Goal: Information Seeking & Learning: Check status

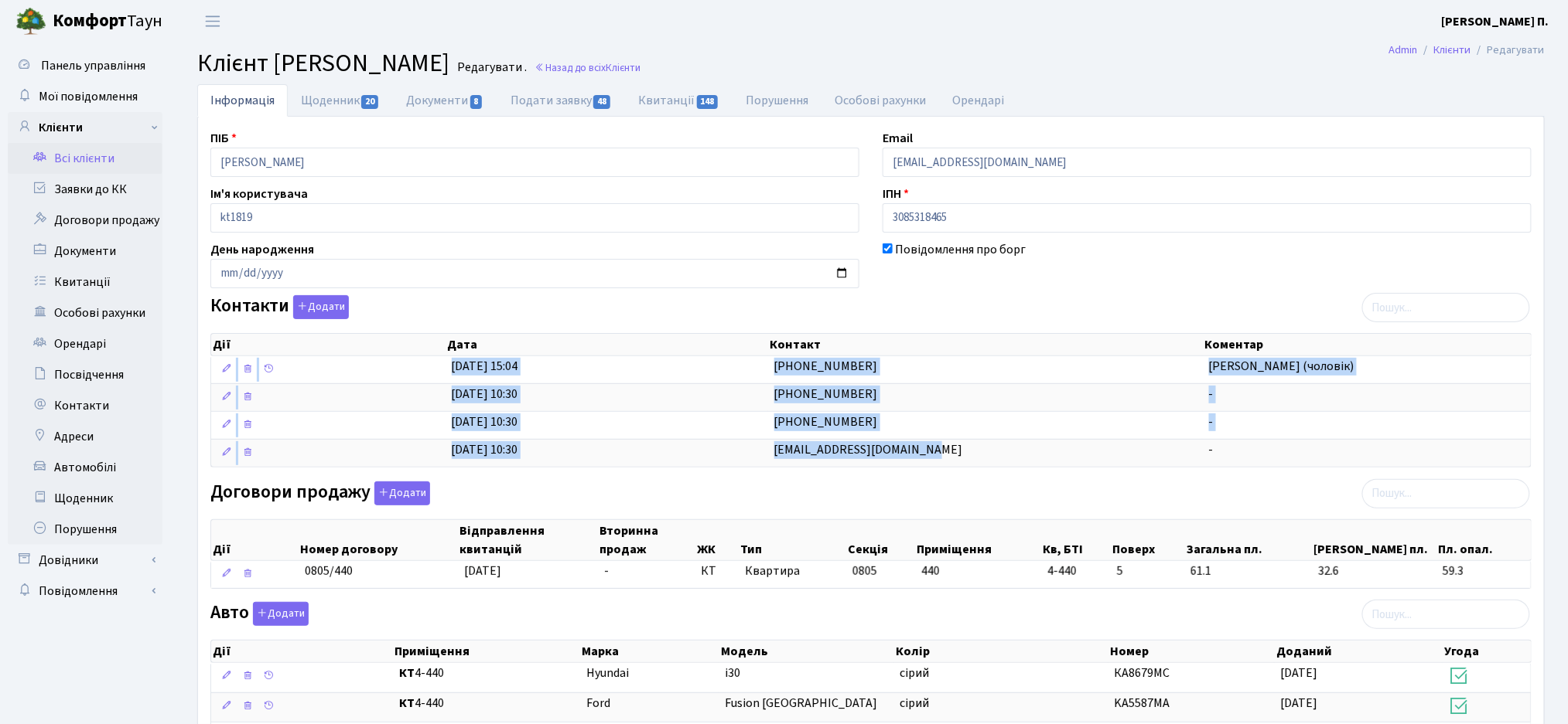
click at [102, 172] on link "Всі клієнти" at bounding box center [85, 158] width 155 height 31
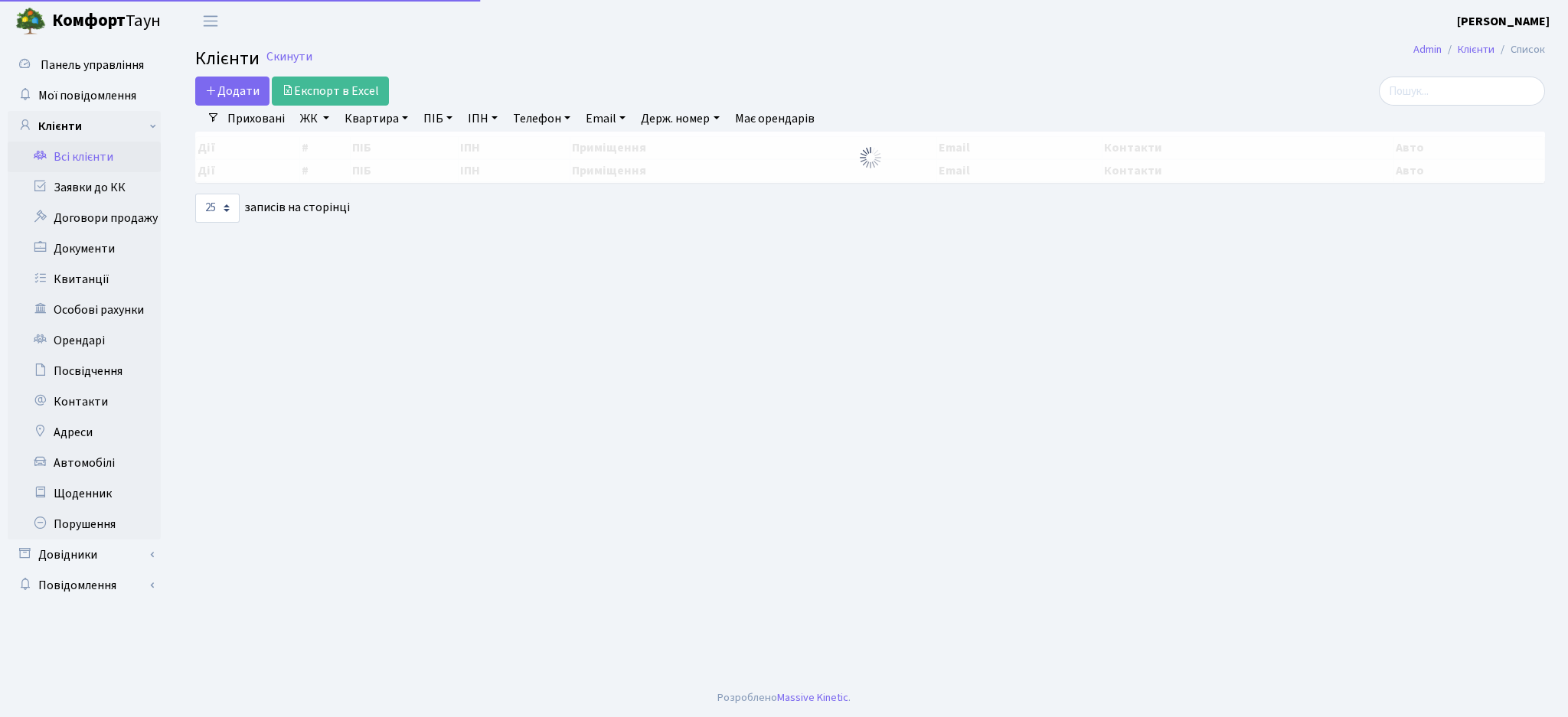
select select "25"
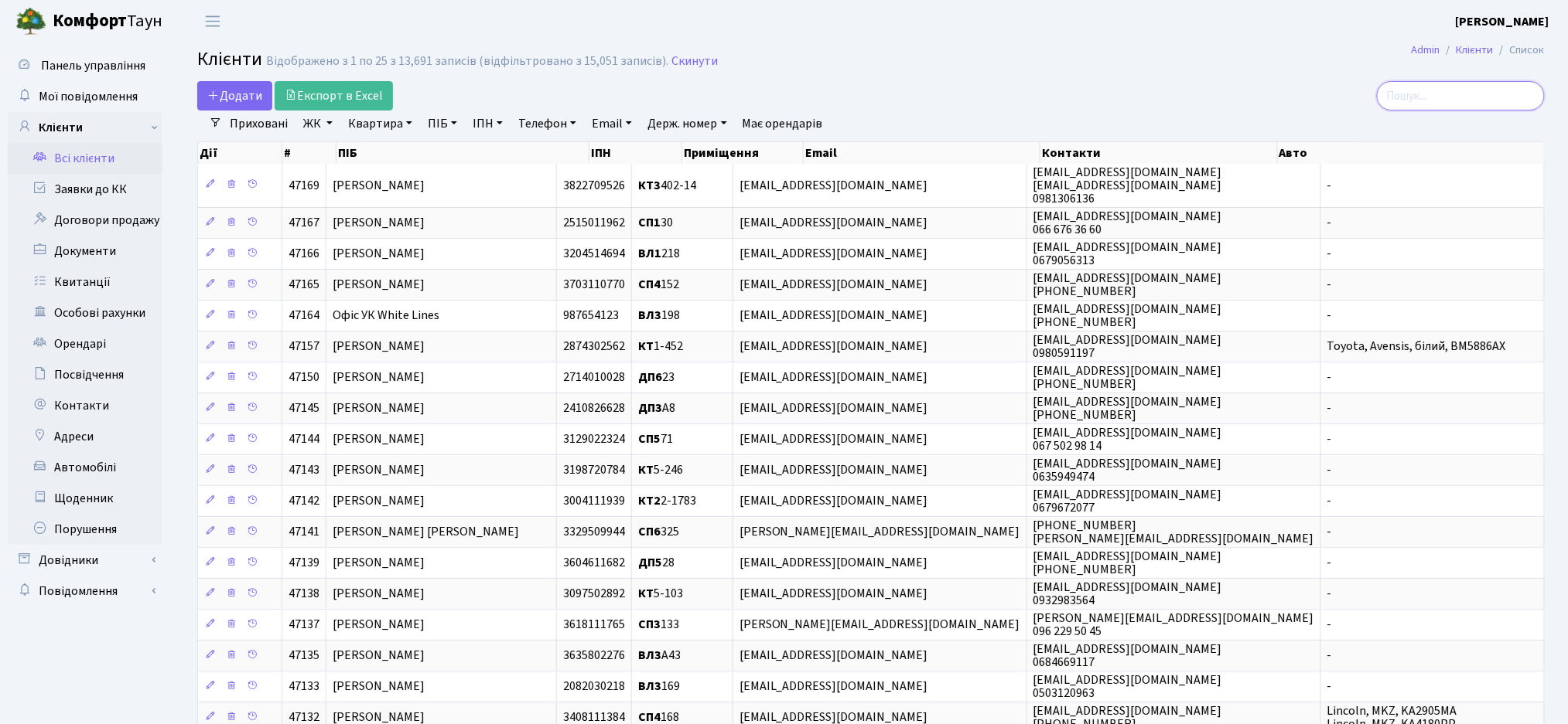
click at [1440, 97] on input "search" at bounding box center [1461, 95] width 168 height 29
type input "ткачук"
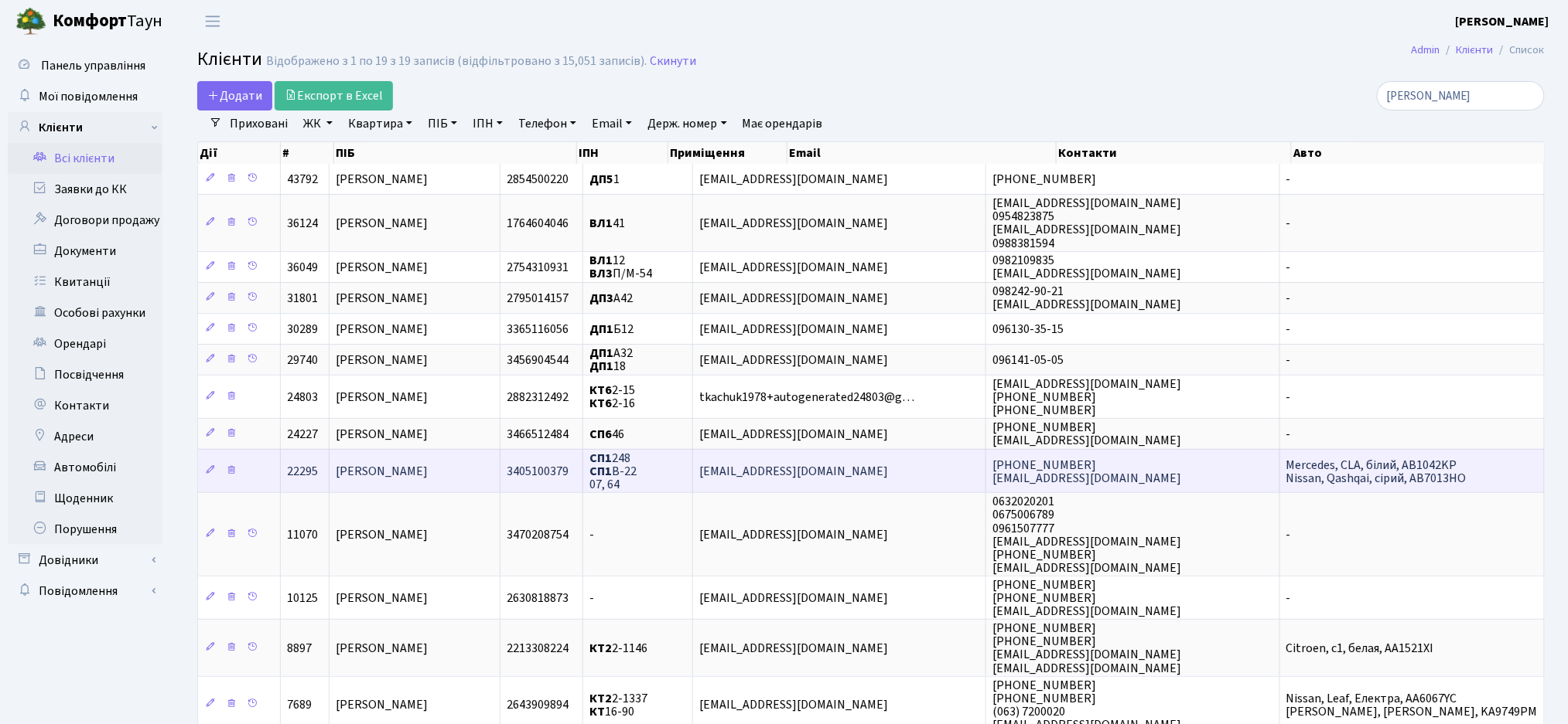
click at [501, 474] on td "[PERSON_NAME]" at bounding box center [415, 470] width 171 height 43
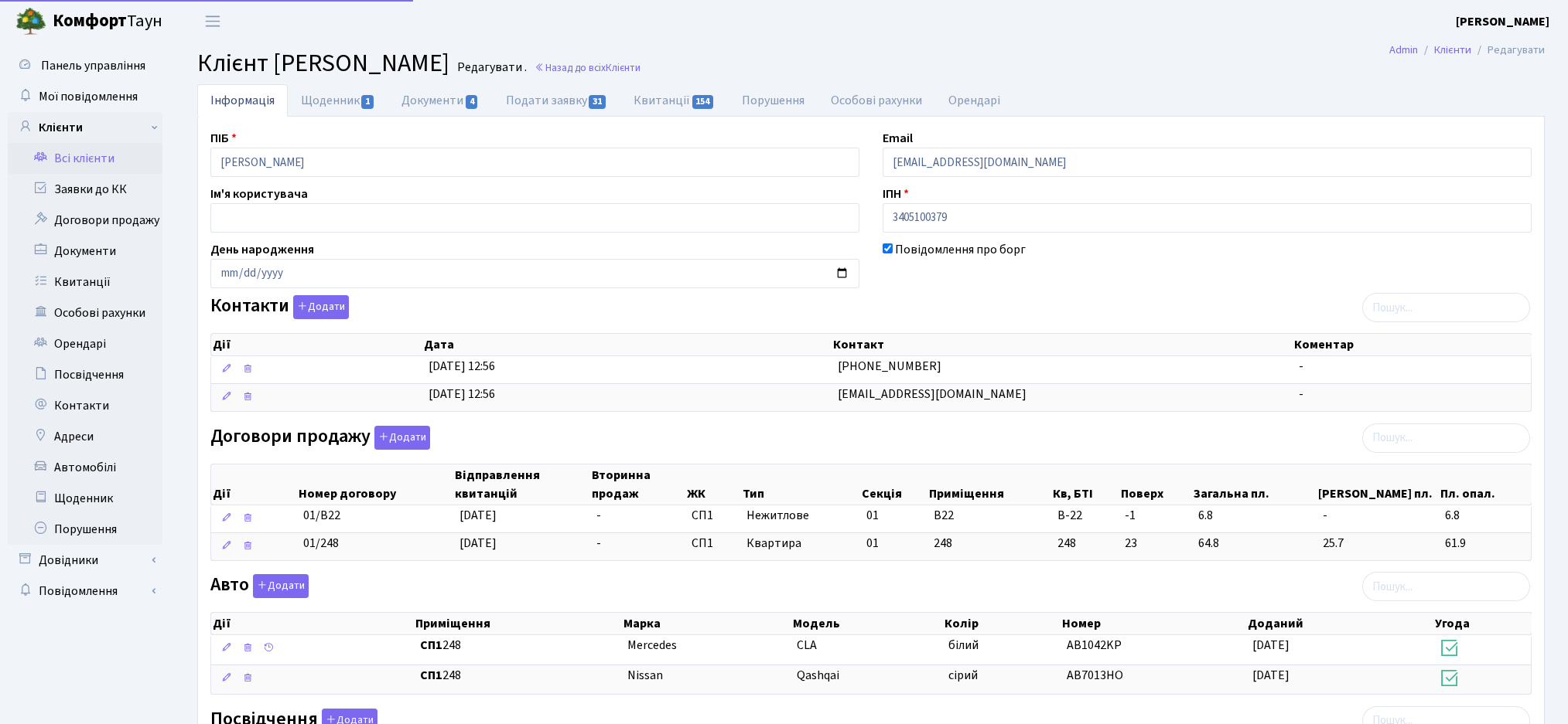
select select "25"
click at [528, 106] on link "Подати заявку 31" at bounding box center [557, 100] width 128 height 32
select select "25"
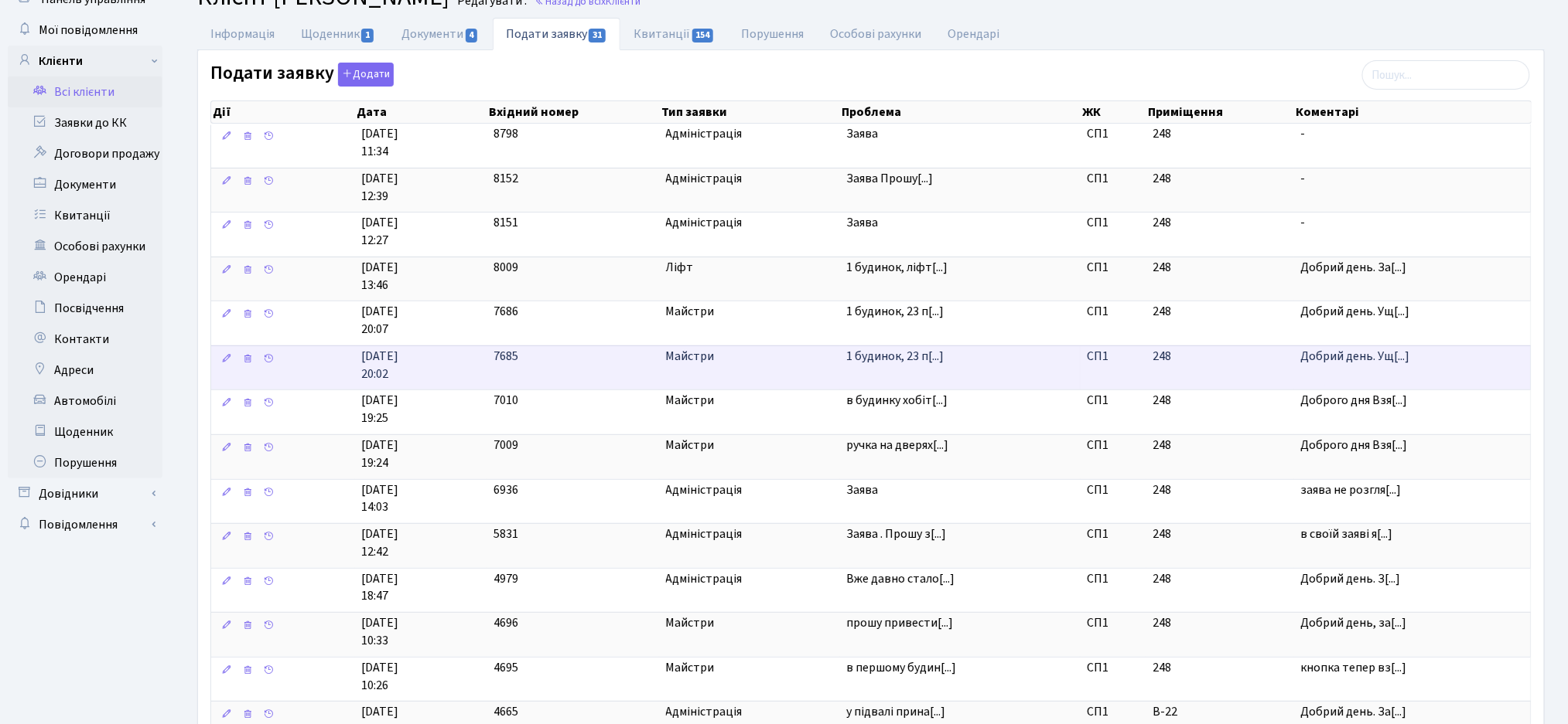
scroll to position [102, 0]
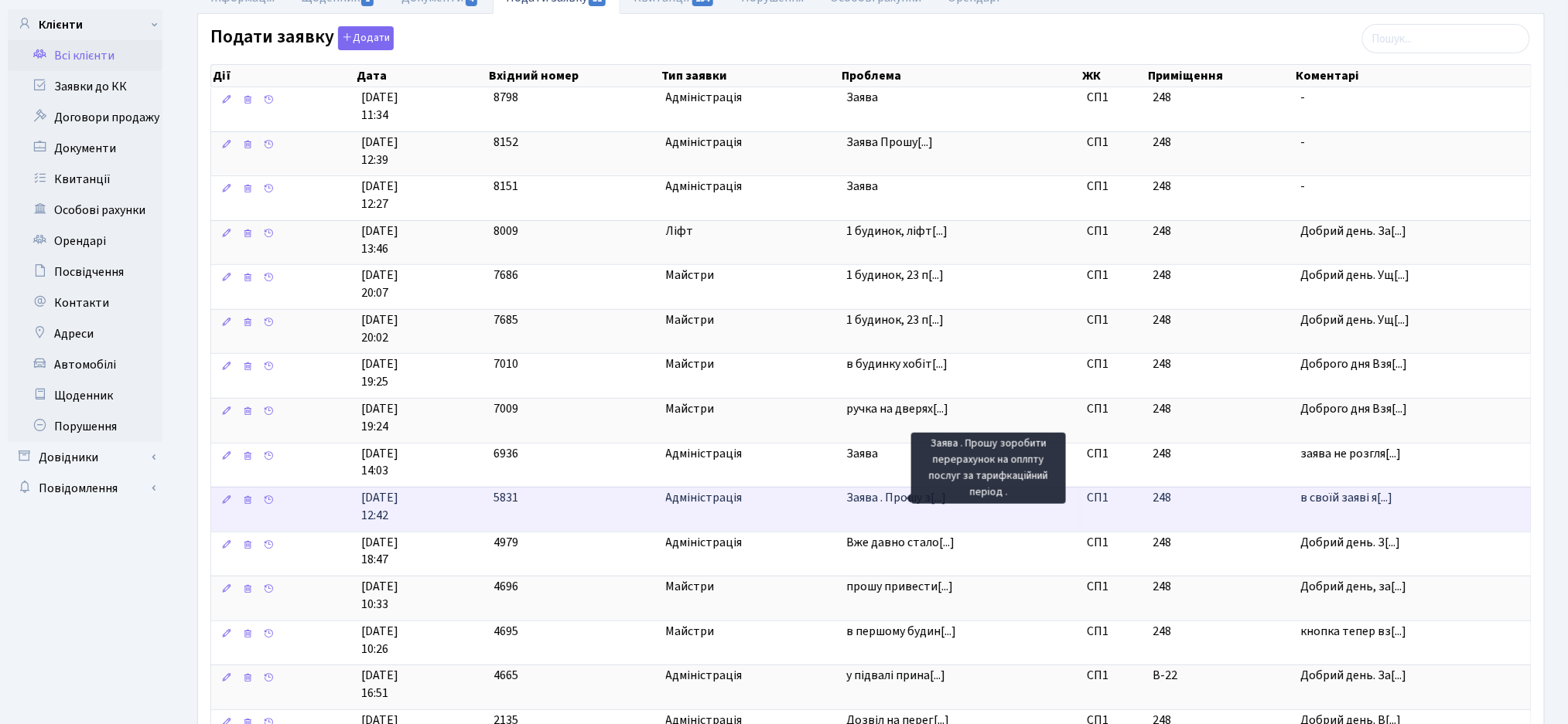
click at [892, 502] on span "Заява . Прошу з[...]" at bounding box center [896, 498] width 100 height 17
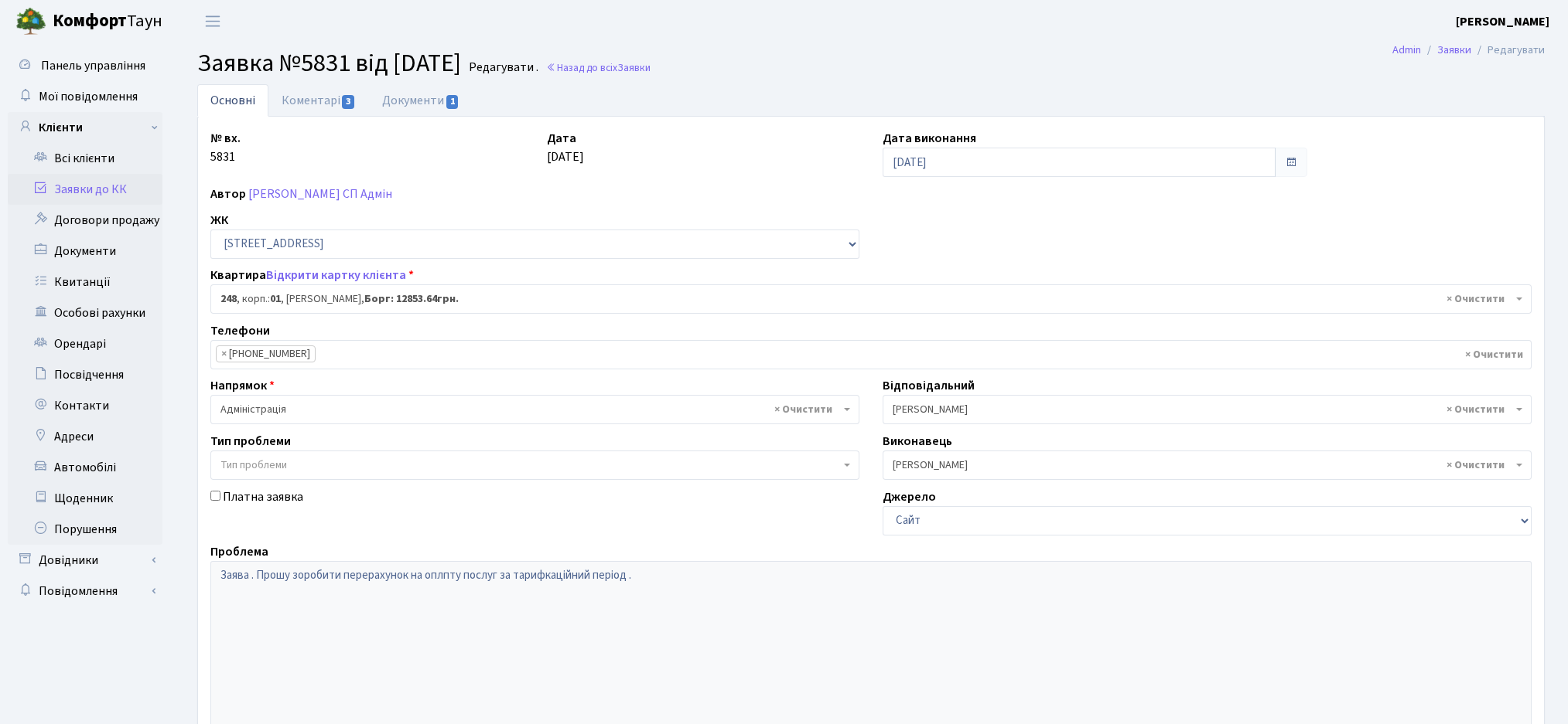
select select "20173"
click at [322, 98] on link "Коментарі 3" at bounding box center [318, 100] width 101 height 32
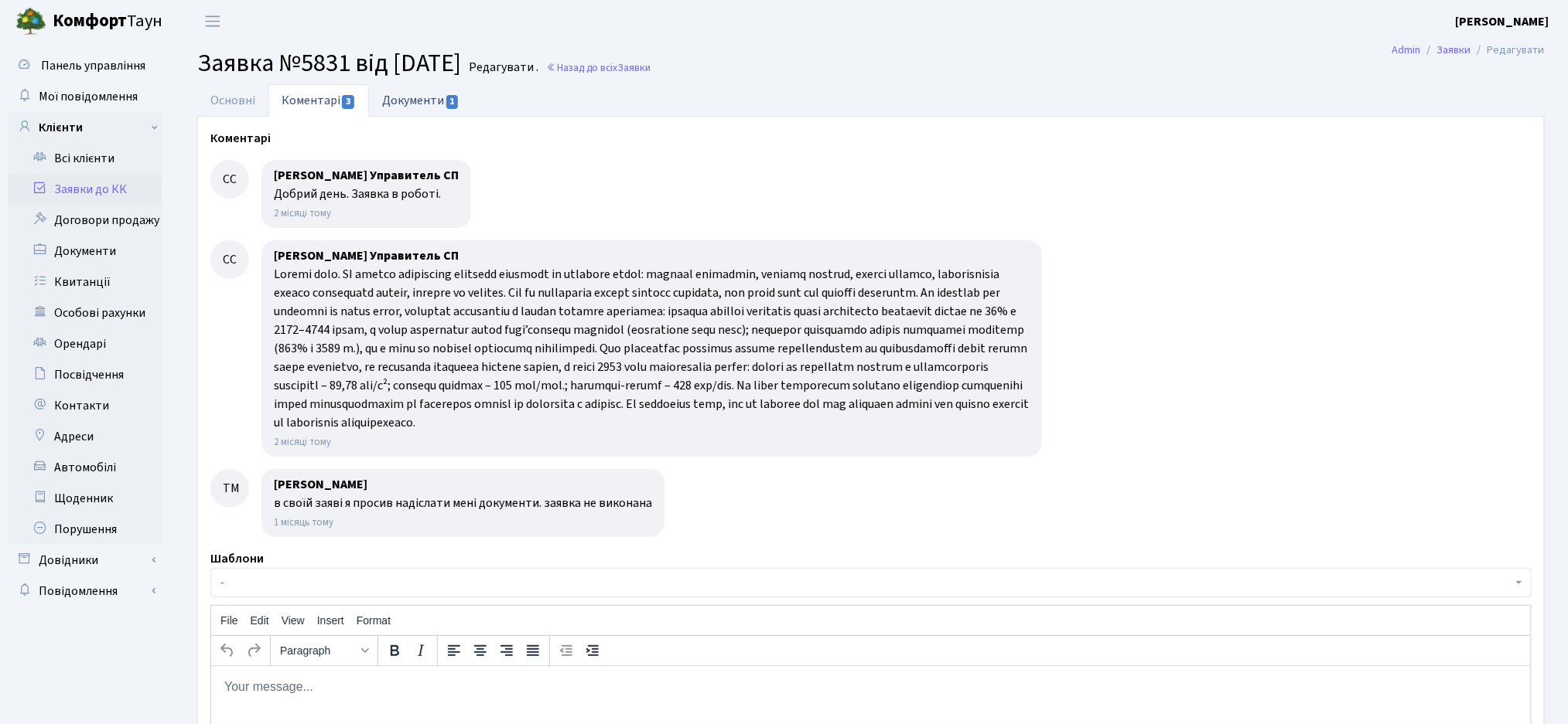
click at [397, 97] on link "Документи 1" at bounding box center [420, 100] width 103 height 32
select select "25"
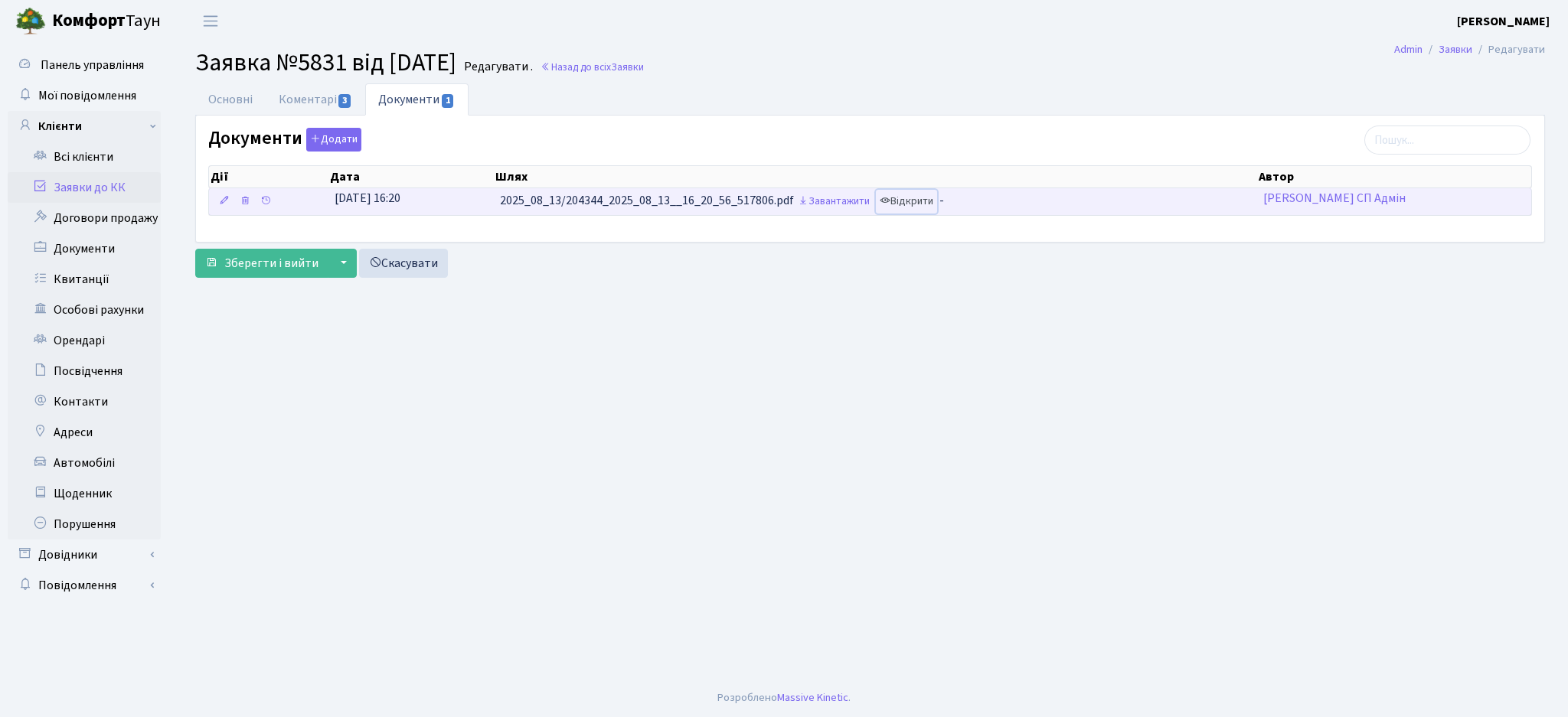
click at [915, 201] on link "Відкрити" at bounding box center [906, 201] width 61 height 23
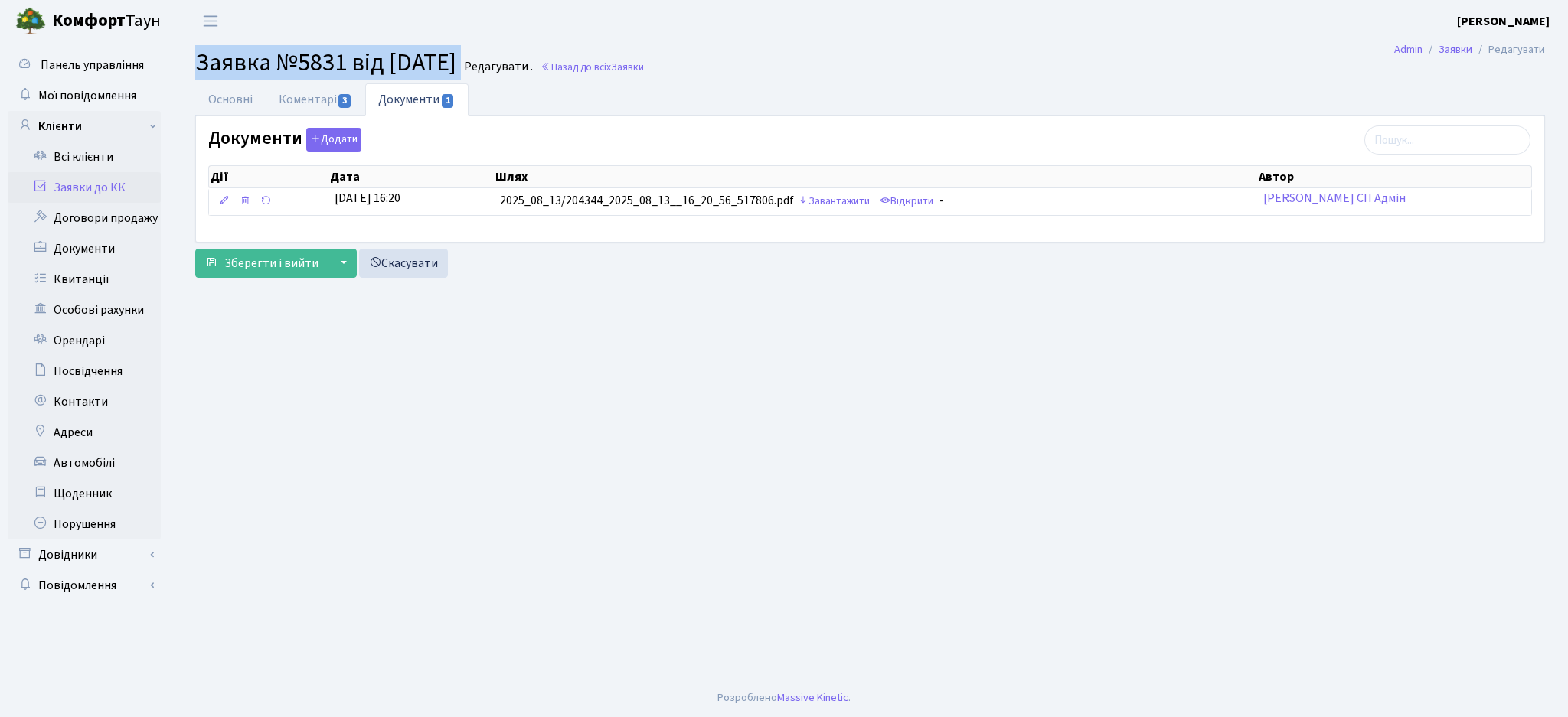
drag, startPoint x: 500, startPoint y: 61, endPoint x: 180, endPoint y: 64, distance: 320.0
click at [180, 64] on section "Заявка №5831 від 11.07.2025 Редагувати . Назад до всіх Заявки" at bounding box center [870, 62] width 1396 height 29
click at [312, 91] on link "Коментарі 3" at bounding box center [315, 99] width 100 height 31
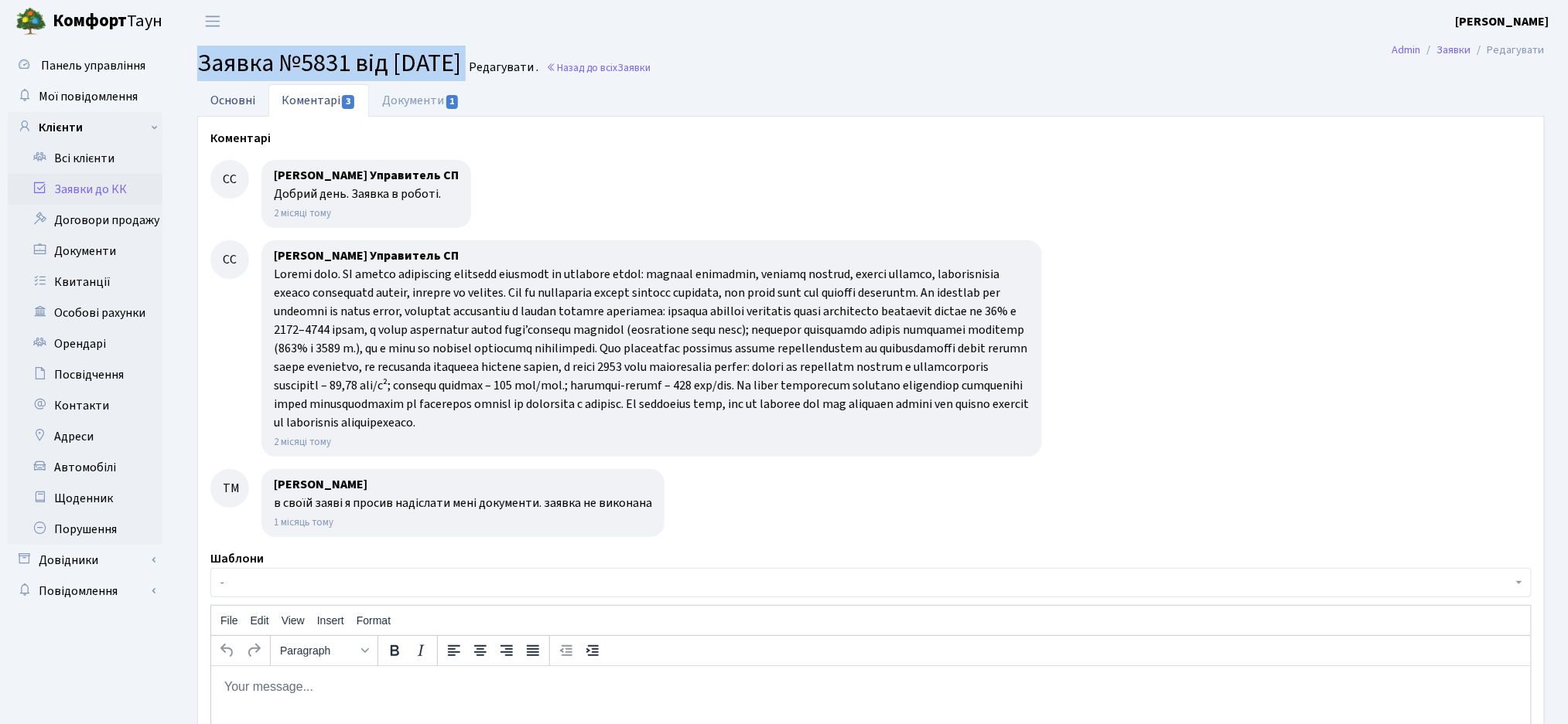
click at [216, 101] on link "Основні" at bounding box center [233, 100] width 71 height 32
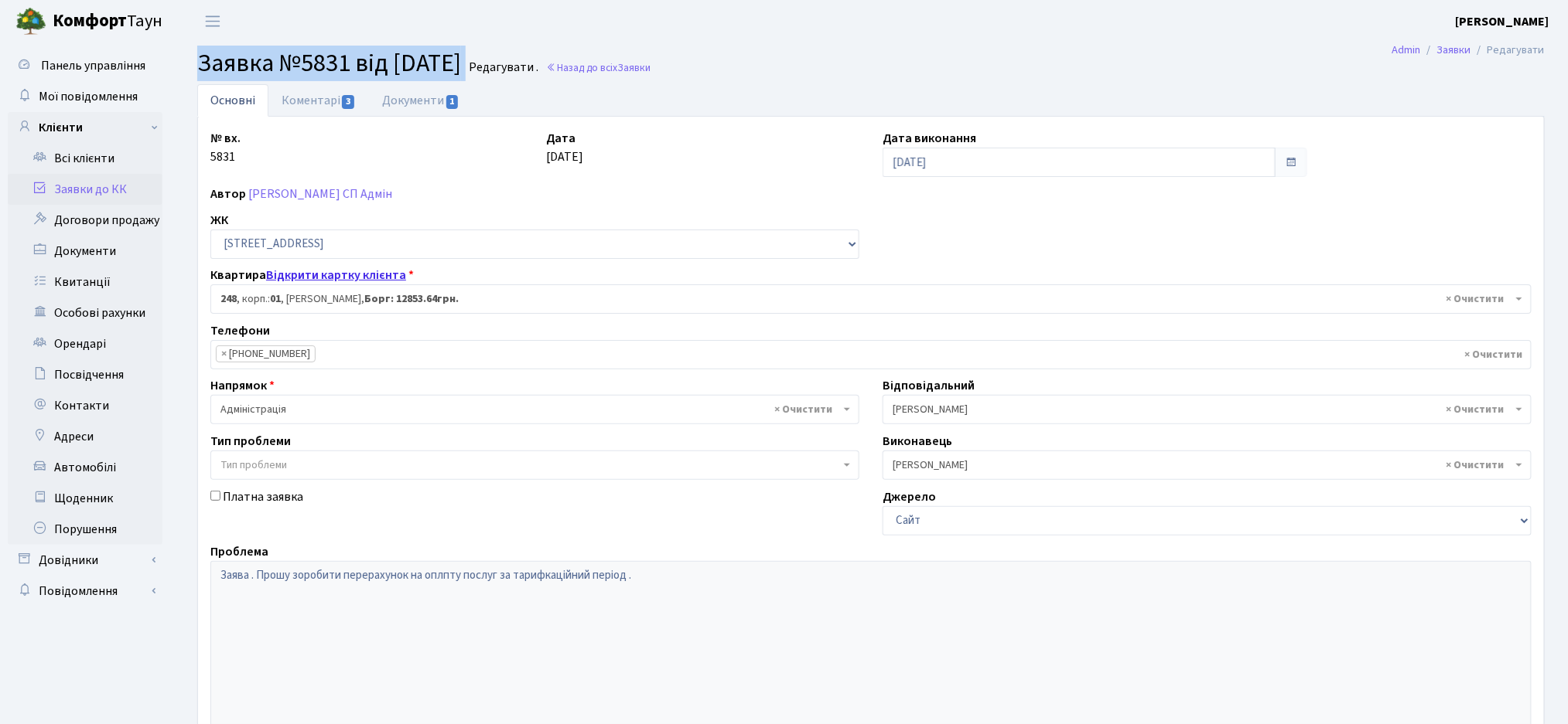
click at [324, 277] on link "Відкрити картку клієнта" at bounding box center [337, 276] width 140 height 17
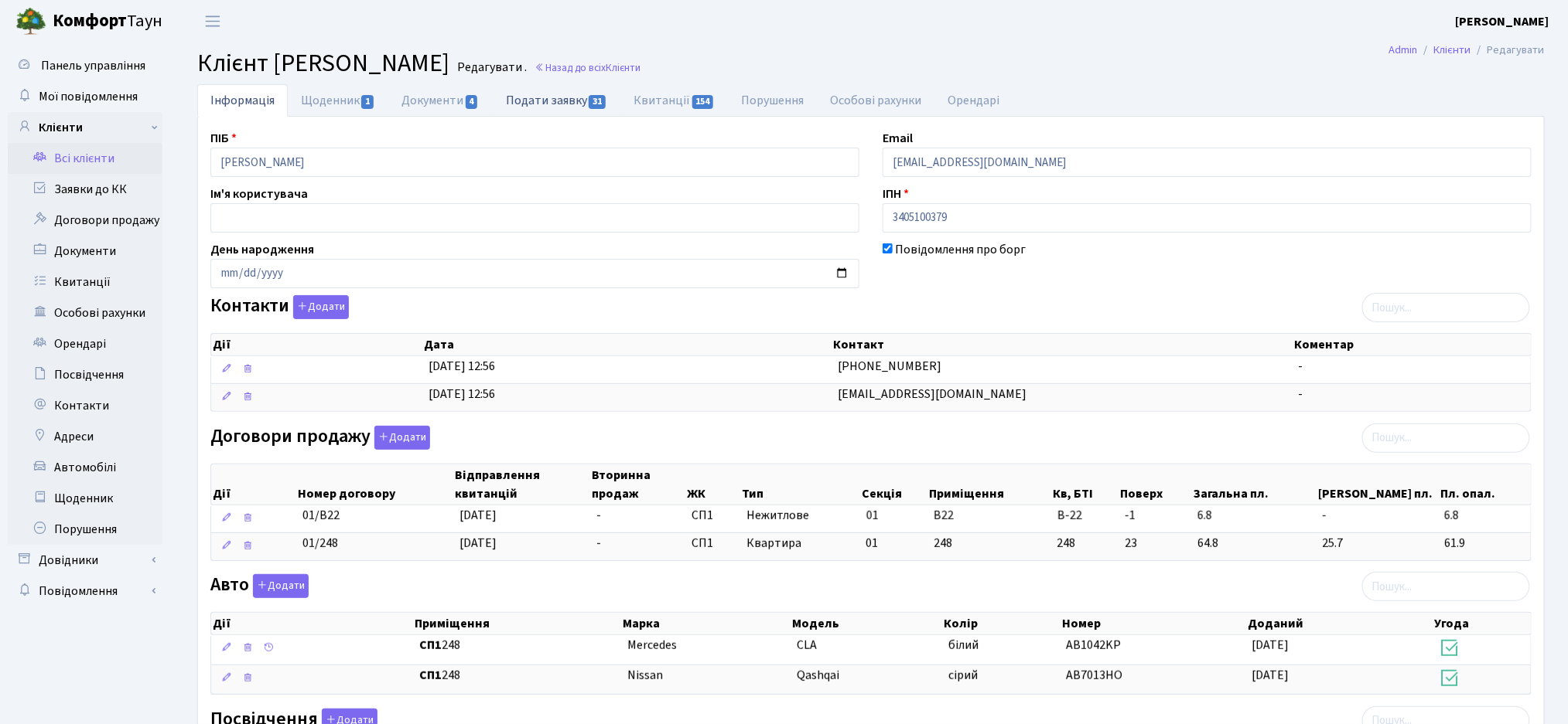
click at [583, 109] on link "Подати заявку 31" at bounding box center [557, 100] width 128 height 32
select select "25"
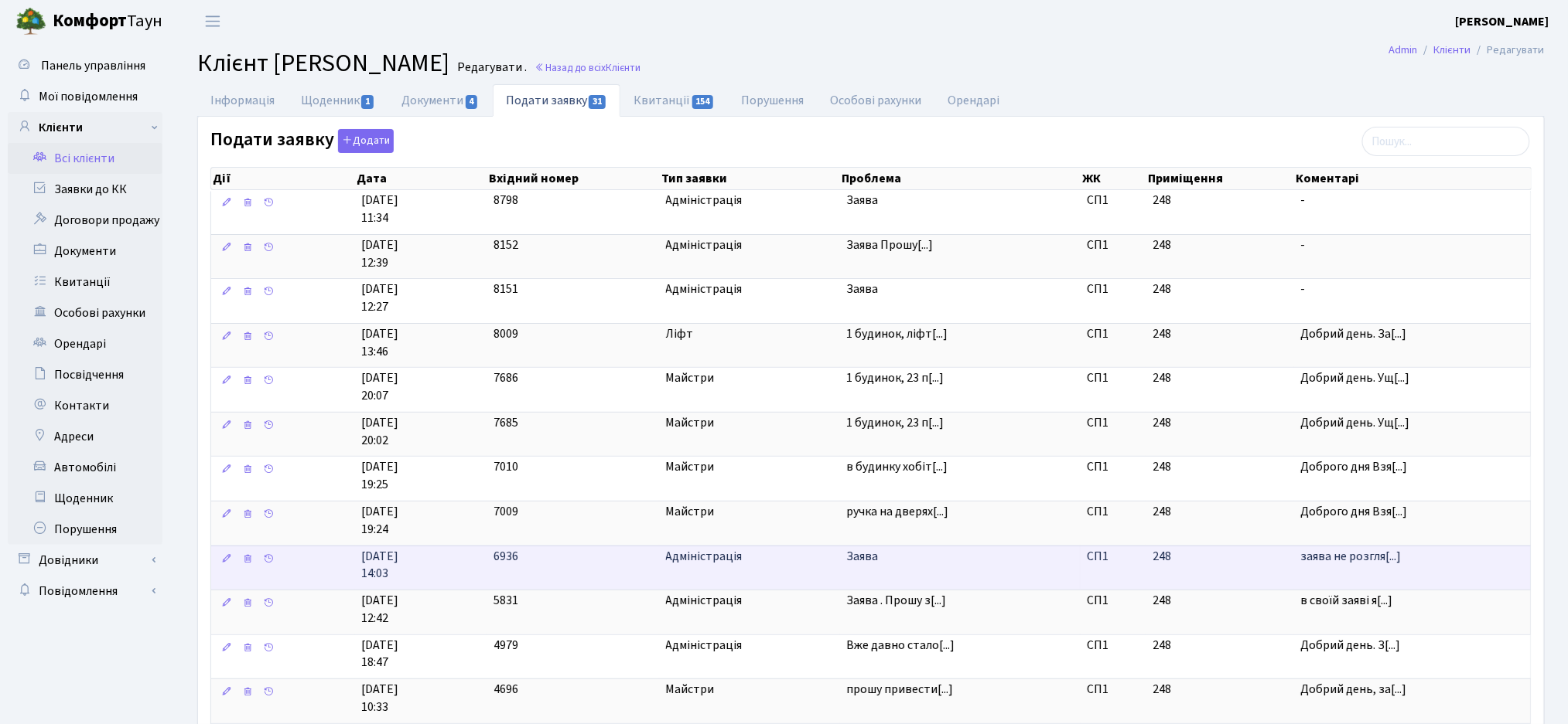
click at [514, 568] on td "6936" at bounding box center [573, 568] width 172 height 45
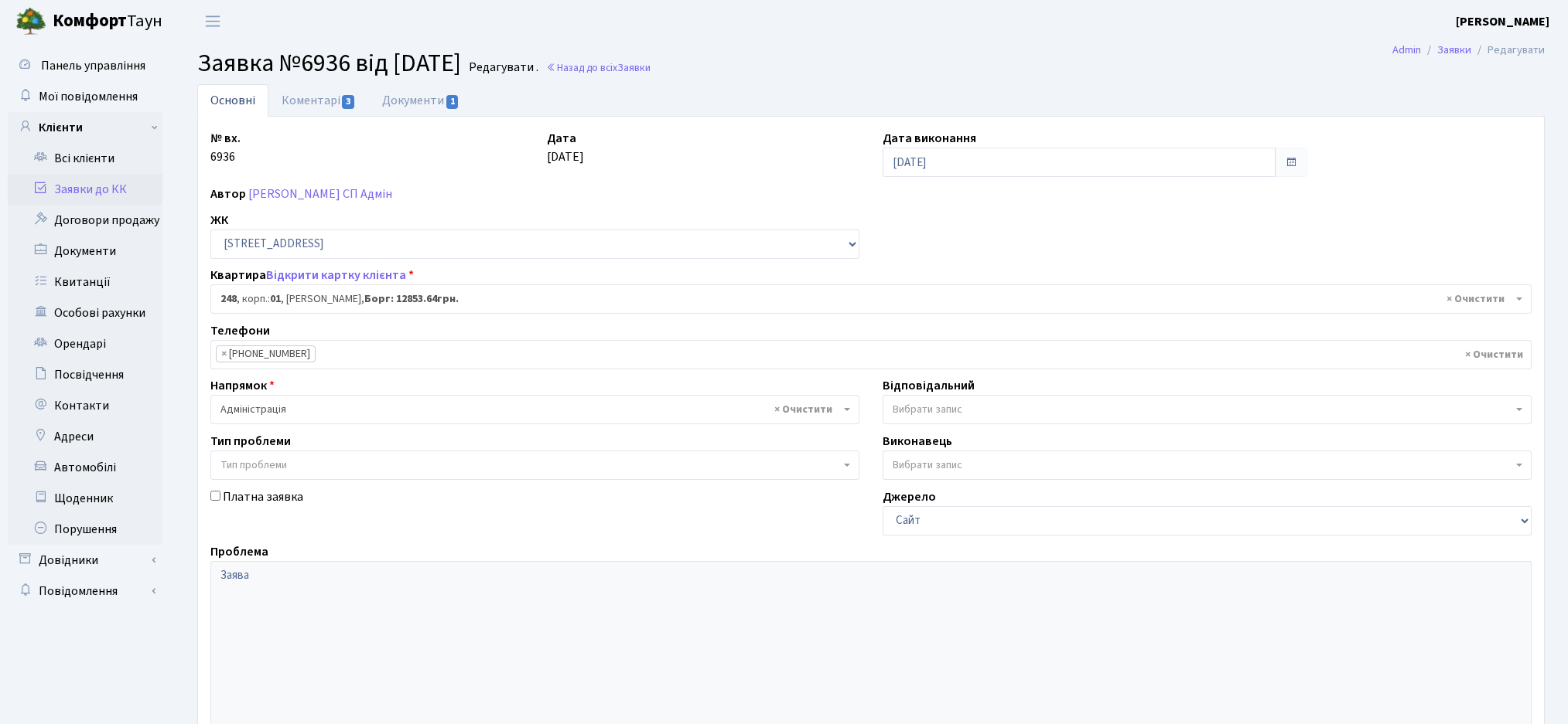
select select "20173"
click at [310, 98] on link "Коментарі 3" at bounding box center [318, 100] width 101 height 32
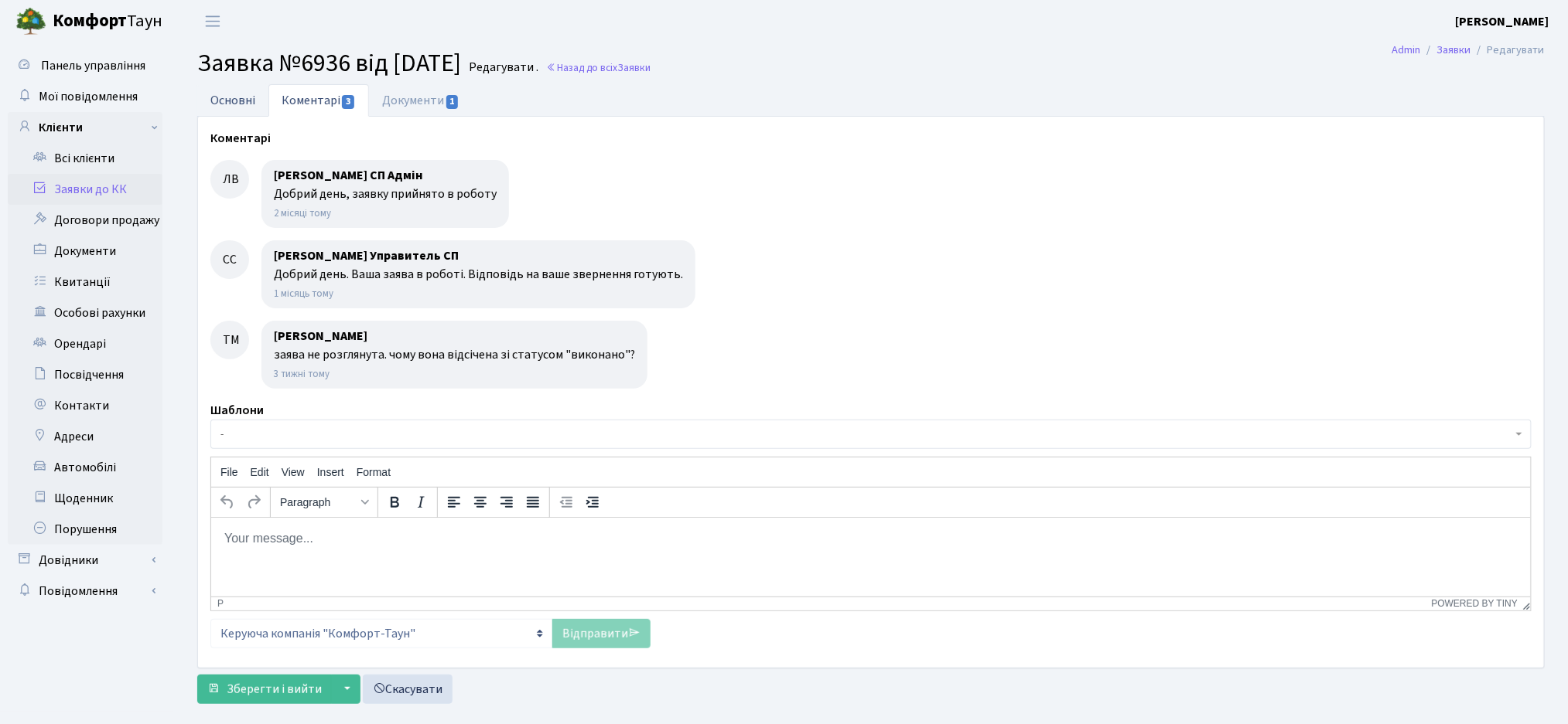
click at [221, 106] on link "Основні" at bounding box center [233, 100] width 71 height 32
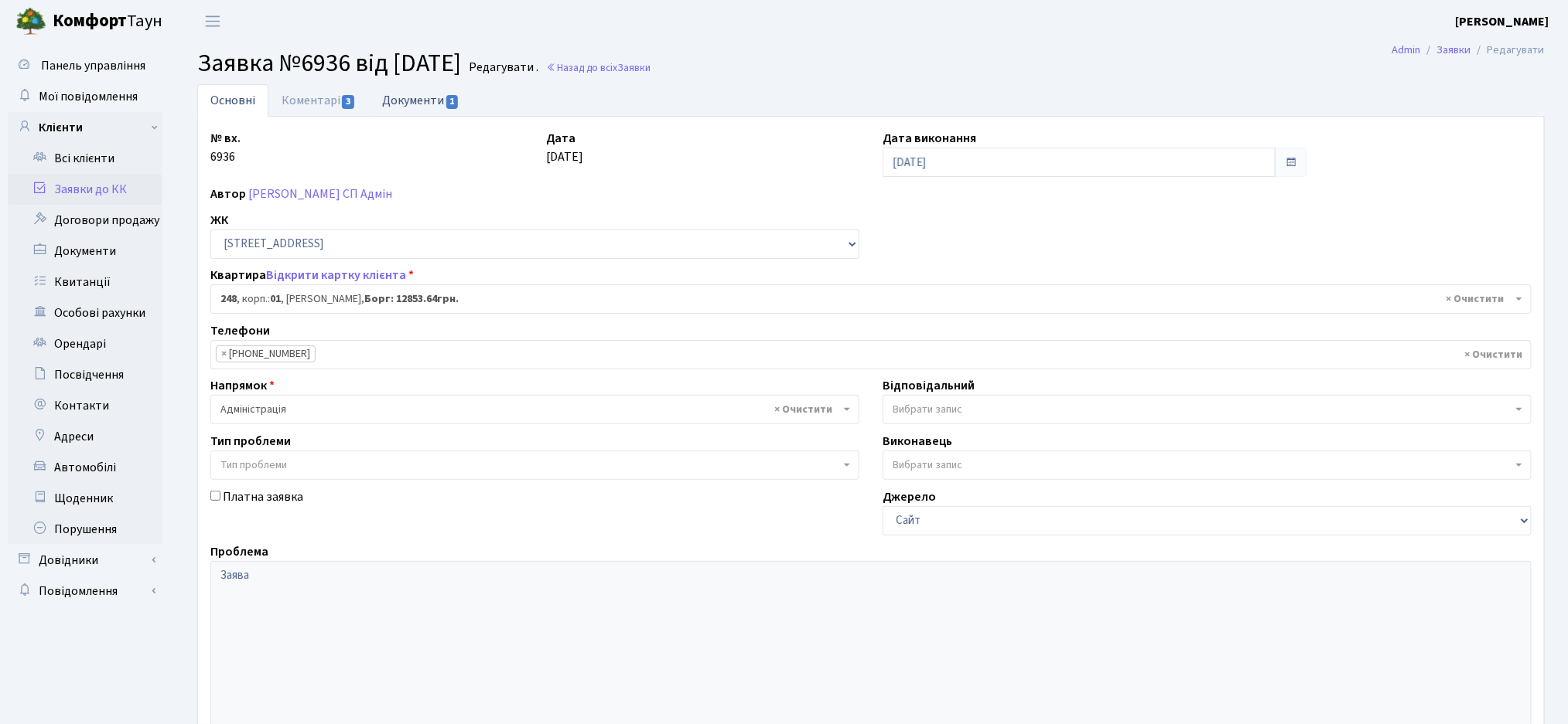
click at [404, 103] on link "Документи 1" at bounding box center [420, 100] width 103 height 32
select select "25"
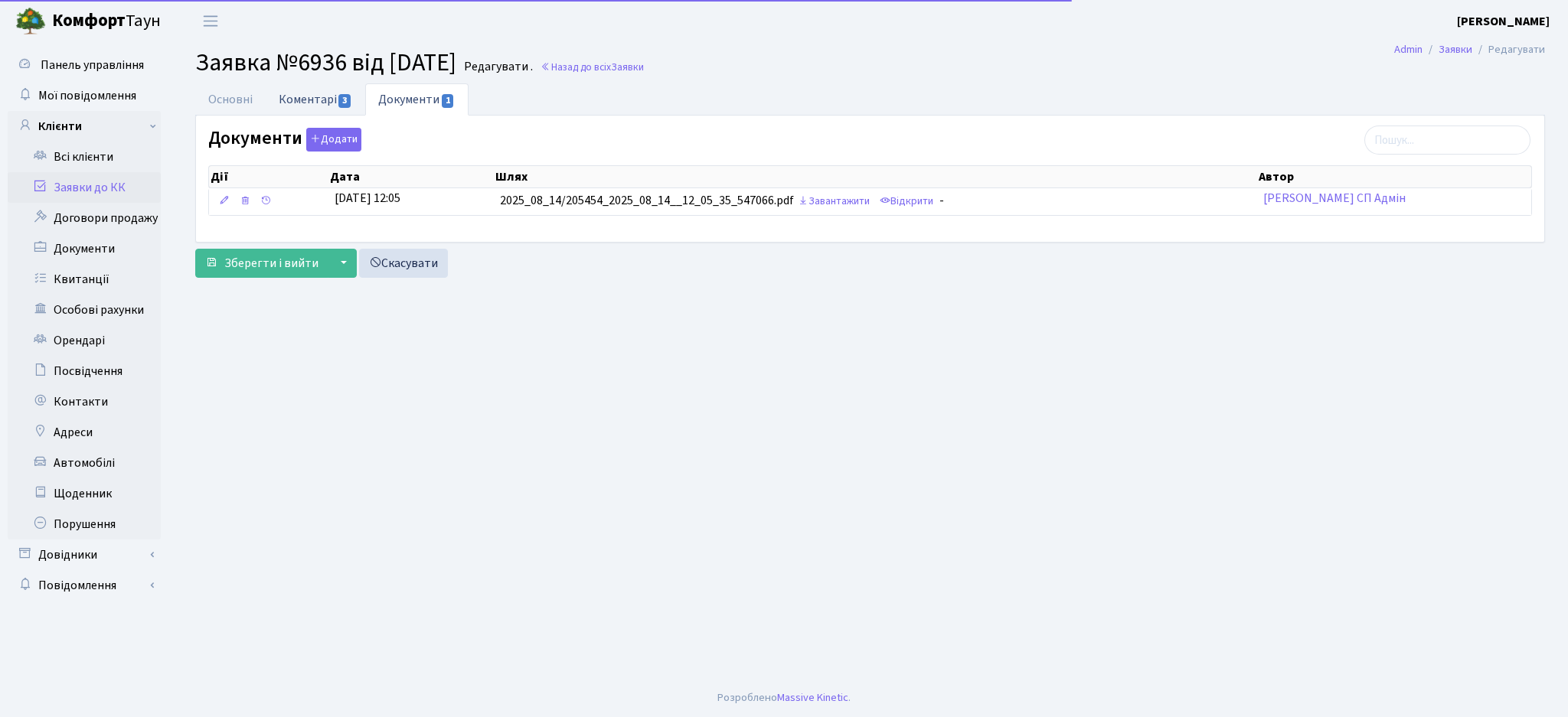
click at [305, 103] on link "Коментарі 3" at bounding box center [315, 99] width 100 height 31
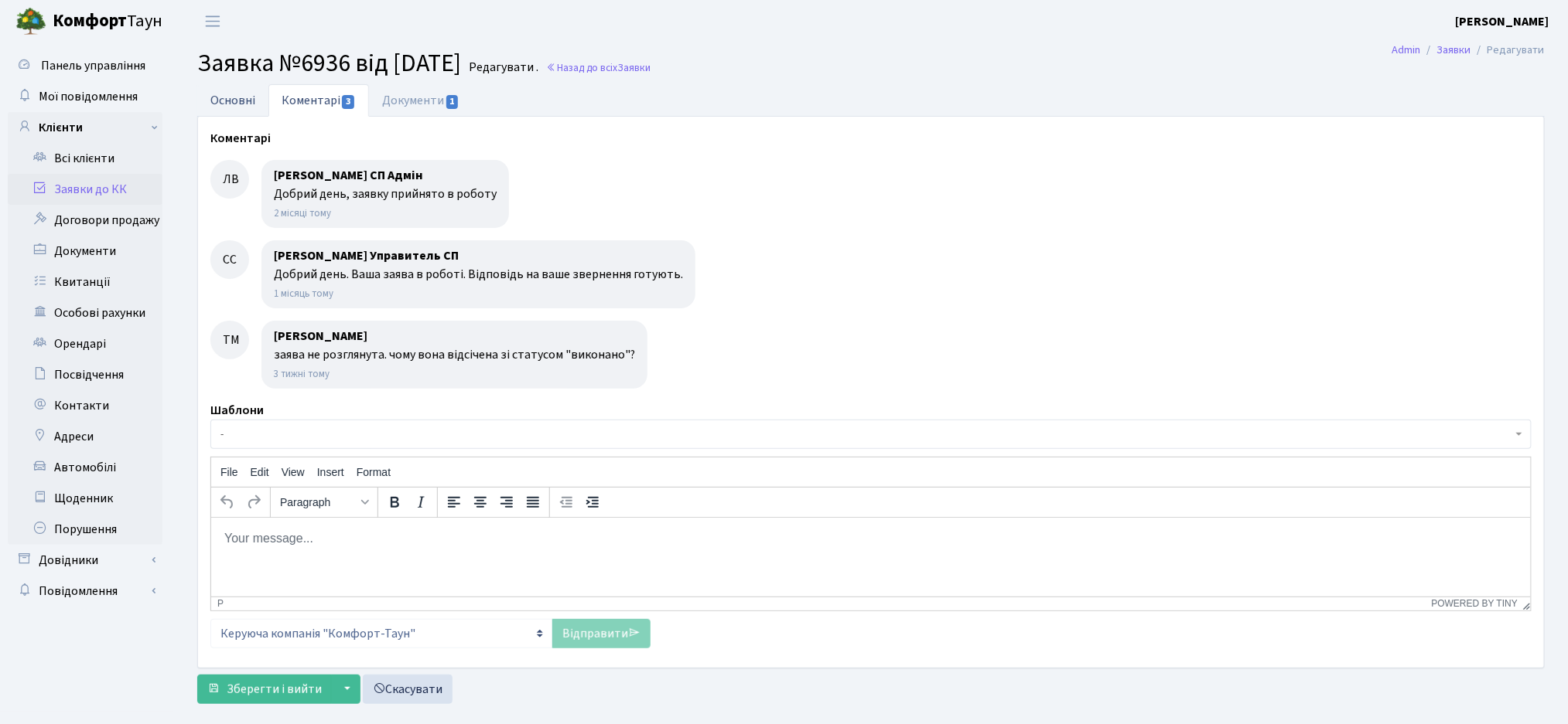
click at [231, 102] on link "Основні" at bounding box center [233, 100] width 71 height 32
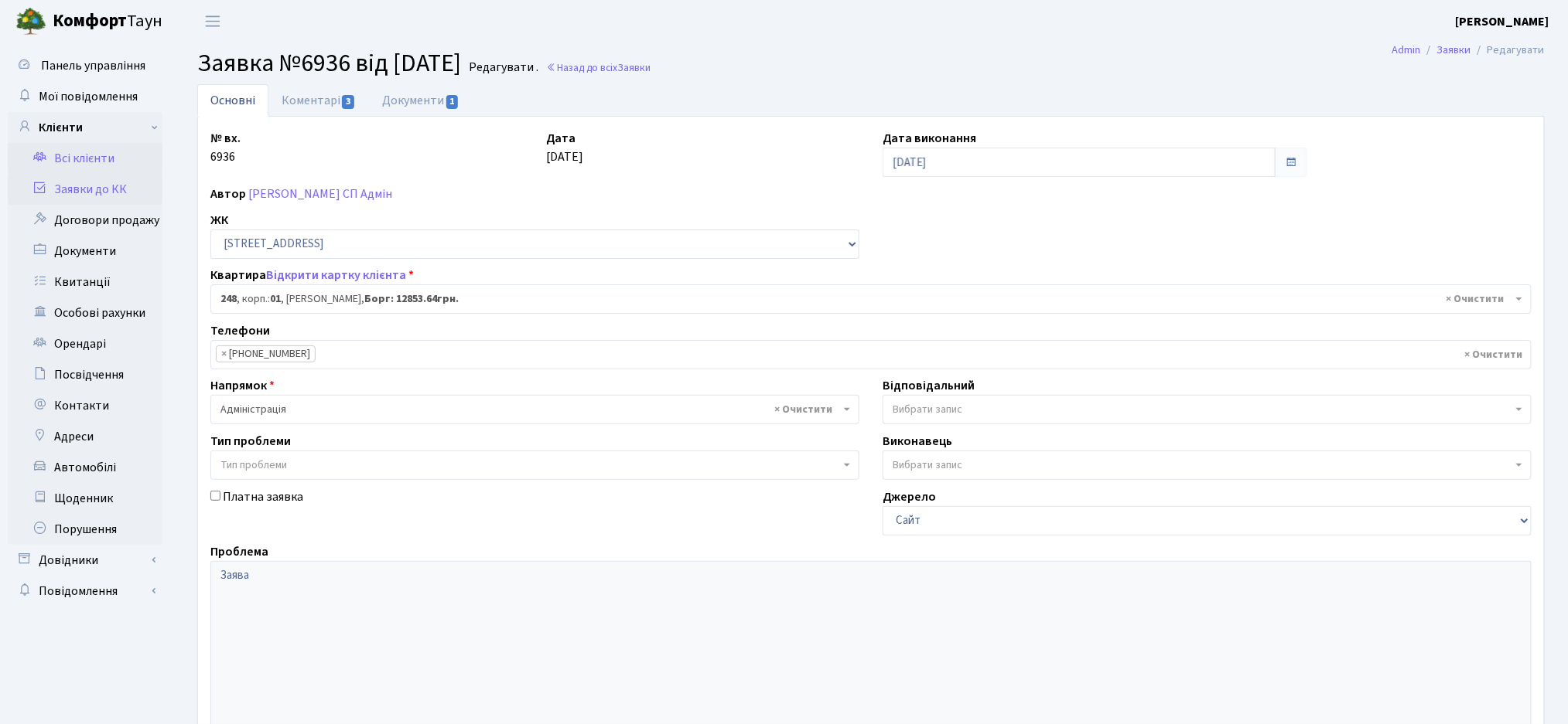
click at [69, 148] on link "Всі клієнти" at bounding box center [85, 158] width 155 height 31
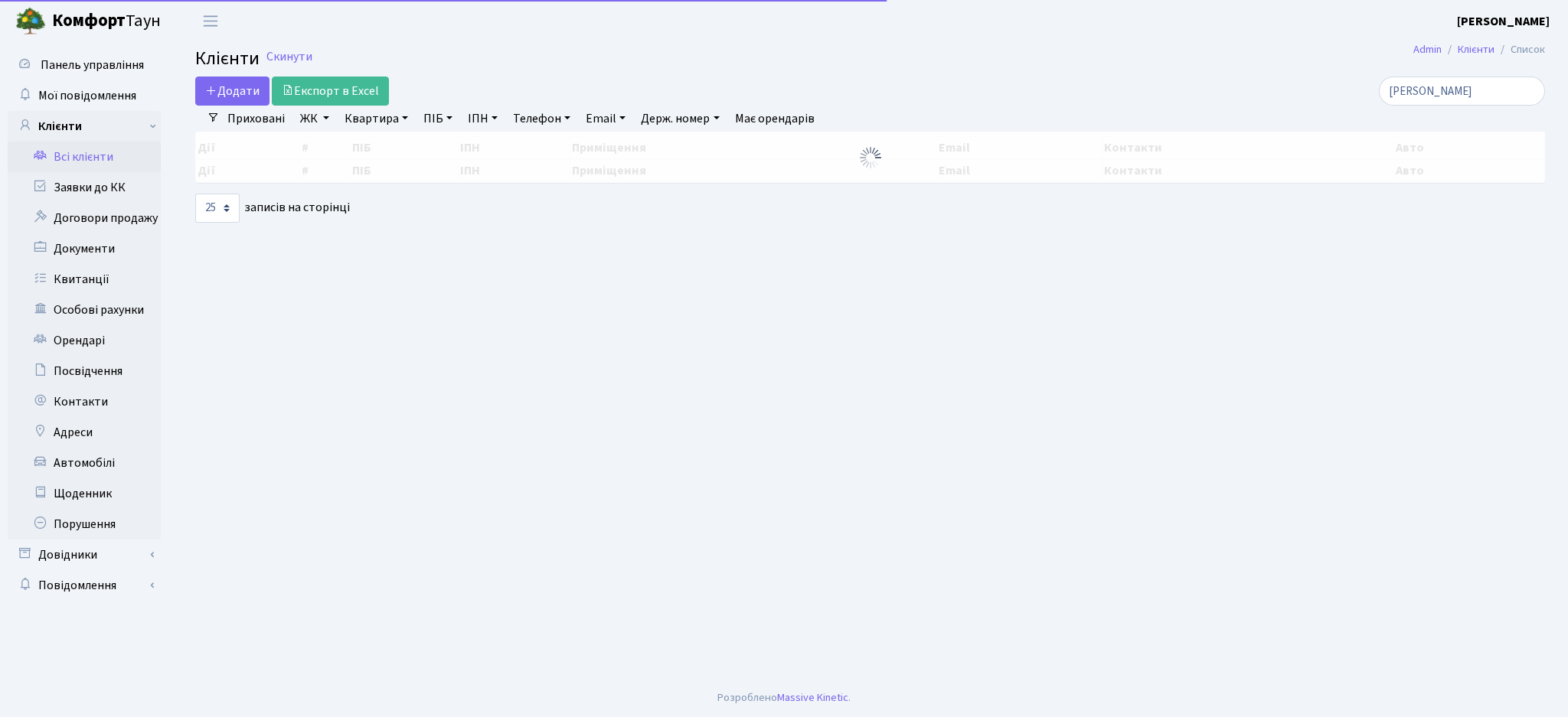
select select "25"
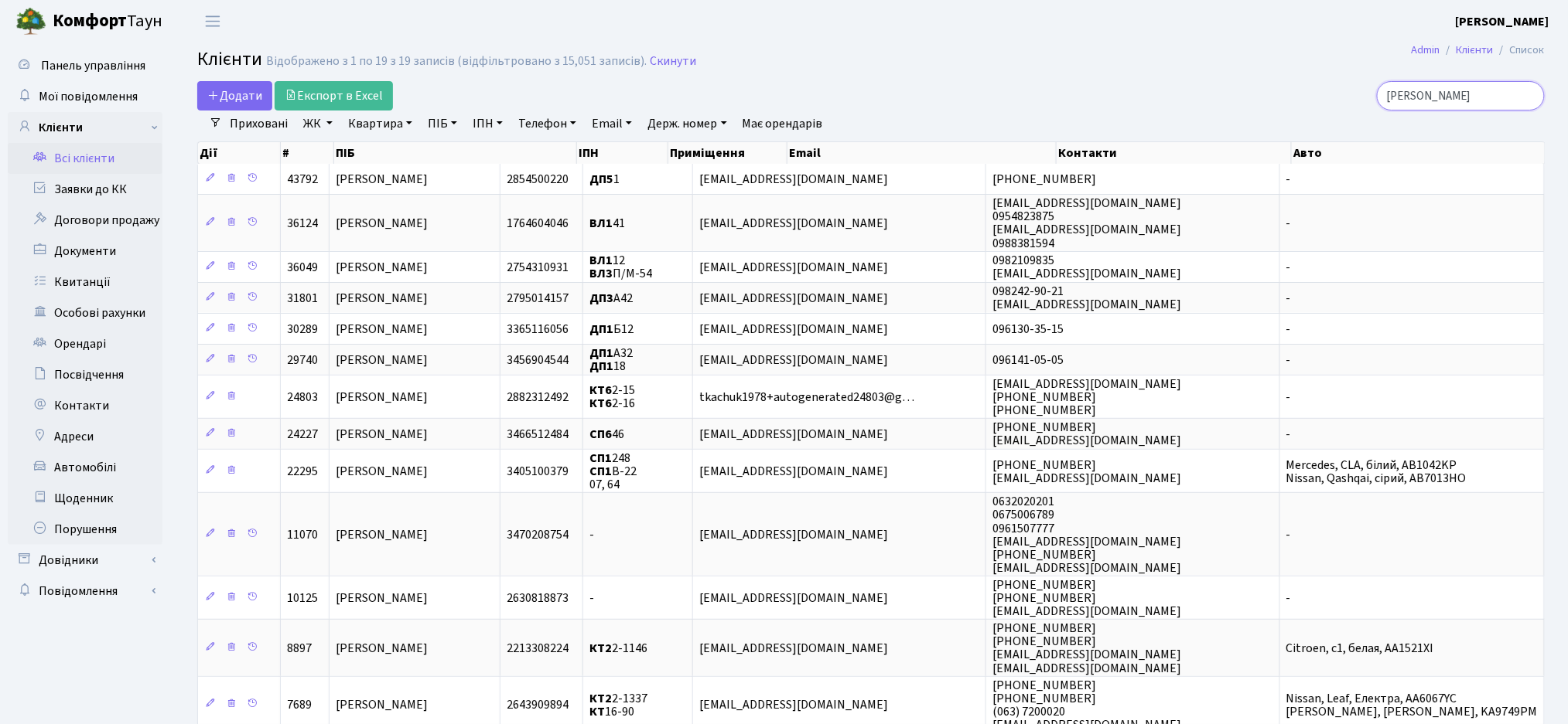
drag, startPoint x: 1443, startPoint y: 99, endPoint x: 1134, endPoint y: 91, distance: 309.1
click at [1136, 92] on div "[PERSON_NAME]" at bounding box center [1328, 95] width 434 height 29
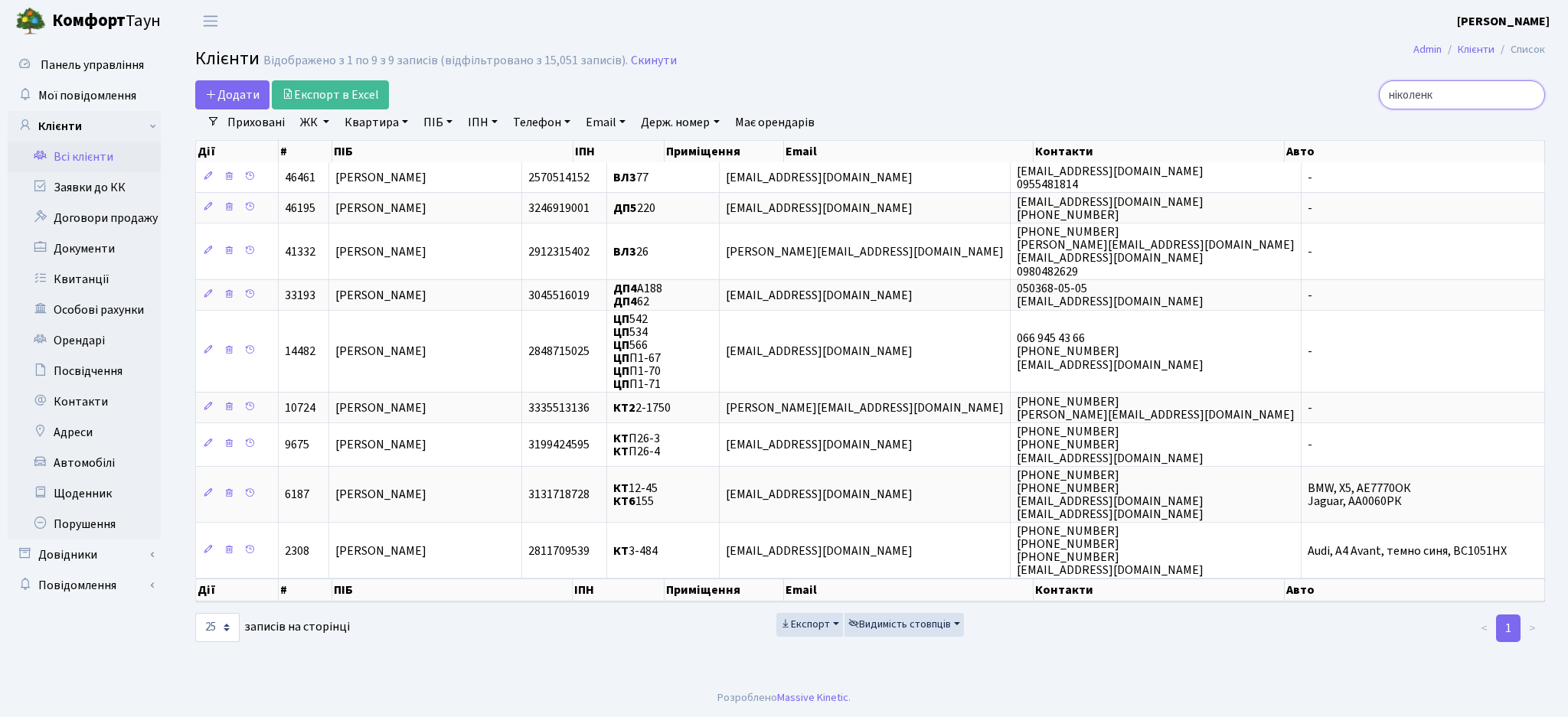
type input "ніколенк"
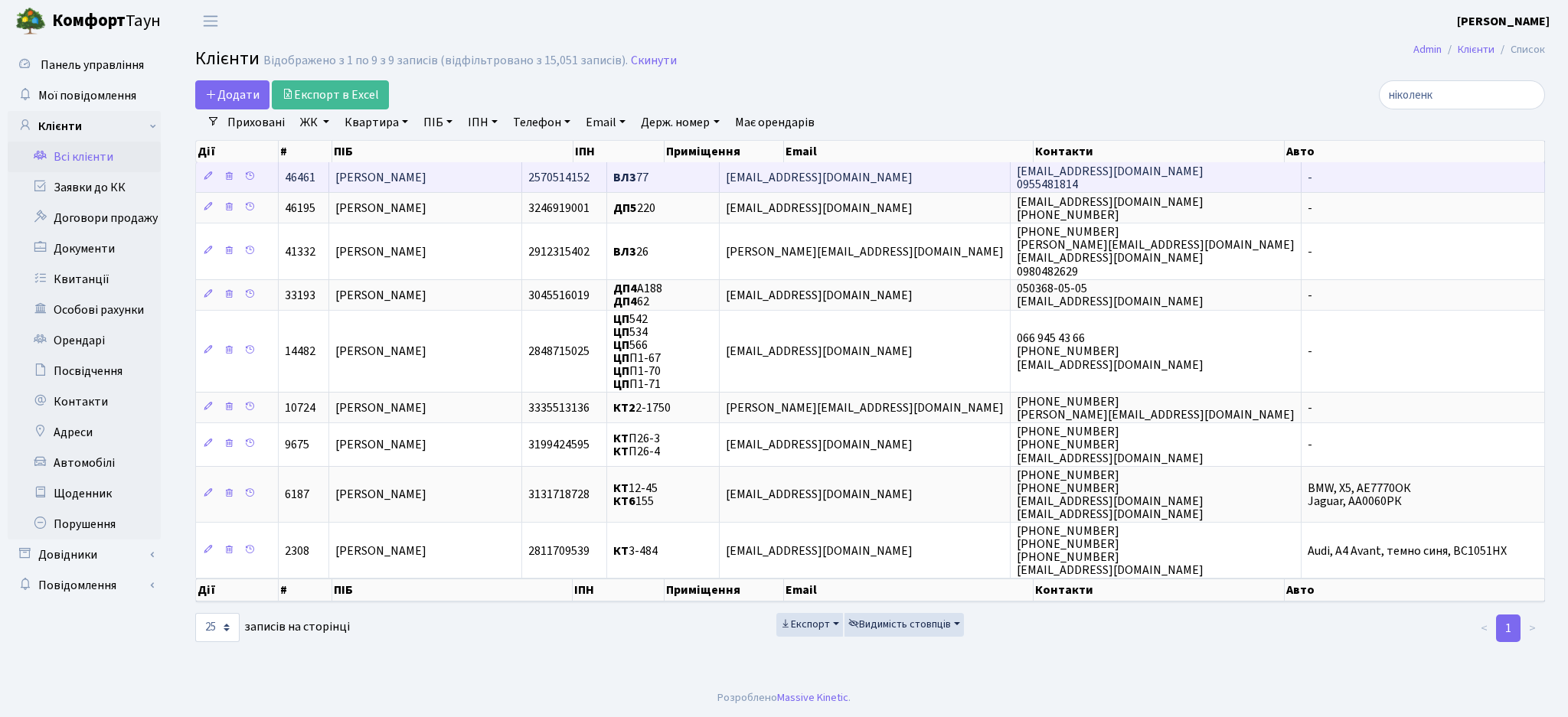
click at [590, 181] on span "2570514152" at bounding box center [559, 178] width 61 height 17
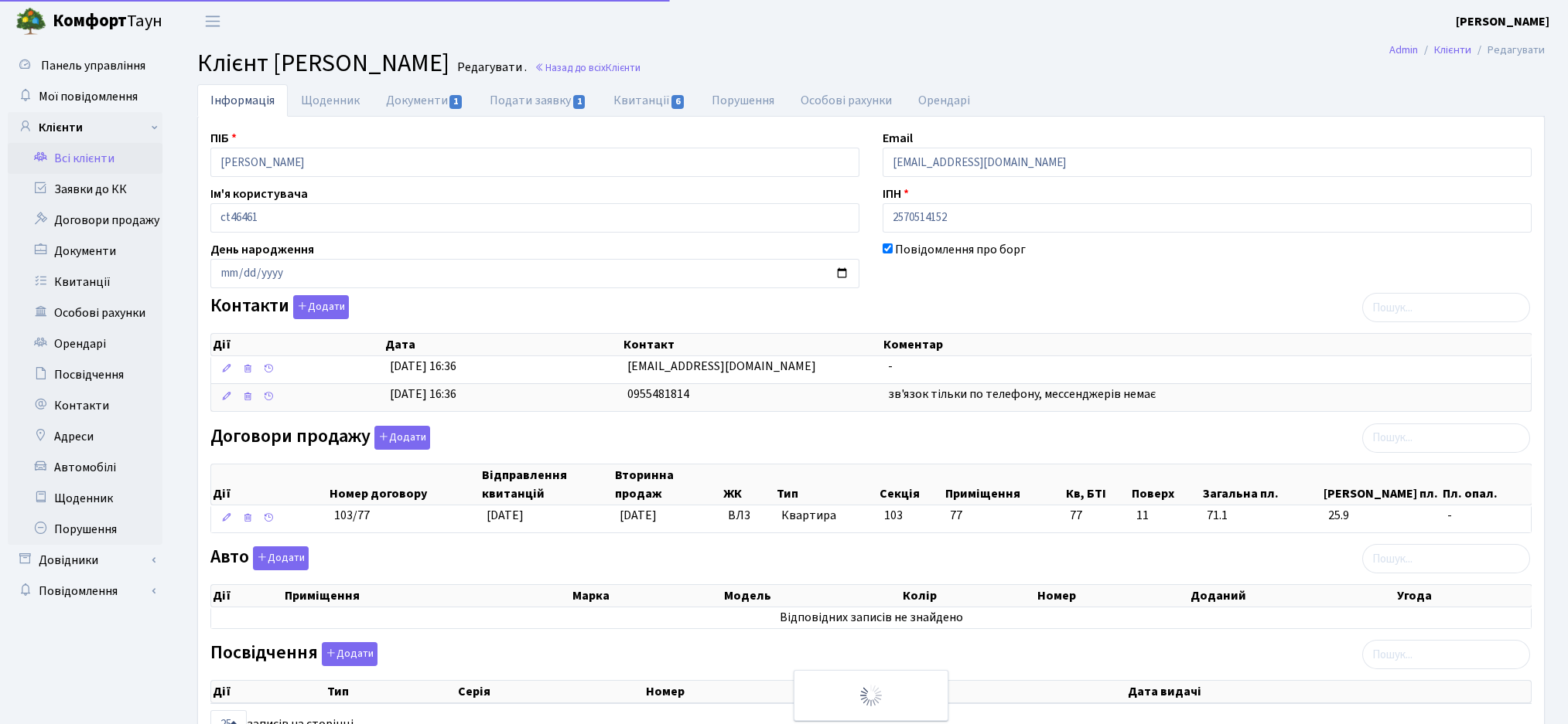
select select "25"
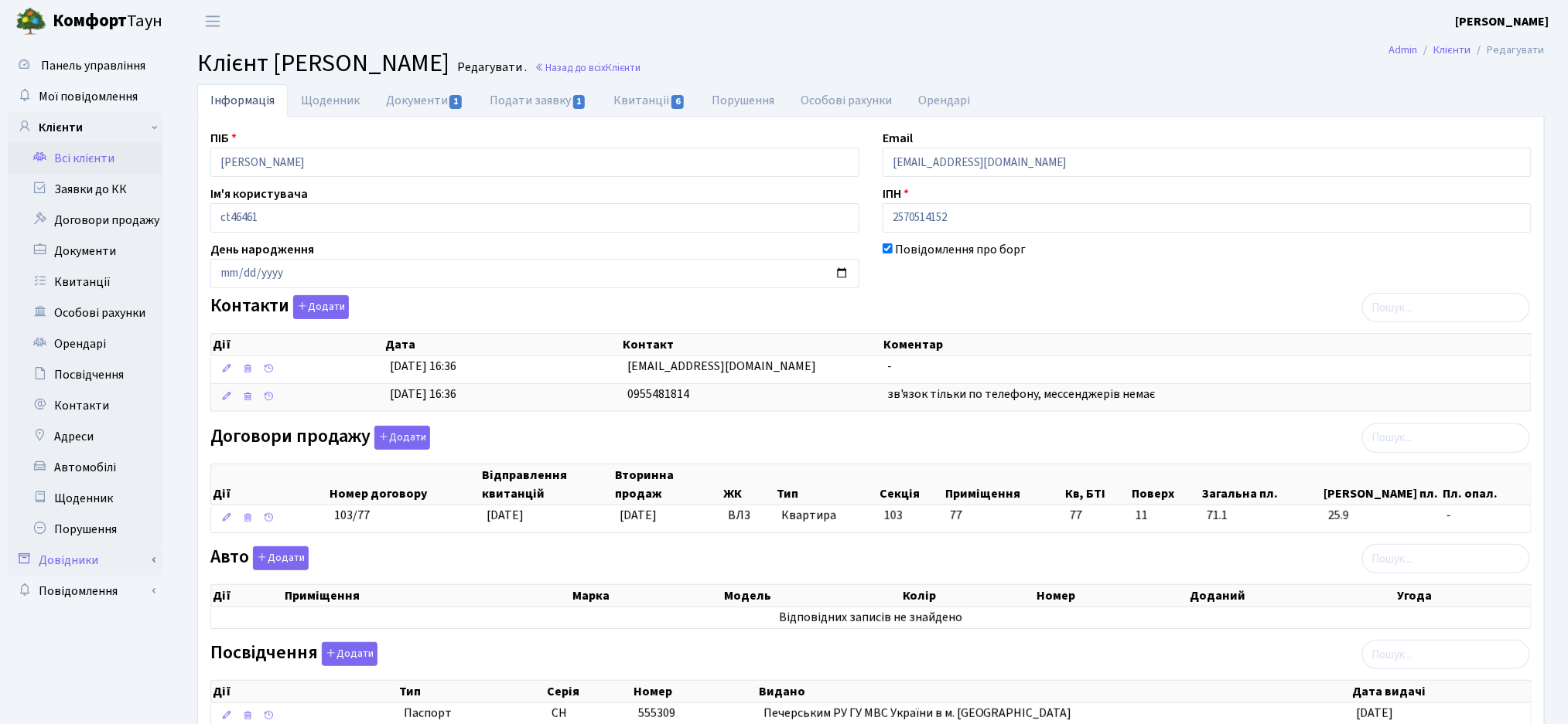
click at [158, 574] on link "Довідники" at bounding box center [85, 560] width 155 height 31
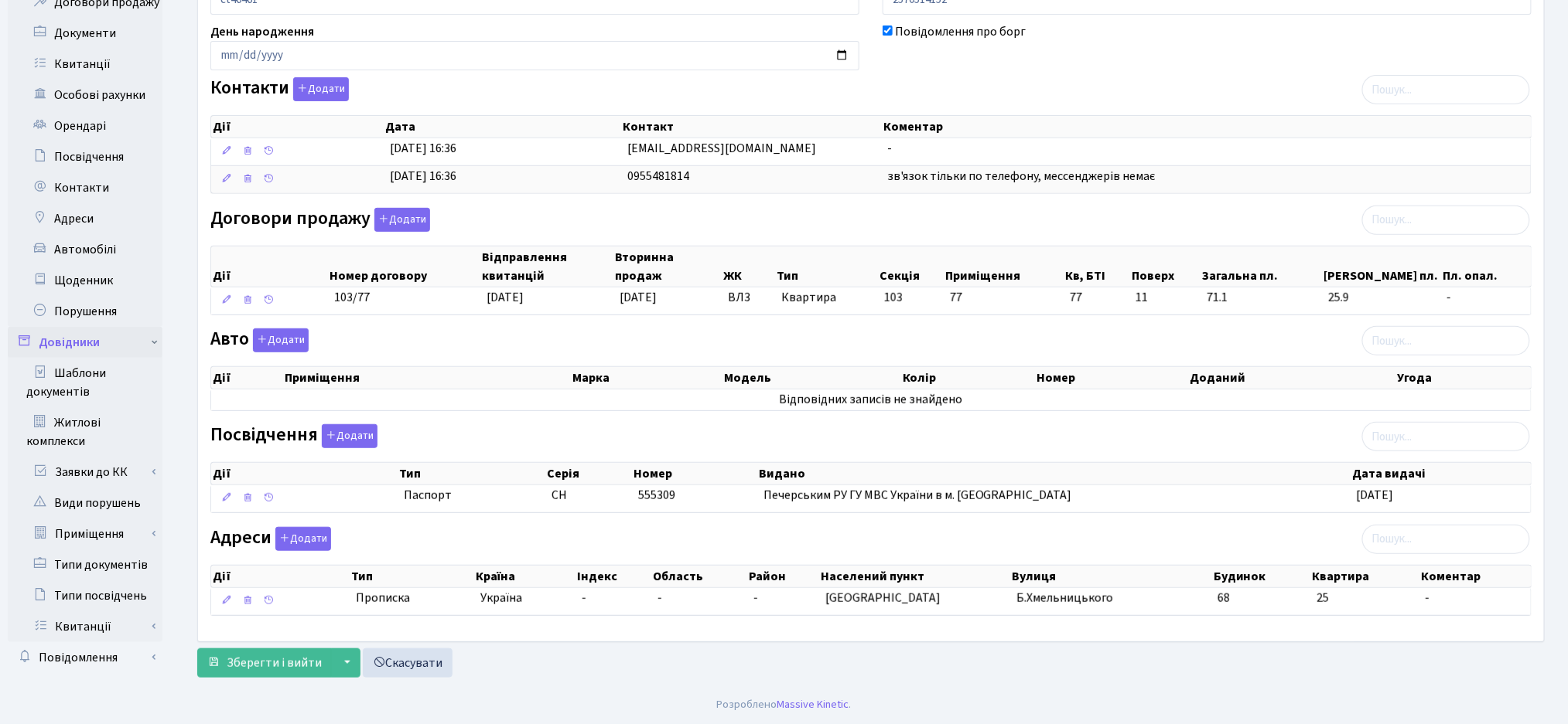
scroll to position [233, 0]
click at [151, 342] on link "Довідники" at bounding box center [85, 342] width 155 height 31
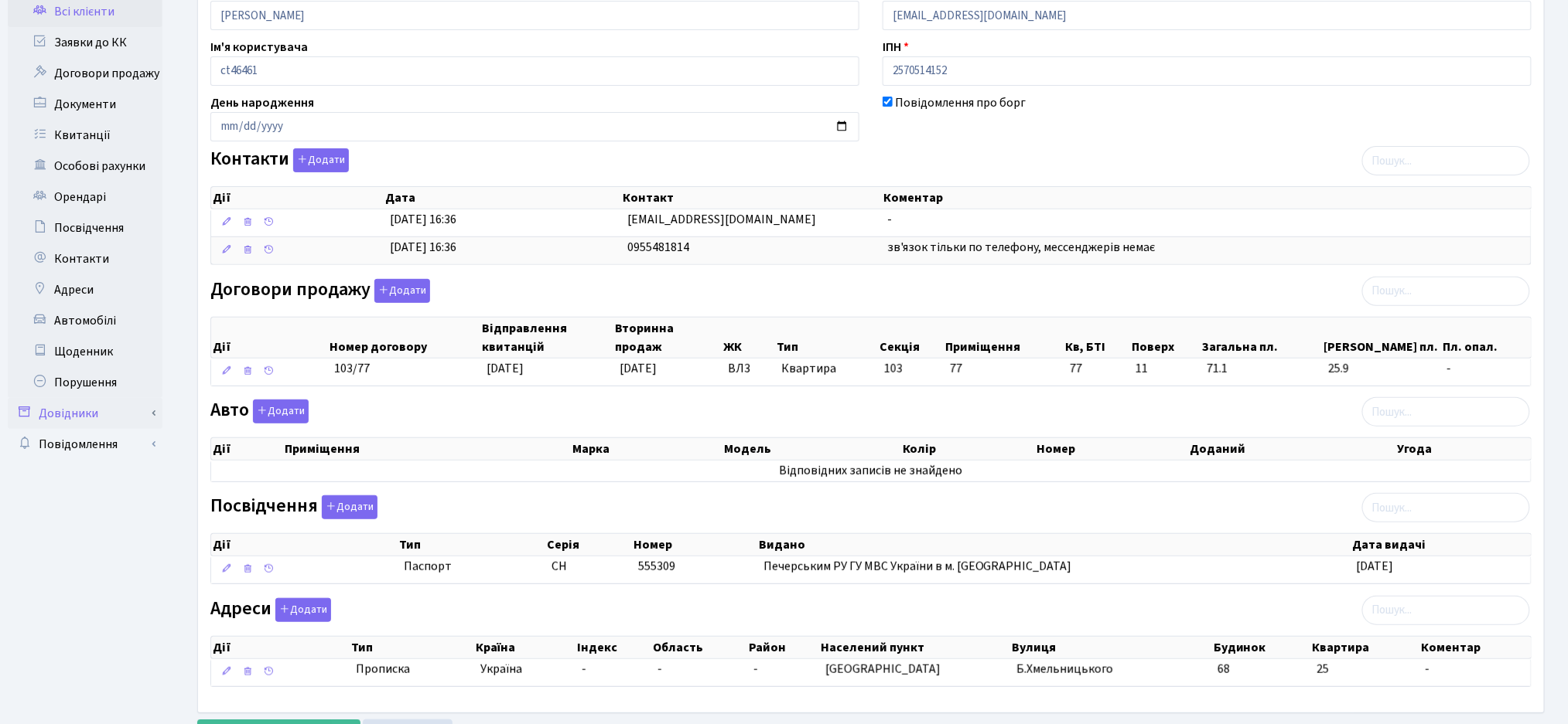
scroll to position [14, 0]
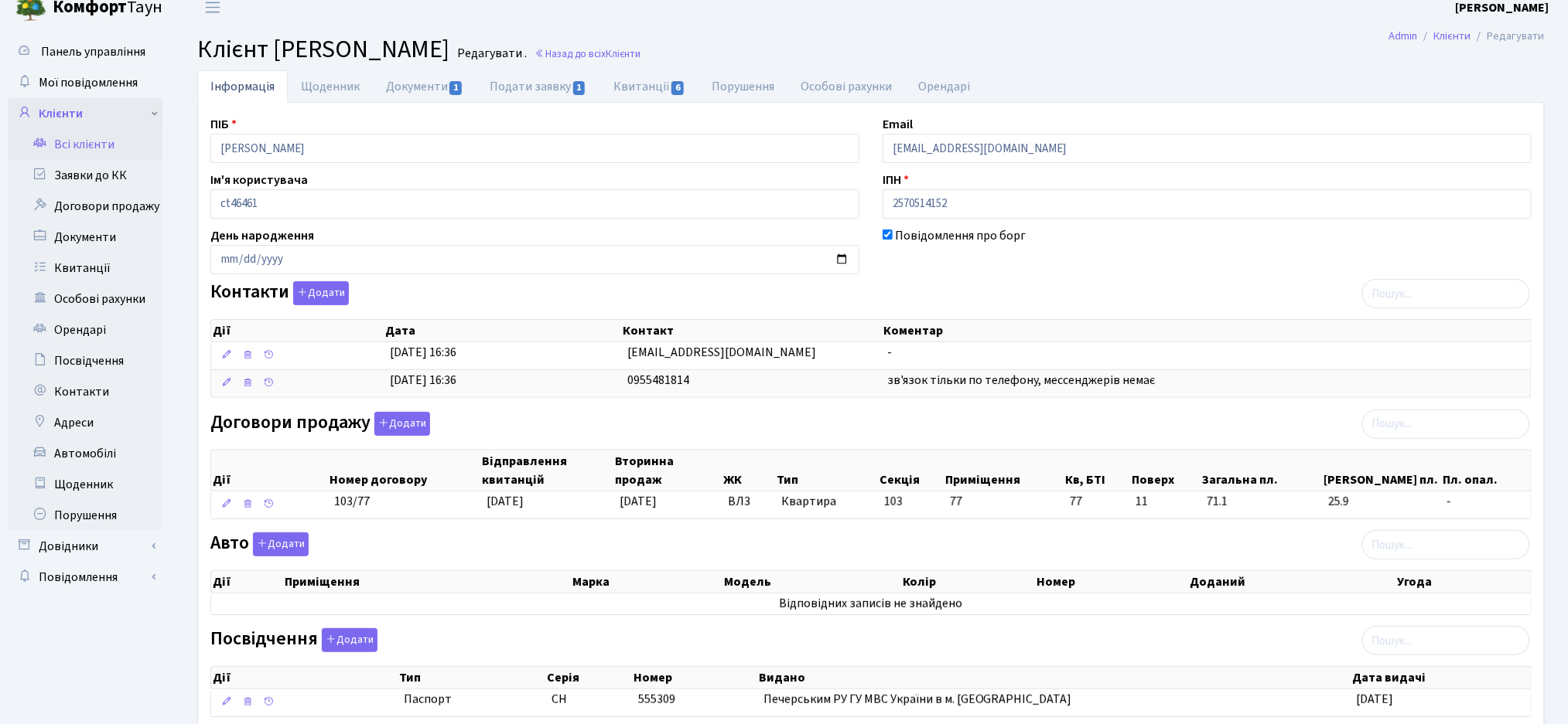
click at [145, 116] on link "Клієнти" at bounding box center [85, 113] width 155 height 31
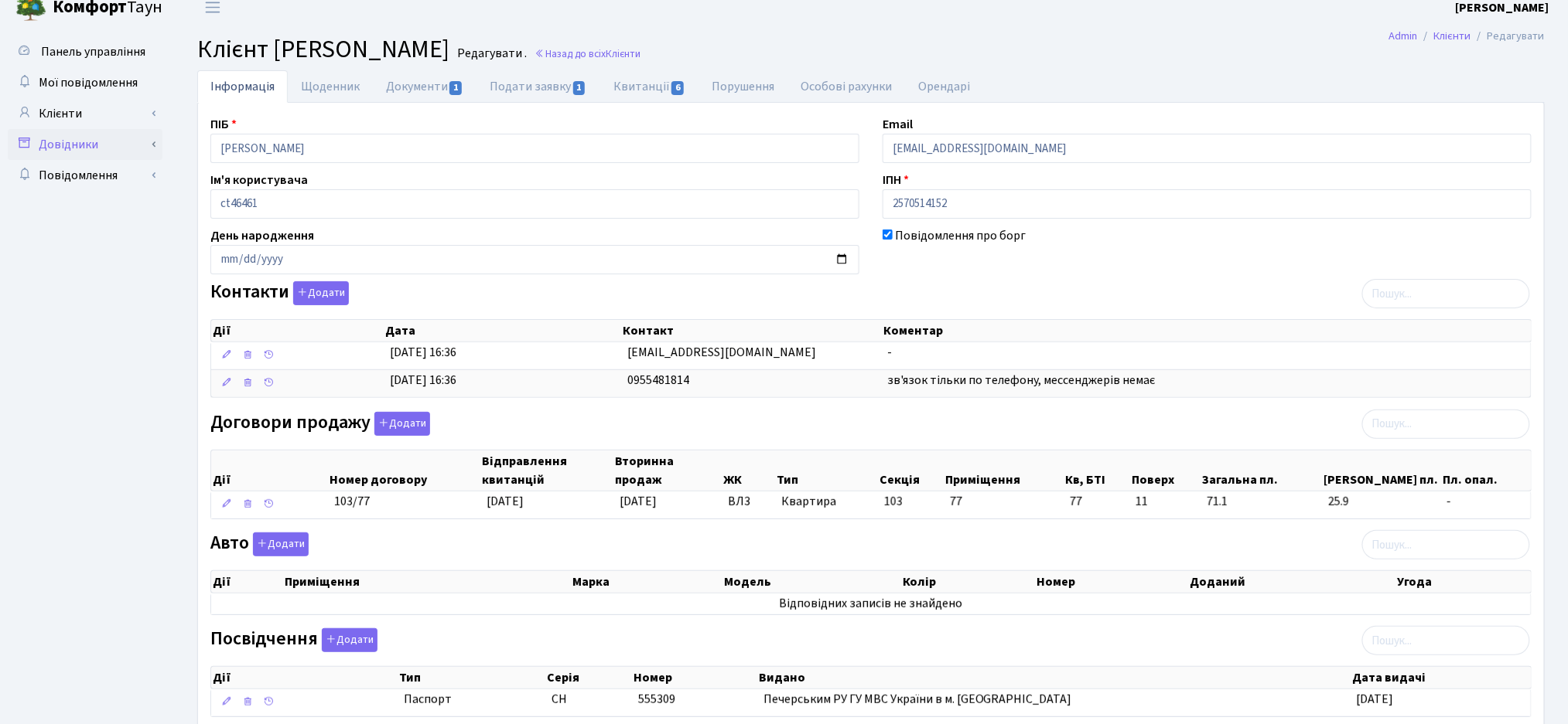
click at [155, 148] on link "Довідники" at bounding box center [85, 144] width 155 height 31
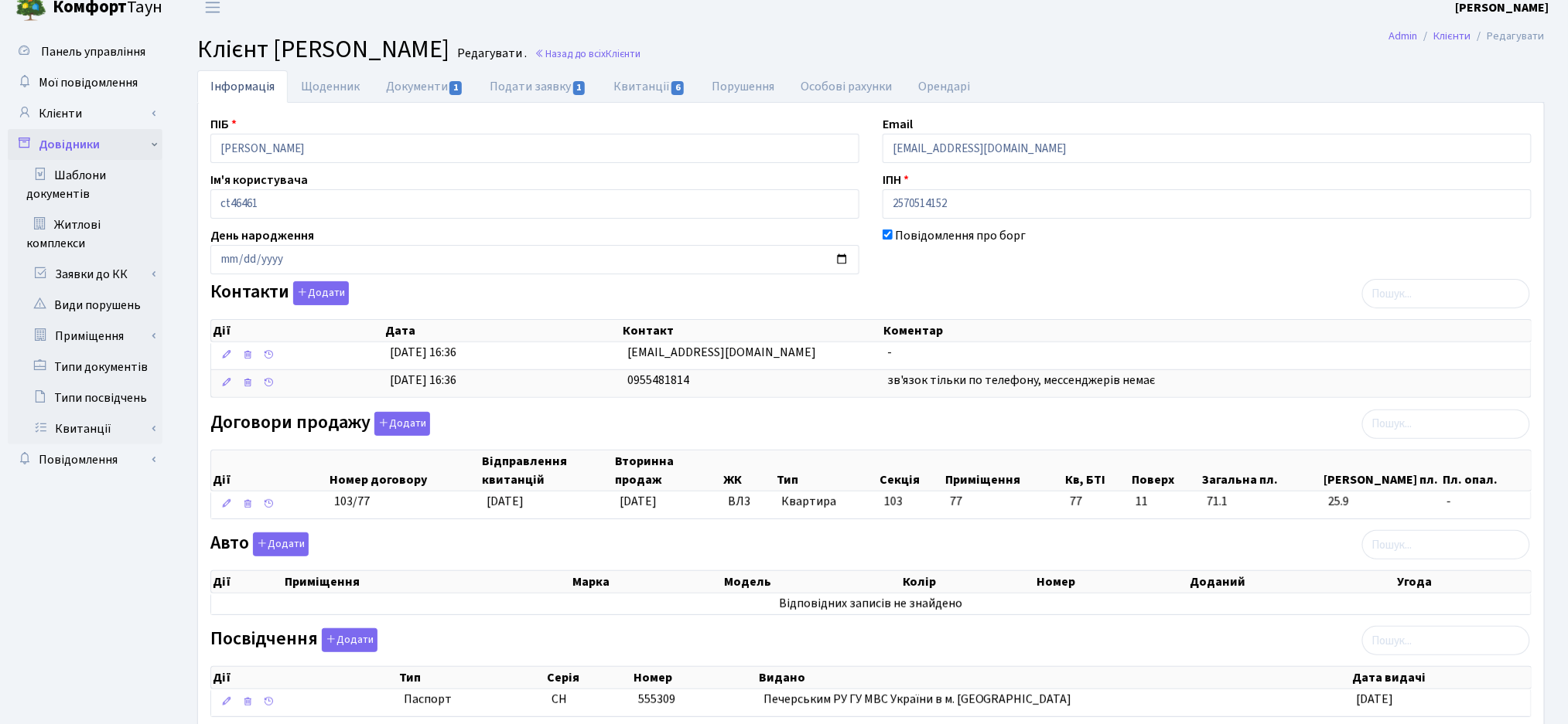
click at [155, 148] on link "Довідники" at bounding box center [85, 144] width 155 height 31
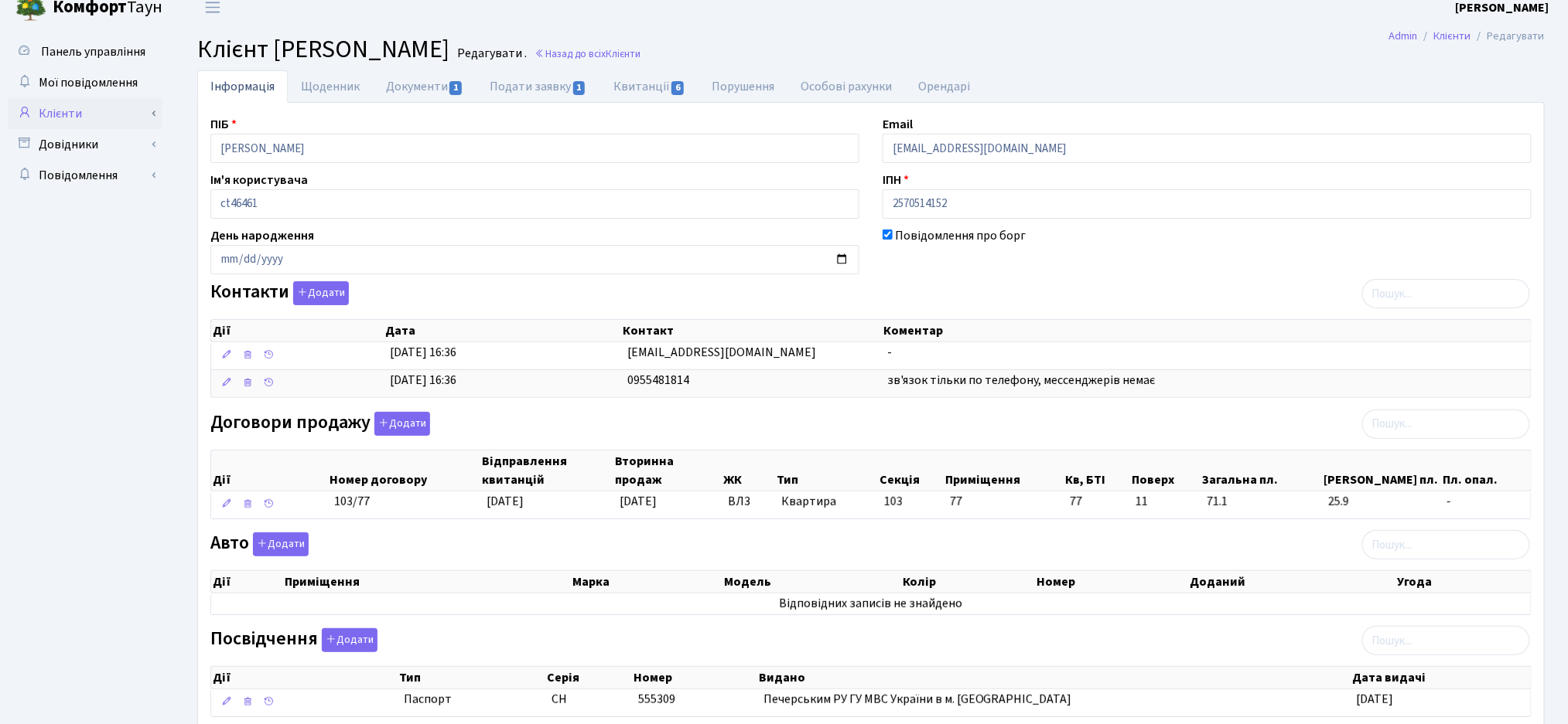
click at [151, 110] on link "Клієнти" at bounding box center [85, 113] width 155 height 31
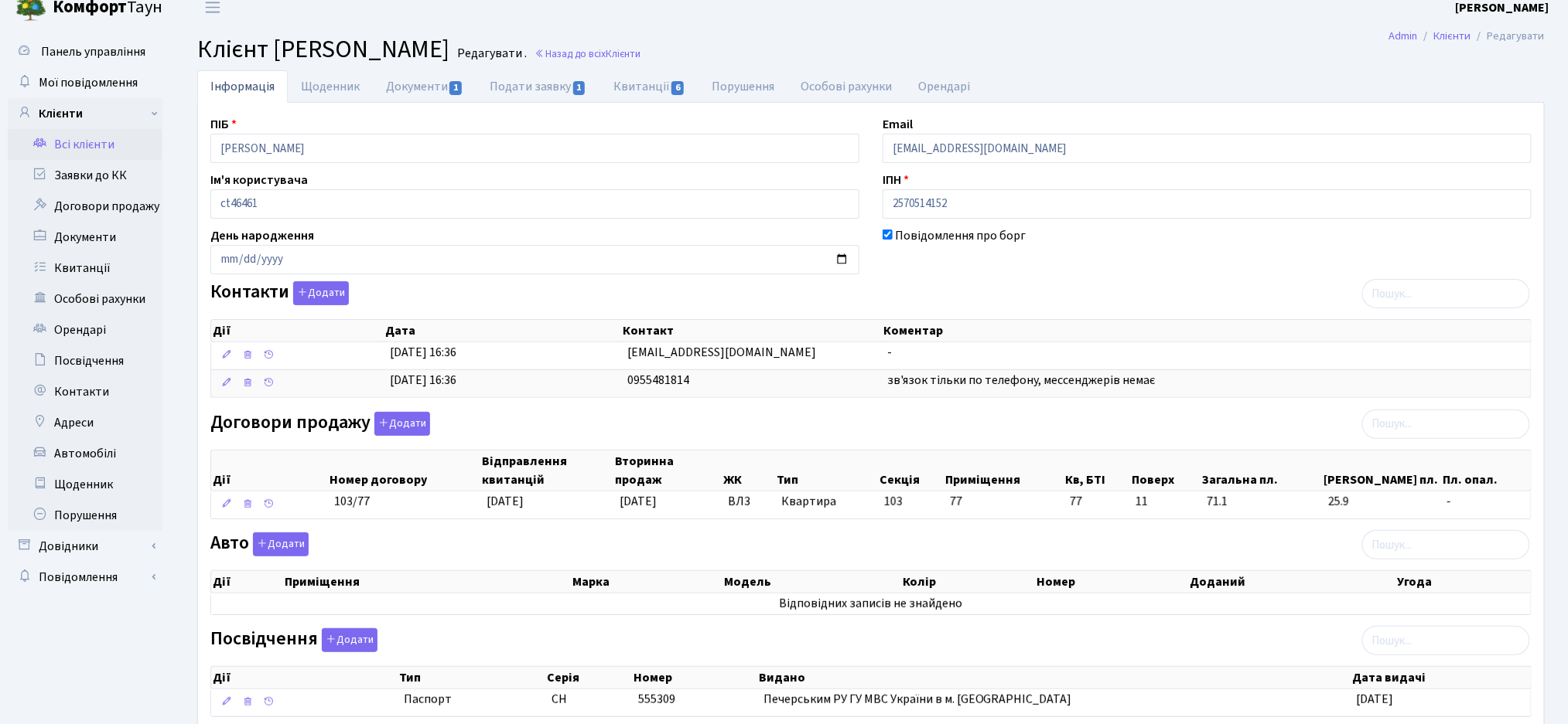
click at [67, 152] on link "Всі клієнти" at bounding box center [85, 144] width 155 height 31
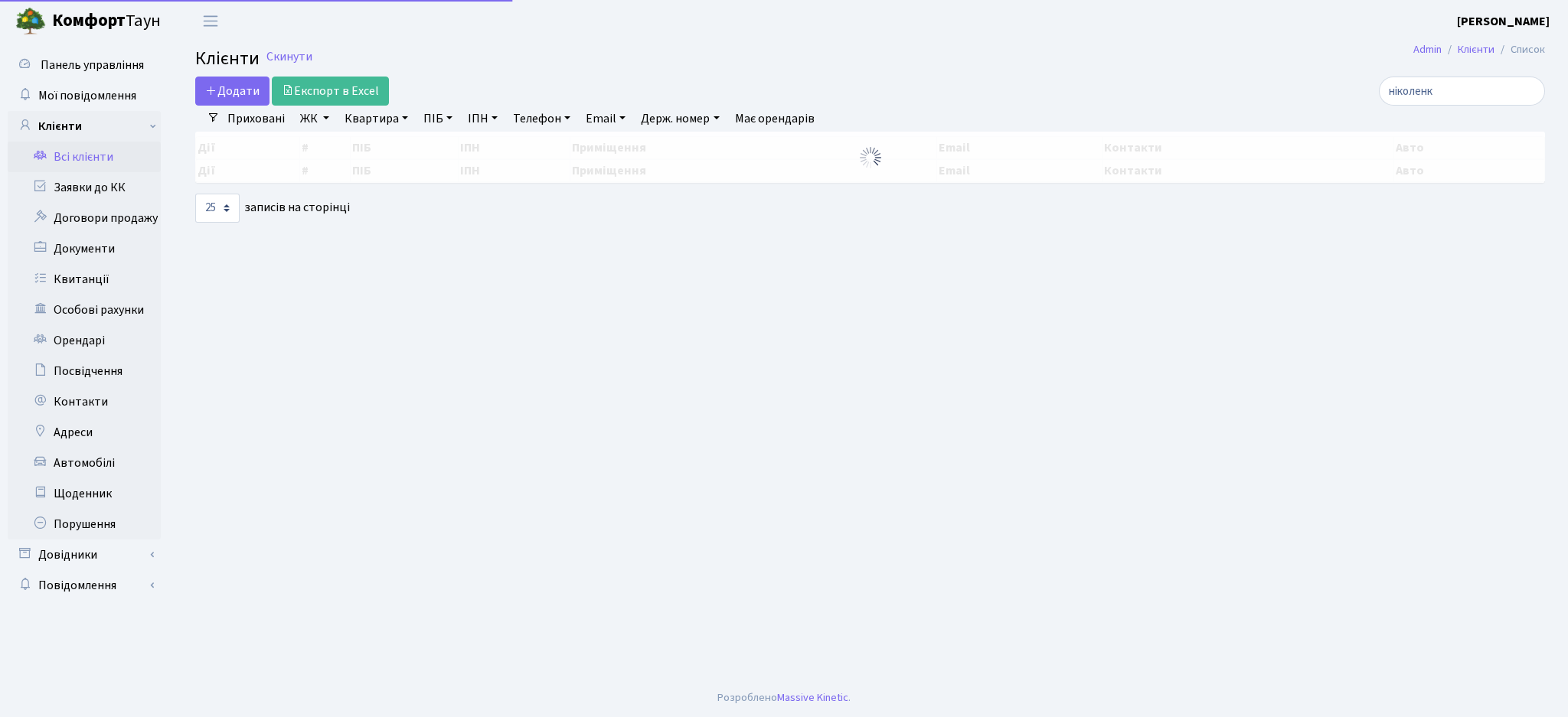
select select "25"
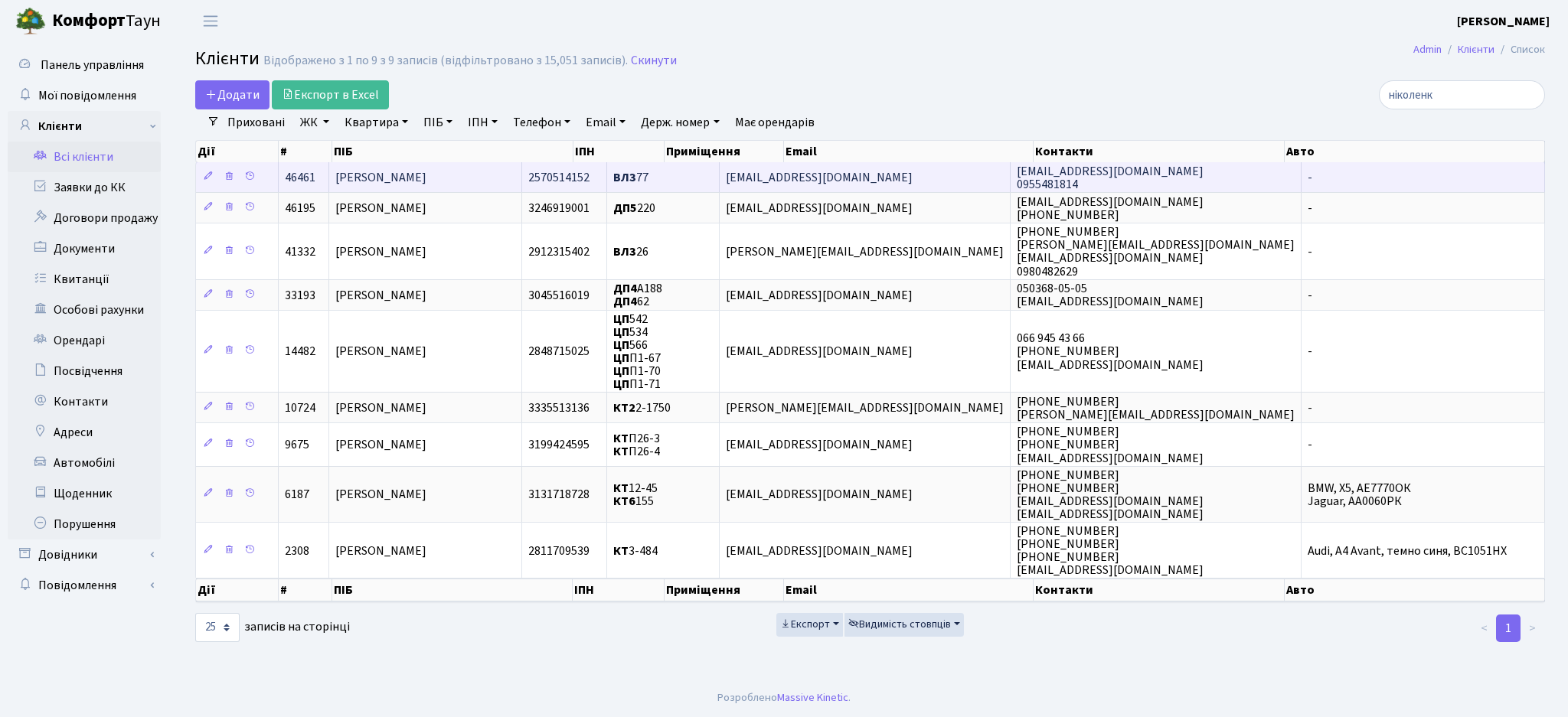
click at [516, 176] on td "[PERSON_NAME]" at bounding box center [425, 177] width 193 height 30
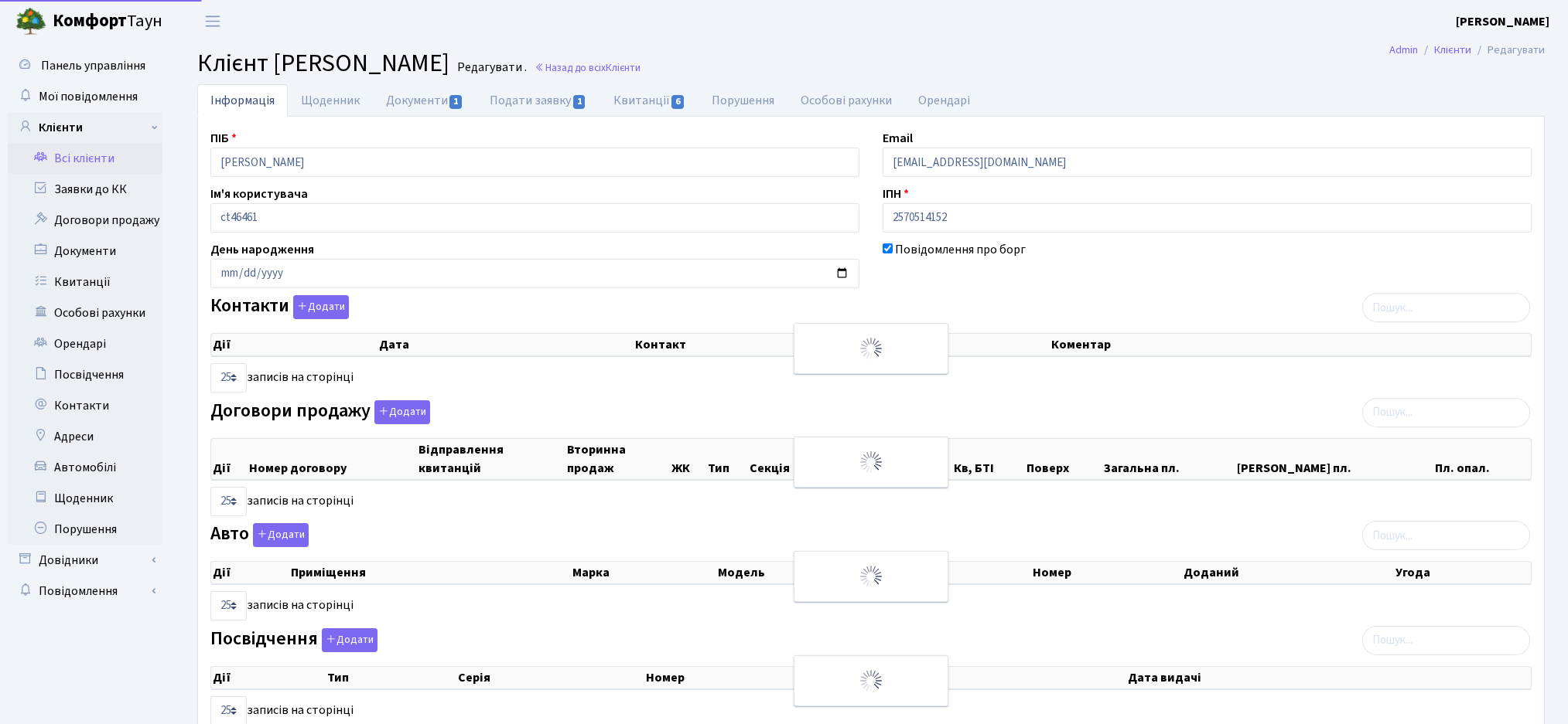
select select "25"
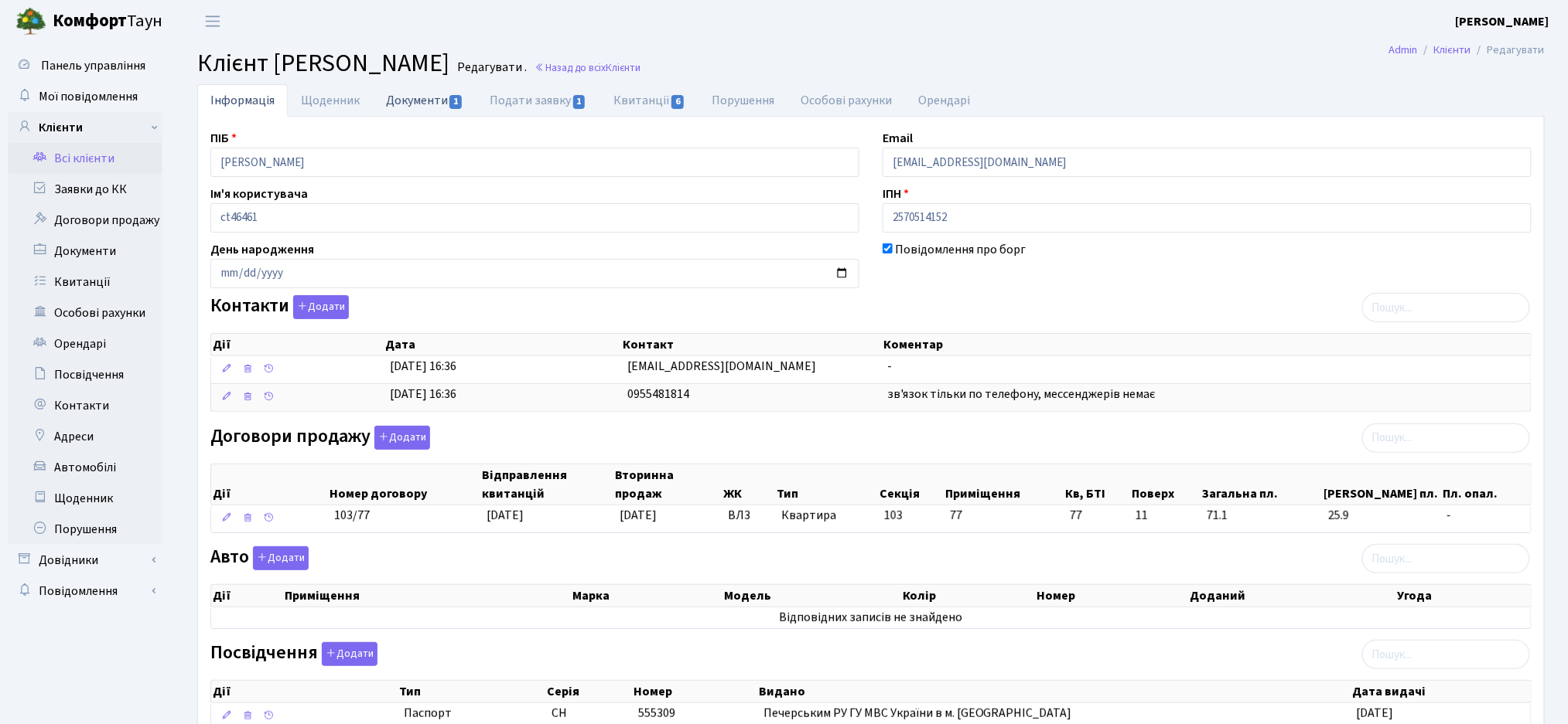
click at [415, 86] on link "Документи 1" at bounding box center [424, 100] width 103 height 32
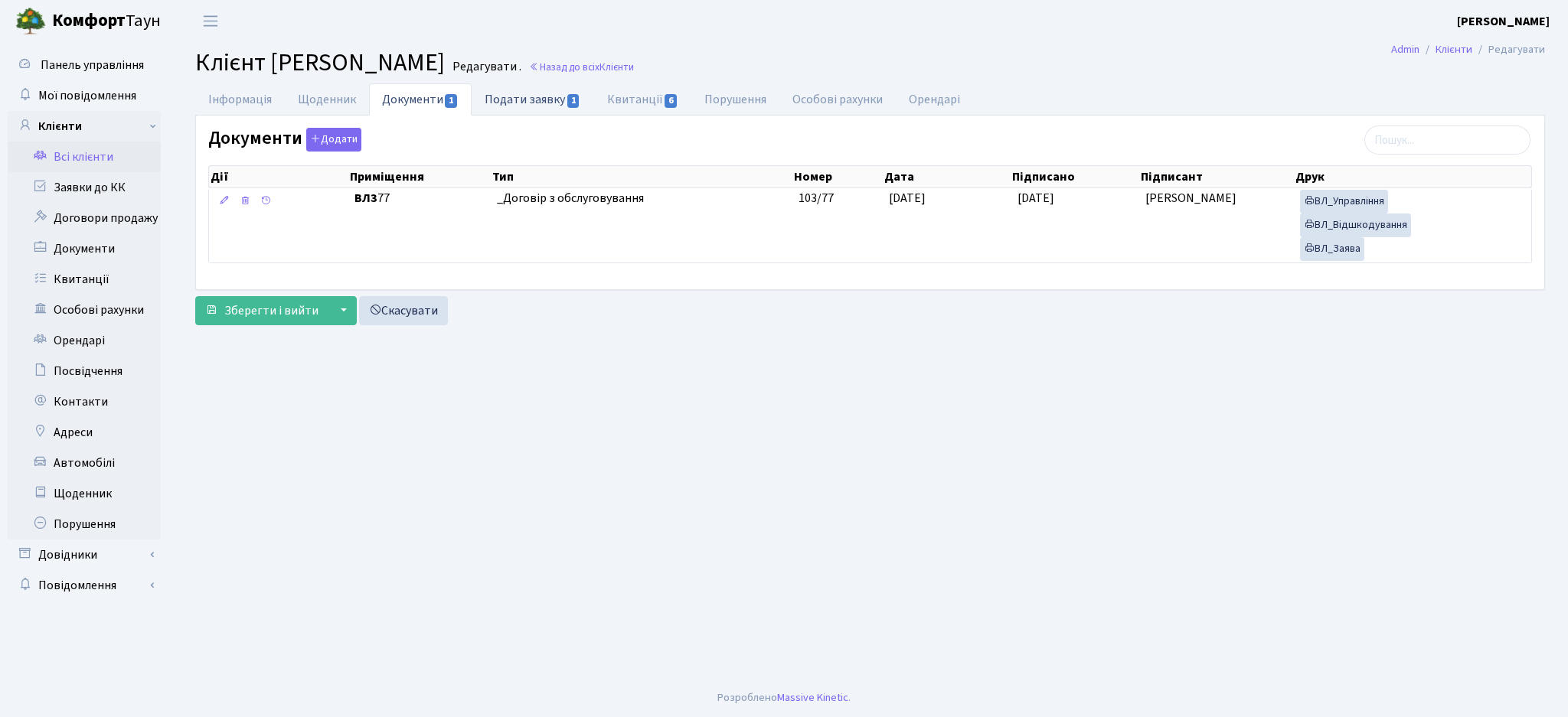
click at [540, 93] on link "Подати заявку 1" at bounding box center [532, 99] width 122 height 31
select select "25"
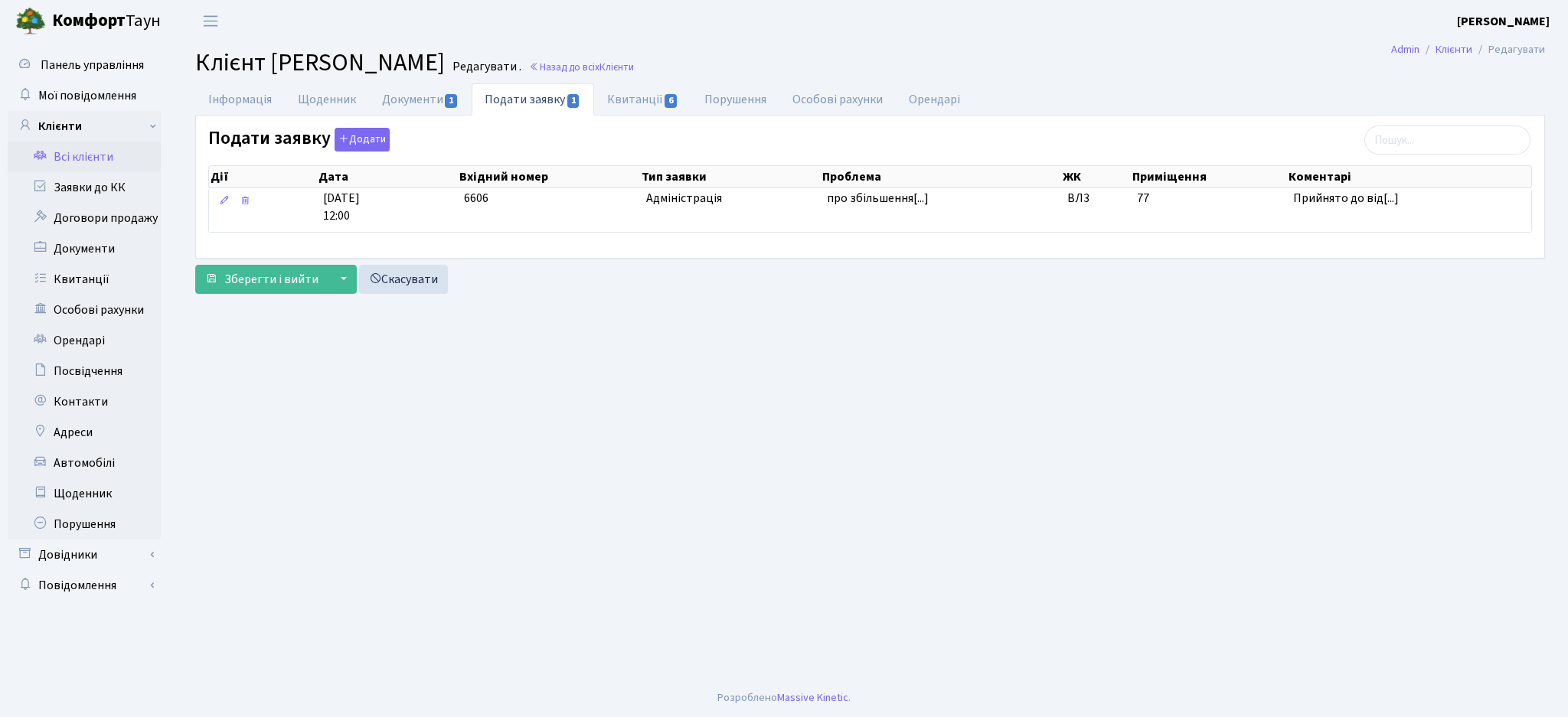
drag, startPoint x: 389, startPoint y: 67, endPoint x: 615, endPoint y: 60, distance: 226.1
click at [445, 60] on span "Клієнт Ніколенко Олег Володимирович" at bounding box center [320, 62] width 250 height 35
copy span "Олег Володимирович"
click at [441, 49] on span "Клієнт Ніколенко Олег Володимирович" at bounding box center [320, 62] width 250 height 35
click at [88, 161] on link "Всі клієнти" at bounding box center [84, 157] width 153 height 30
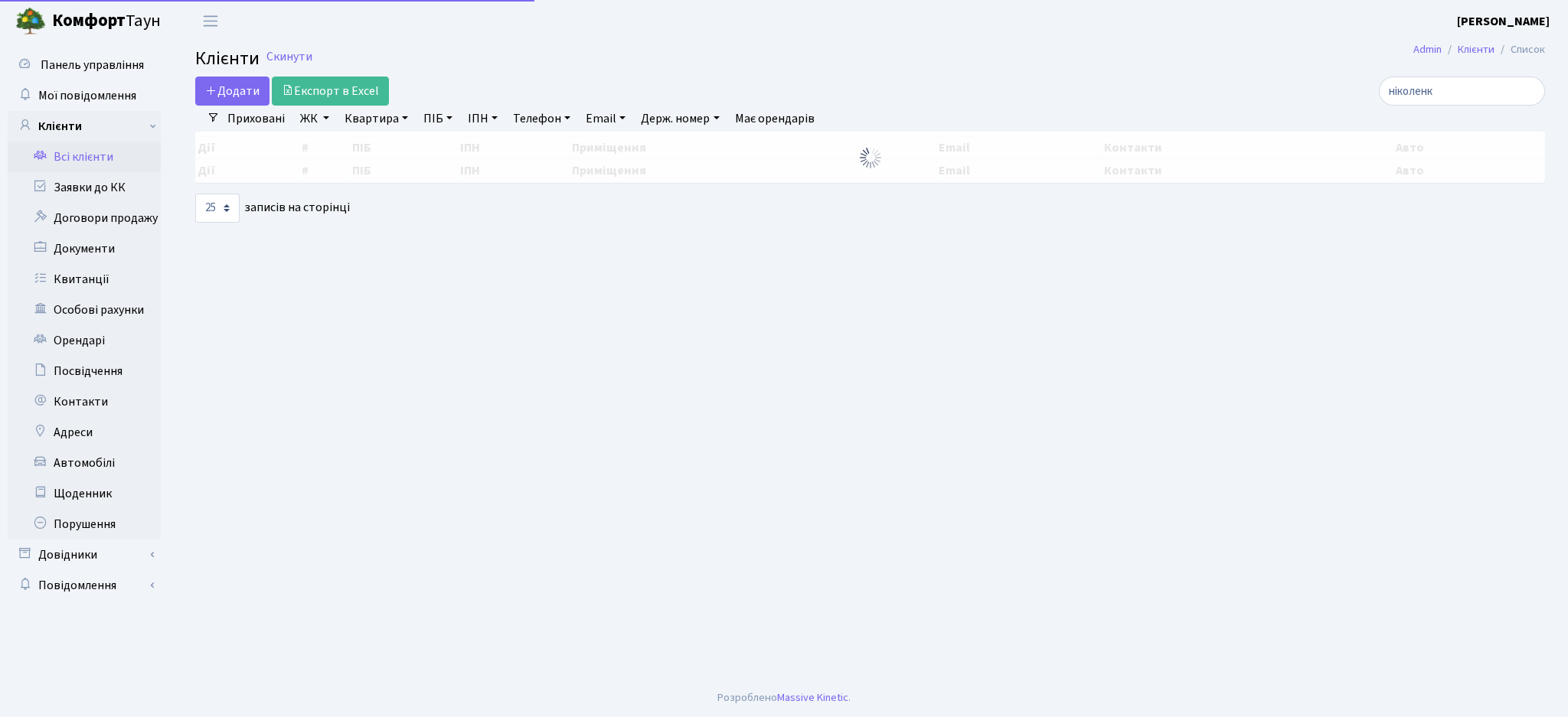
select select "25"
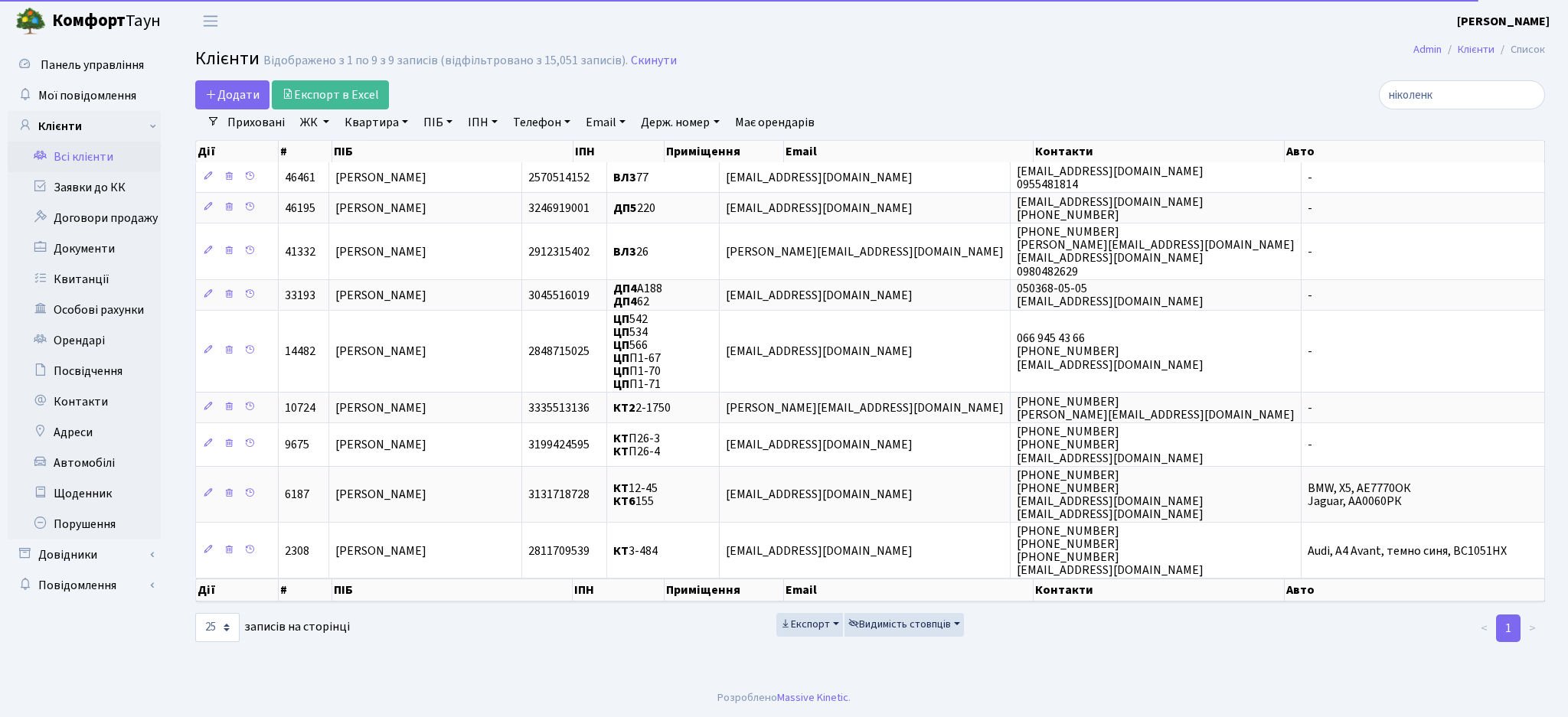
click at [313, 120] on link "ЖК" at bounding box center [315, 122] width 41 height 26
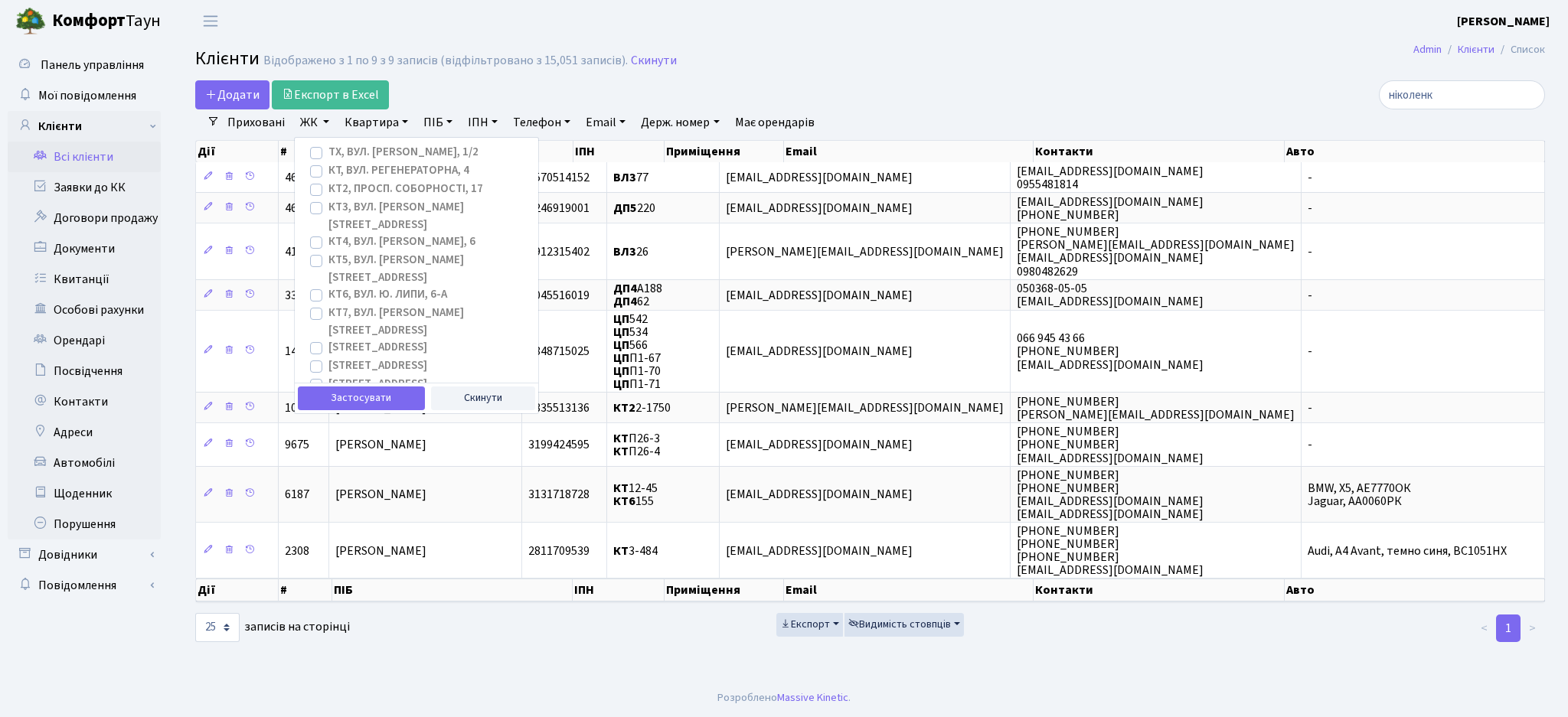
click at [329, 156] on label "ТХ, вул. [PERSON_NAME], 1/2" at bounding box center [404, 152] width 150 height 18
click at [329, 154] on input "ТХ, вул. [PERSON_NAME], 1/2" at bounding box center [333, 148] width 10 height 10
checkbox input "true"
click at [361, 126] on link "Квартира" at bounding box center [376, 122] width 76 height 26
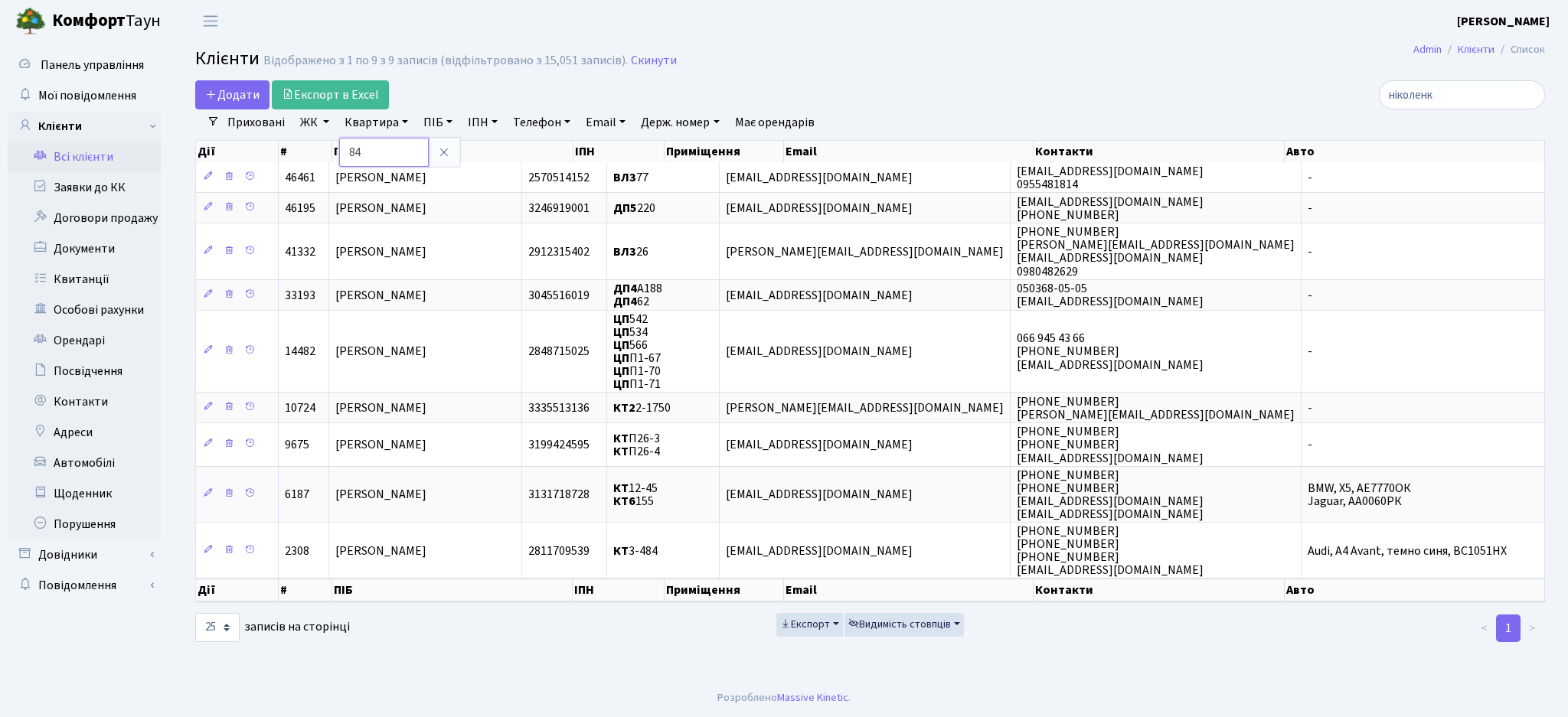
type input "84"
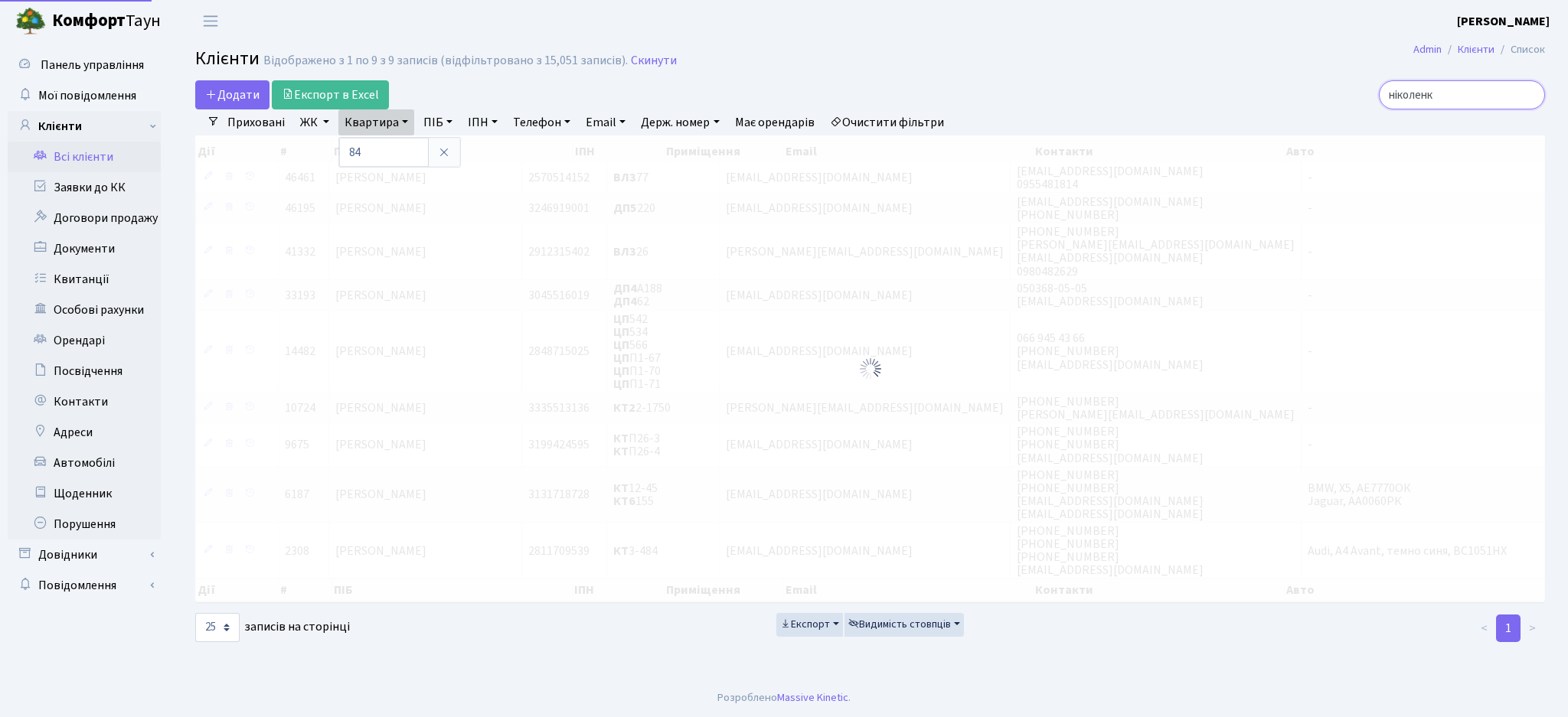
click at [1529, 97] on input "ніколенк" at bounding box center [1462, 94] width 166 height 29
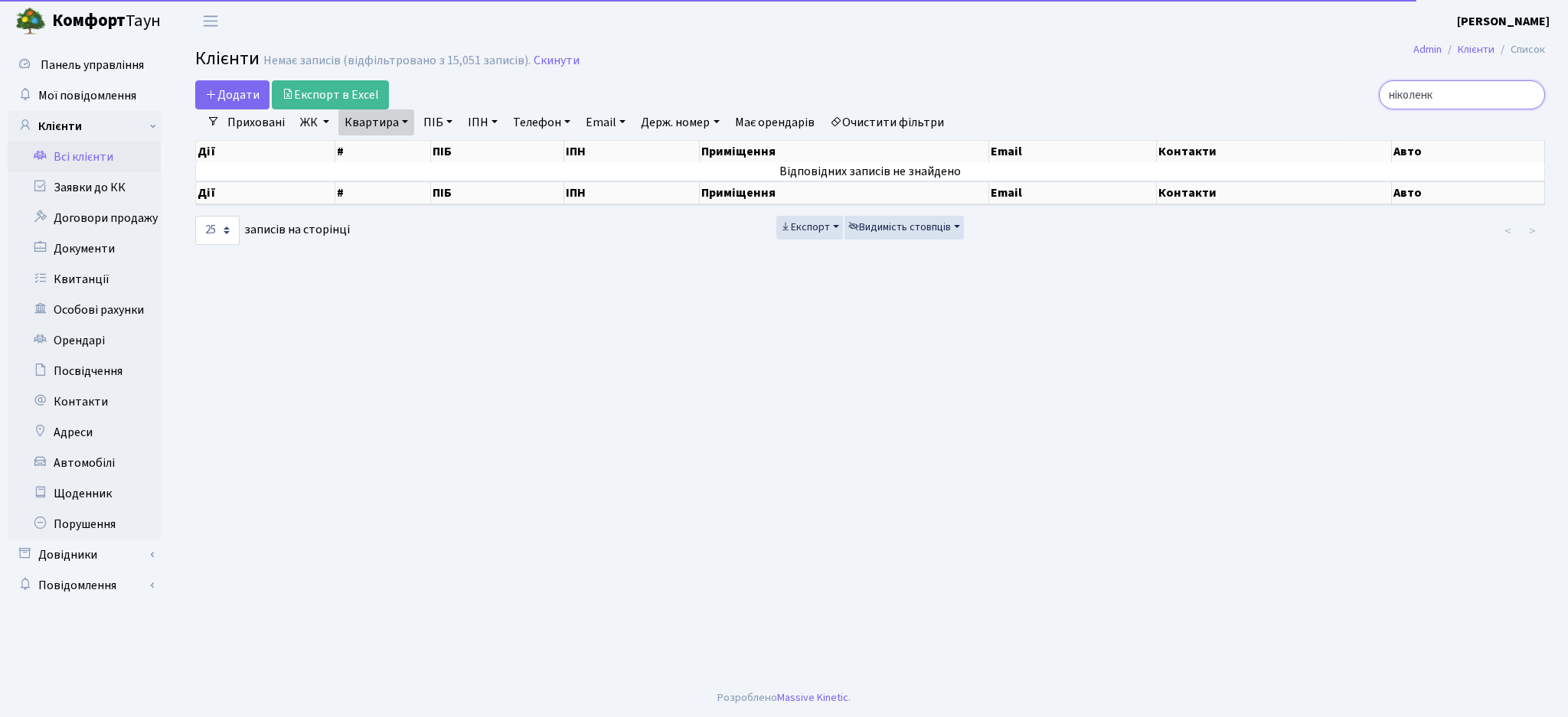
click at [1529, 97] on input "ніколенк" at bounding box center [1462, 94] width 166 height 29
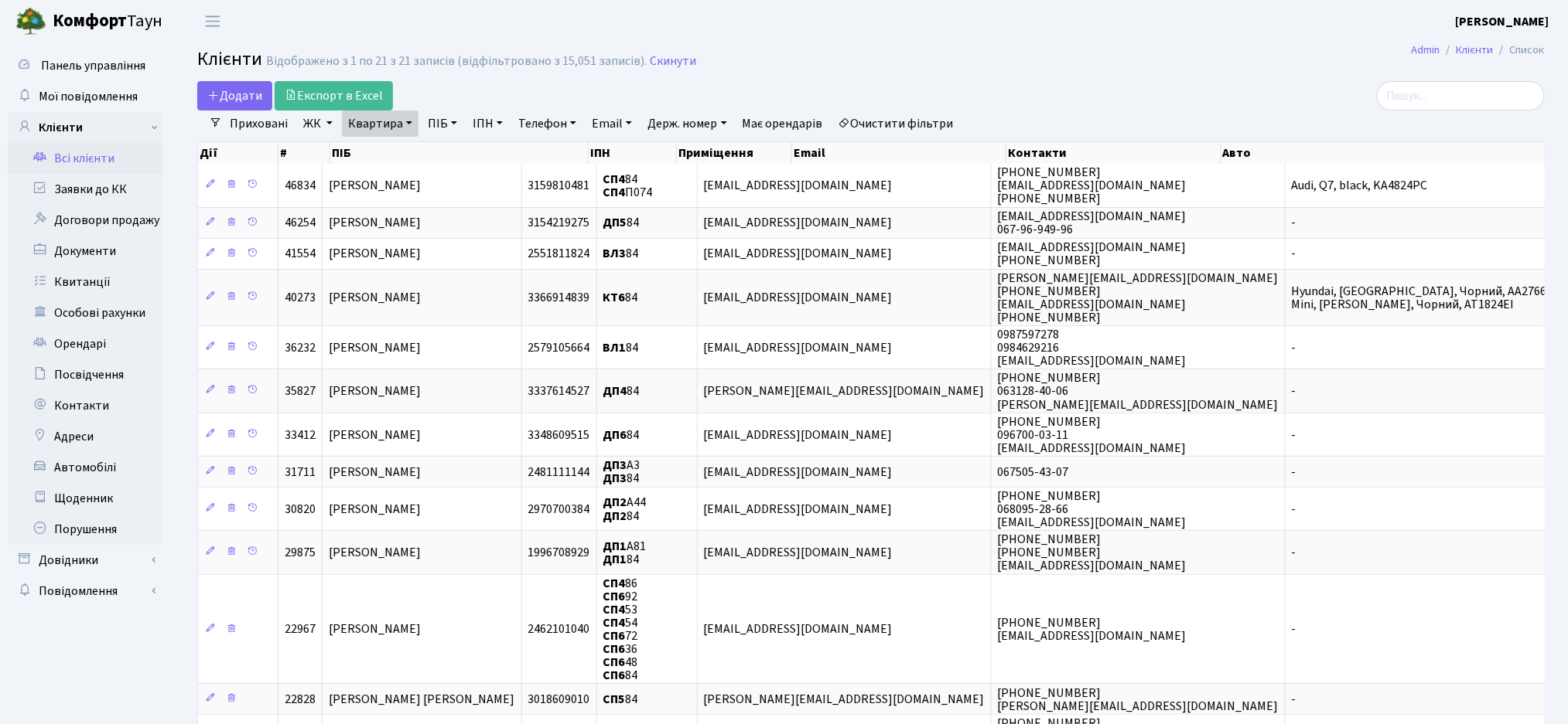
click at [327, 125] on link "ЖК" at bounding box center [318, 123] width 42 height 26
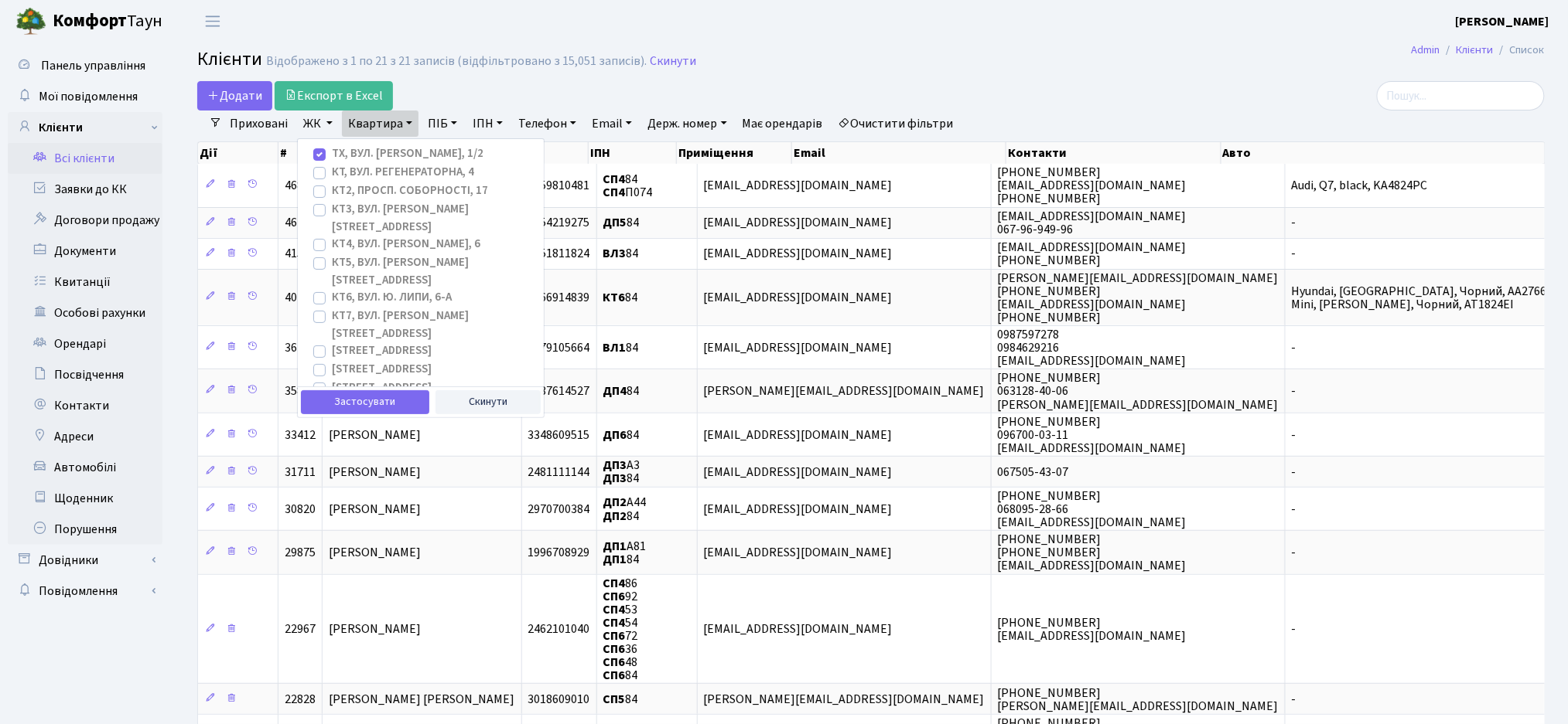
click at [363, 129] on link "Квартира" at bounding box center [380, 123] width 76 height 26
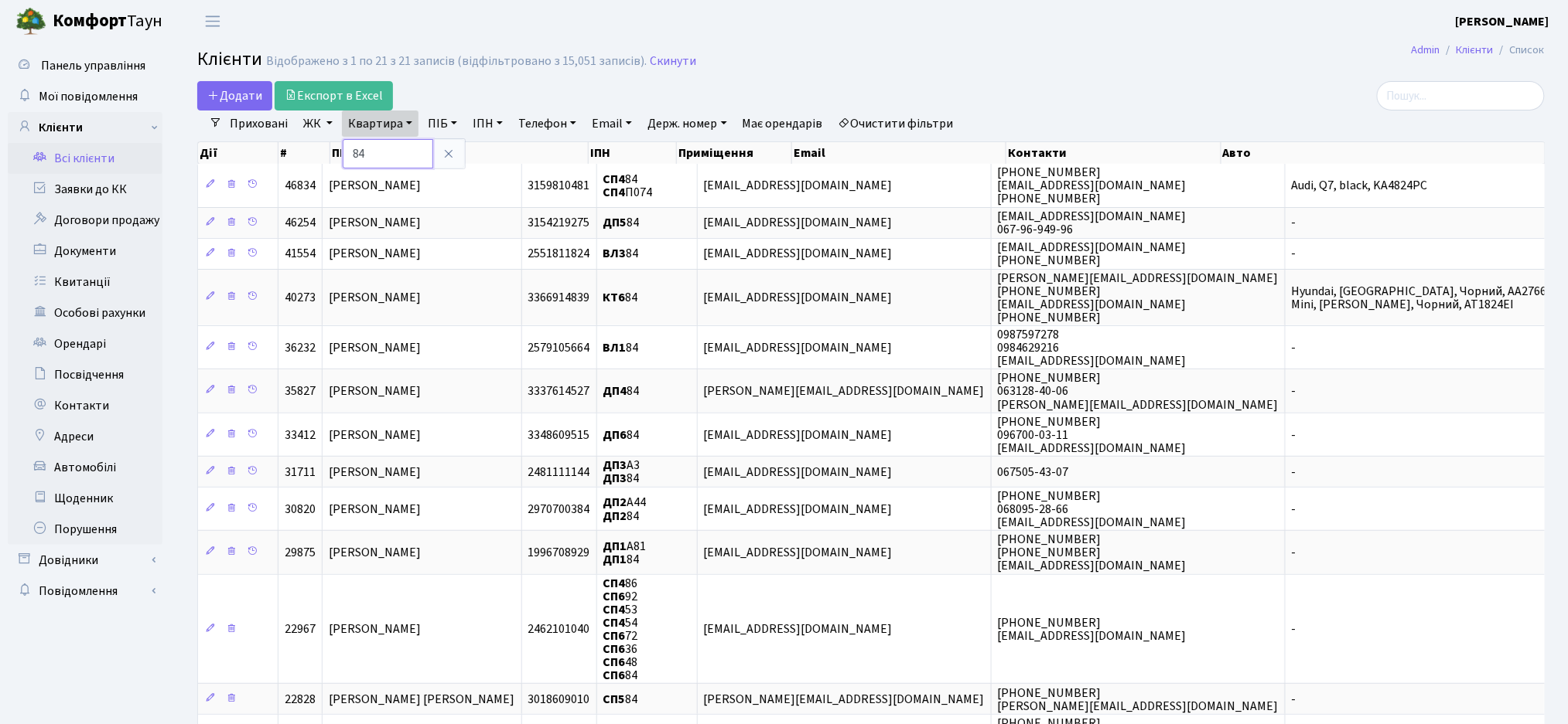
click at [378, 153] on input "84" at bounding box center [388, 154] width 91 height 29
click at [754, 57] on h2 "Клієнти Відображено з 1 по 21 з 21 записів (відфільтровано з 15,051 записів). С…" at bounding box center [870, 61] width 1347 height 26
click at [886, 124] on link "Очистити фільтри" at bounding box center [896, 123] width 128 height 26
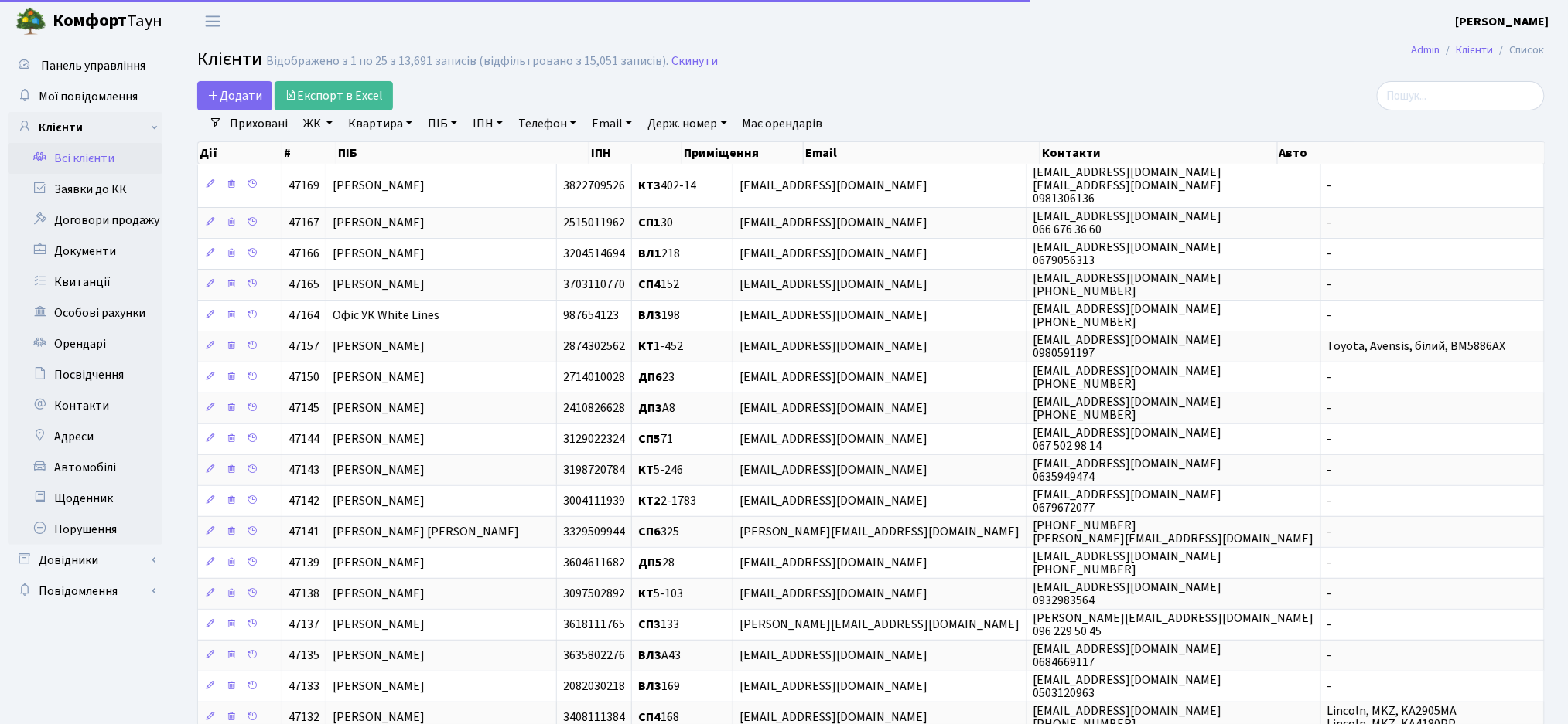
click at [330, 121] on link "ЖК" at bounding box center [318, 123] width 42 height 26
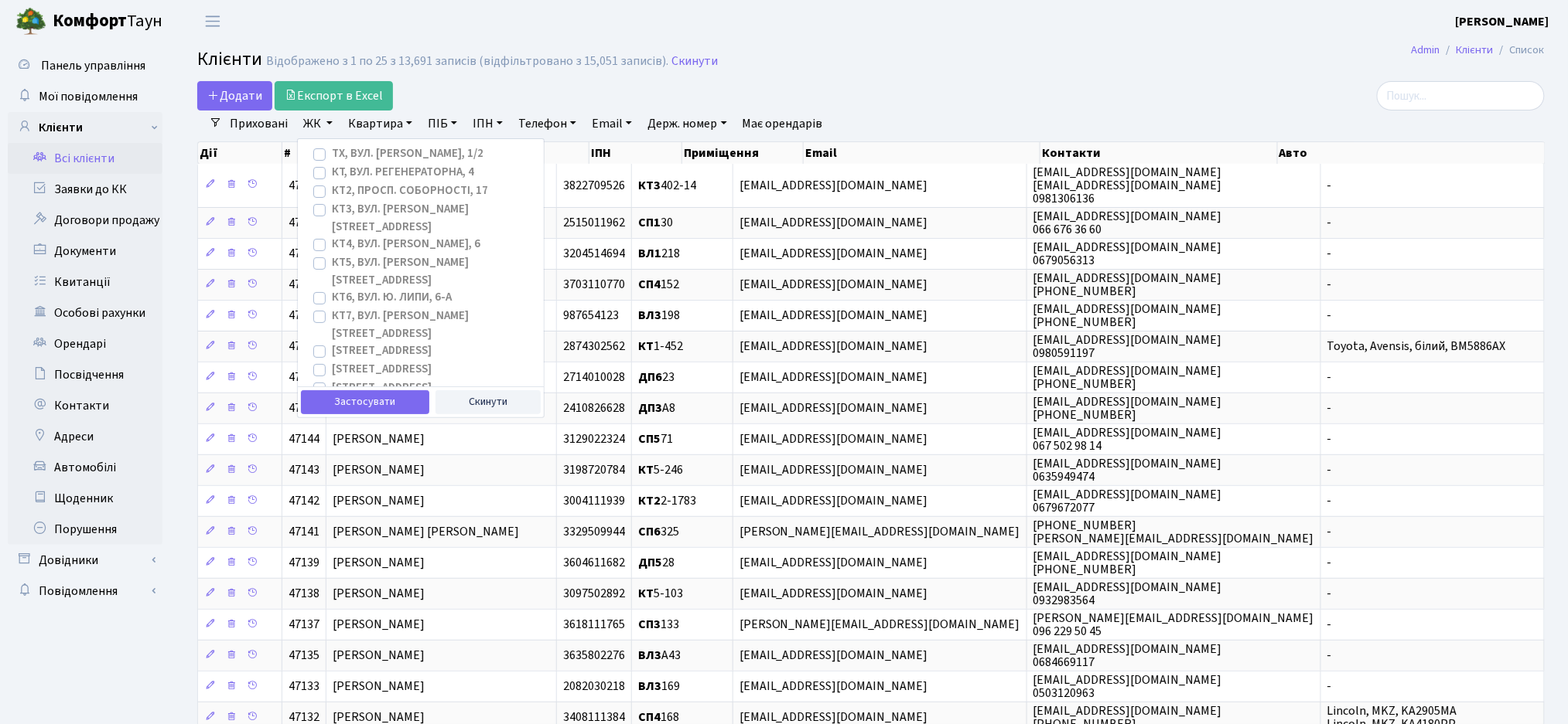
click at [332, 151] on label "ТХ, вул. Ділова, 1/2" at bounding box center [408, 154] width 151 height 18
click at [332, 151] on input "ТХ, вул. Ділова, 1/2" at bounding box center [337, 150] width 10 height 10
checkbox input "true"
click at [370, 123] on link "Квартира" at bounding box center [380, 123] width 76 height 26
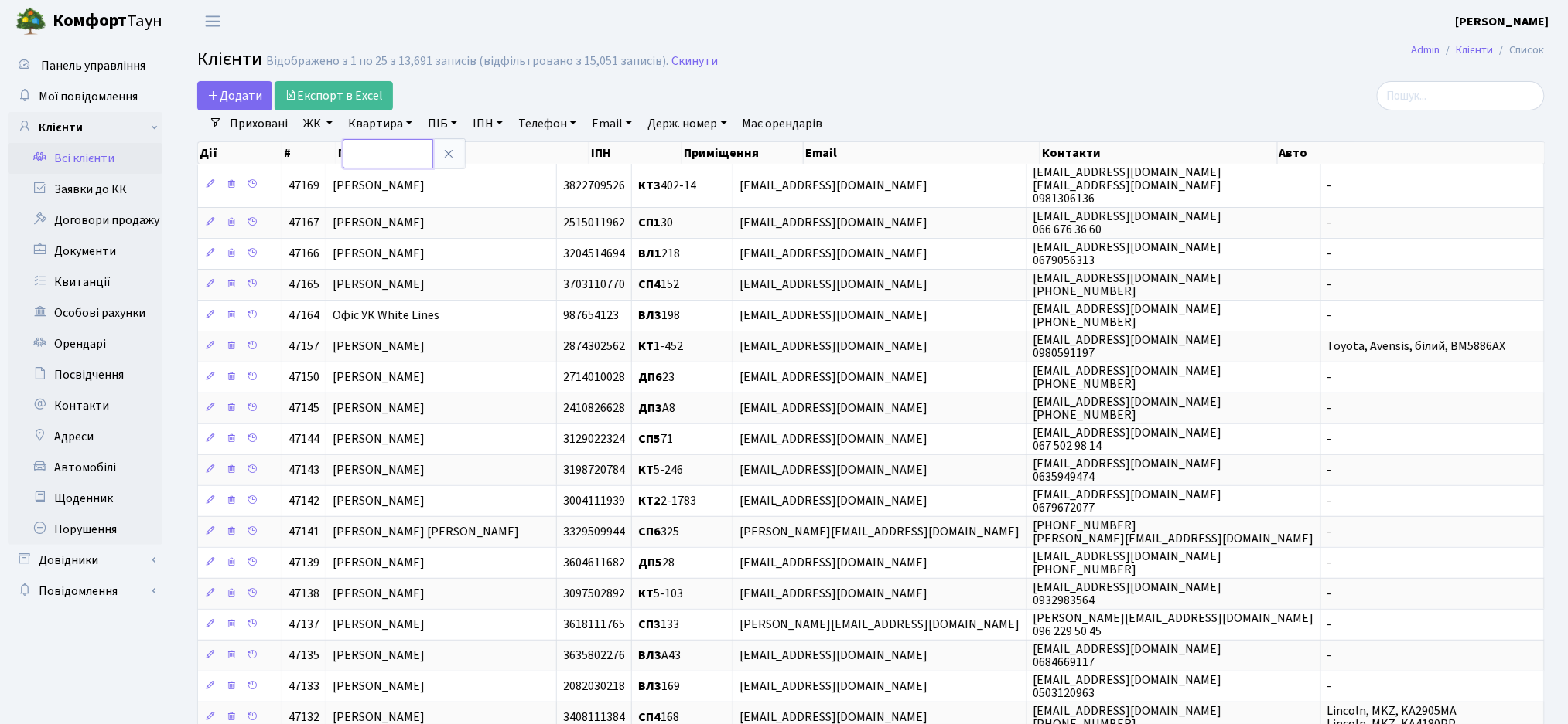
click at [379, 165] on input "text" at bounding box center [388, 154] width 91 height 29
type input "84"
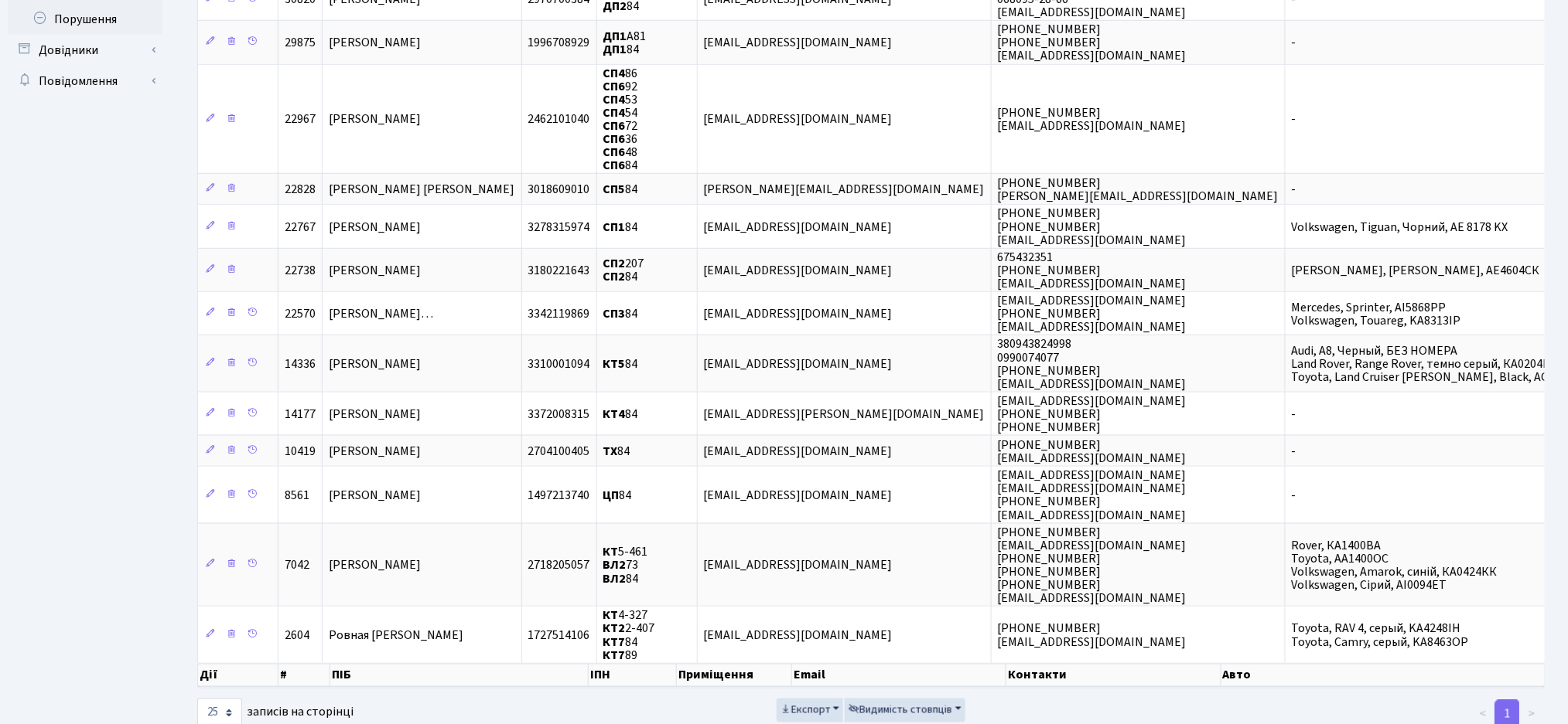
scroll to position [514, 0]
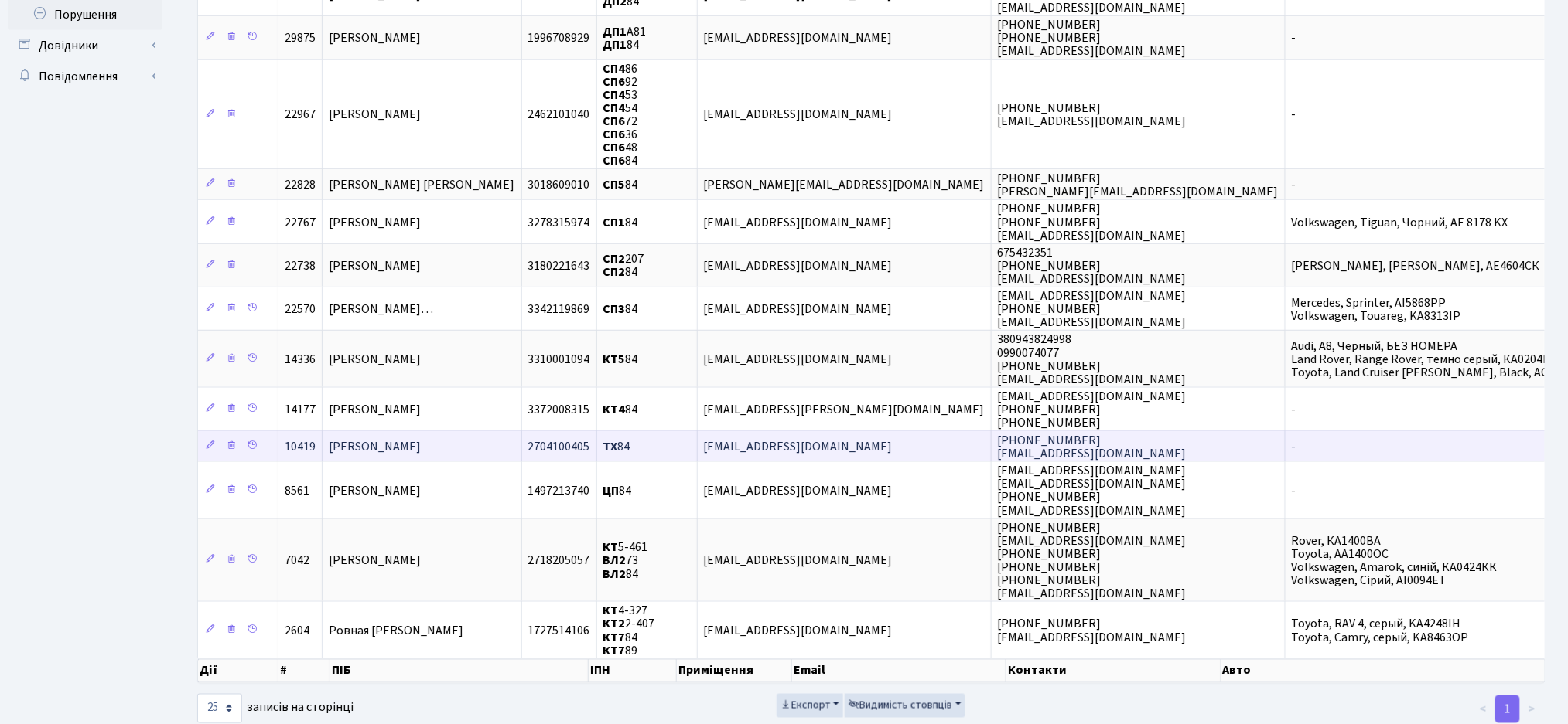
click at [698, 442] on td "ТХ 84" at bounding box center [647, 446] width 101 height 31
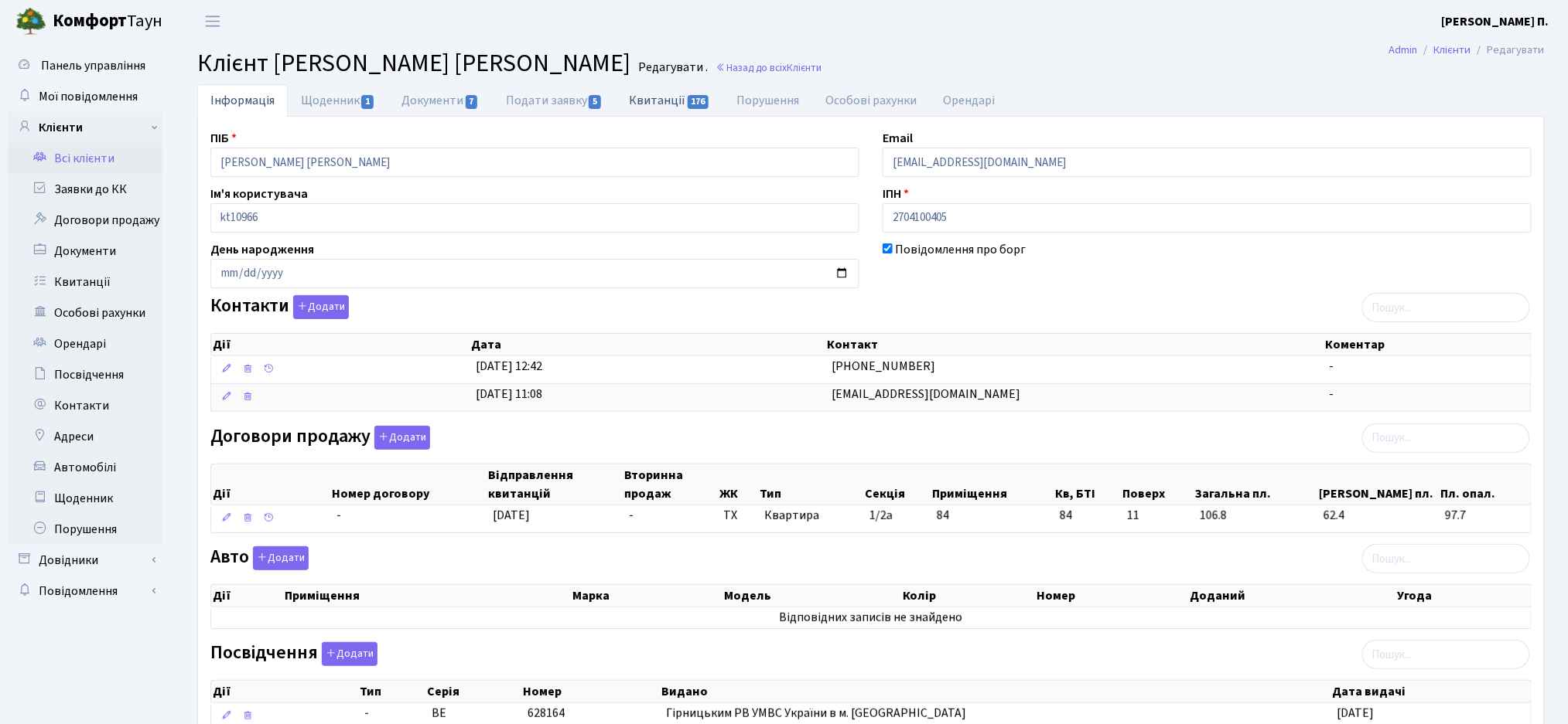
click at [682, 93] on link "Квитанції 176" at bounding box center [669, 100] width 107 height 32
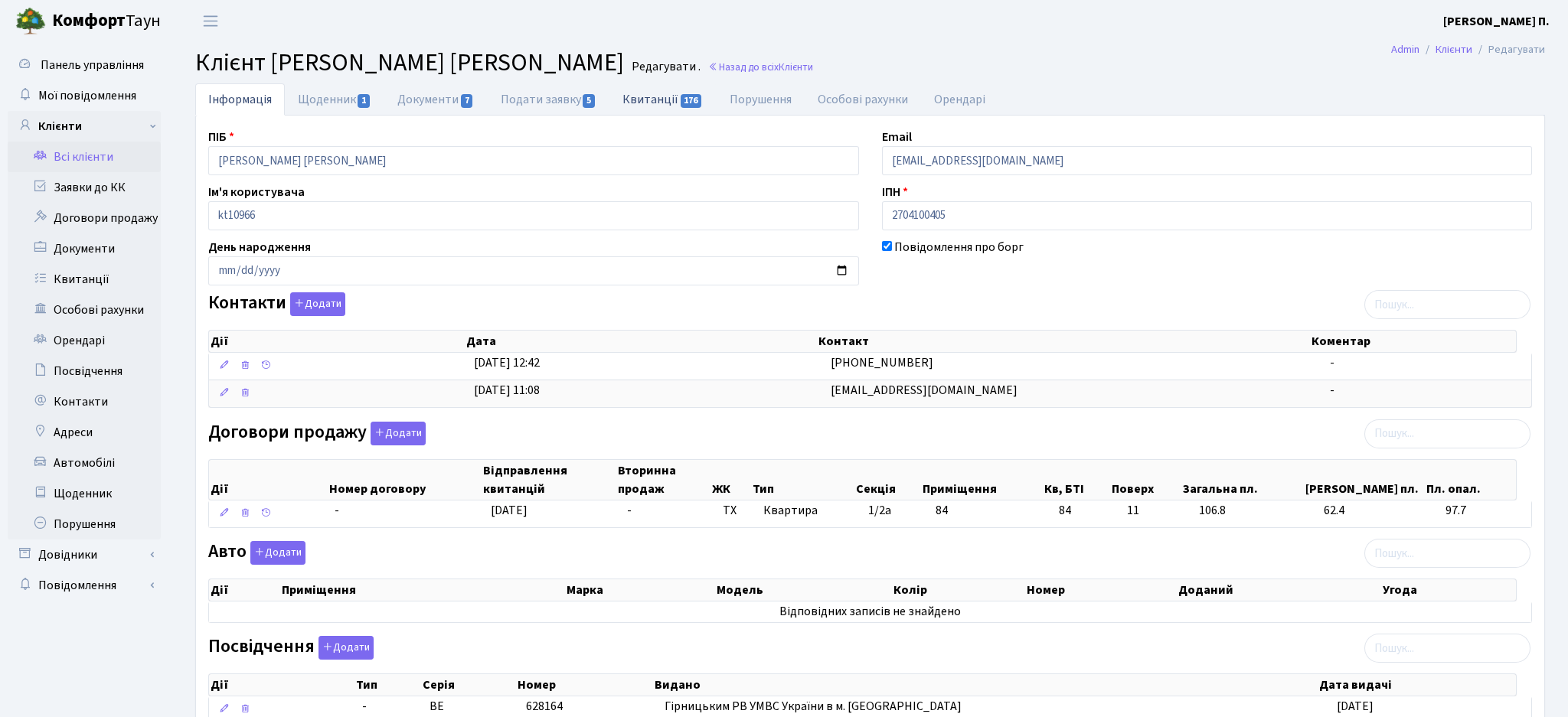
select select "25"
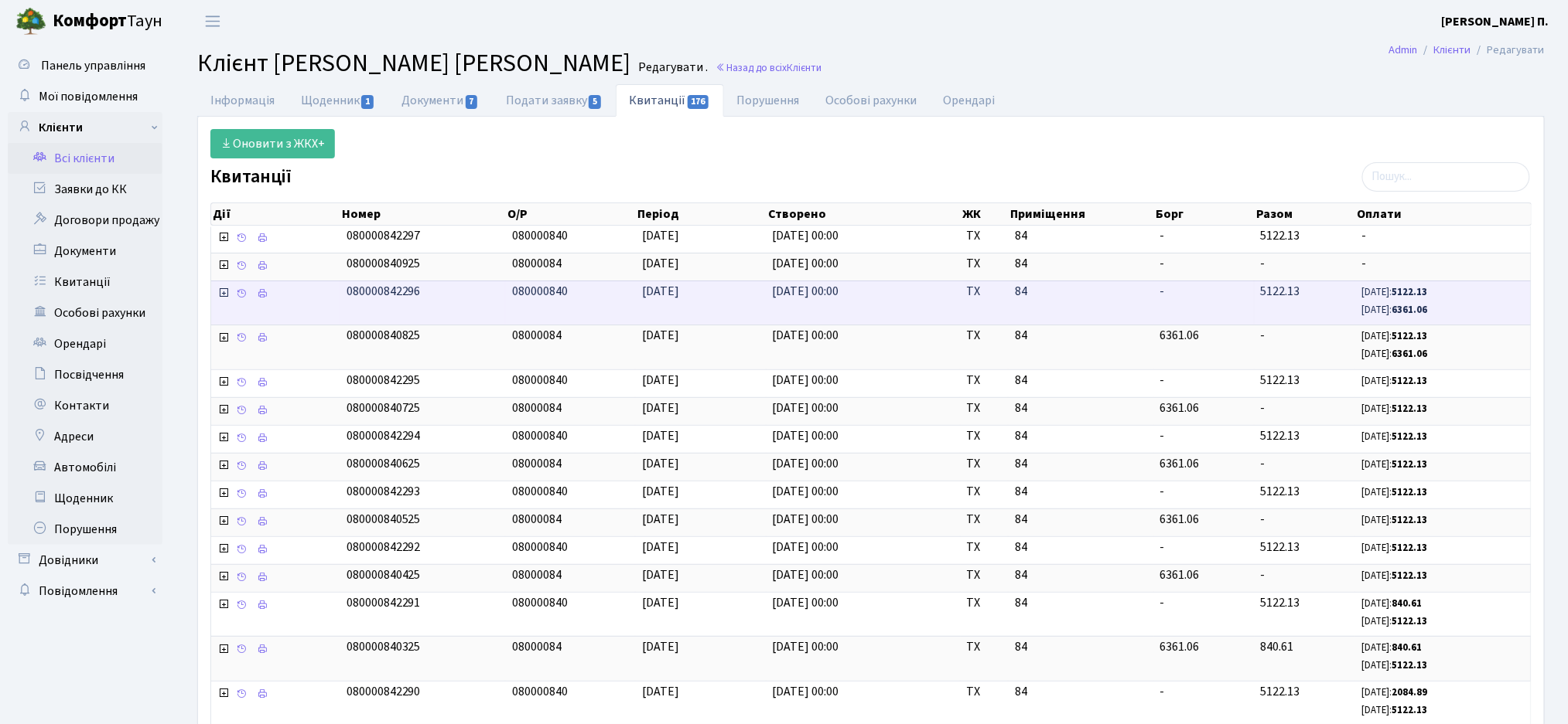
click at [221, 295] on icon at bounding box center [224, 293] width 13 height 13
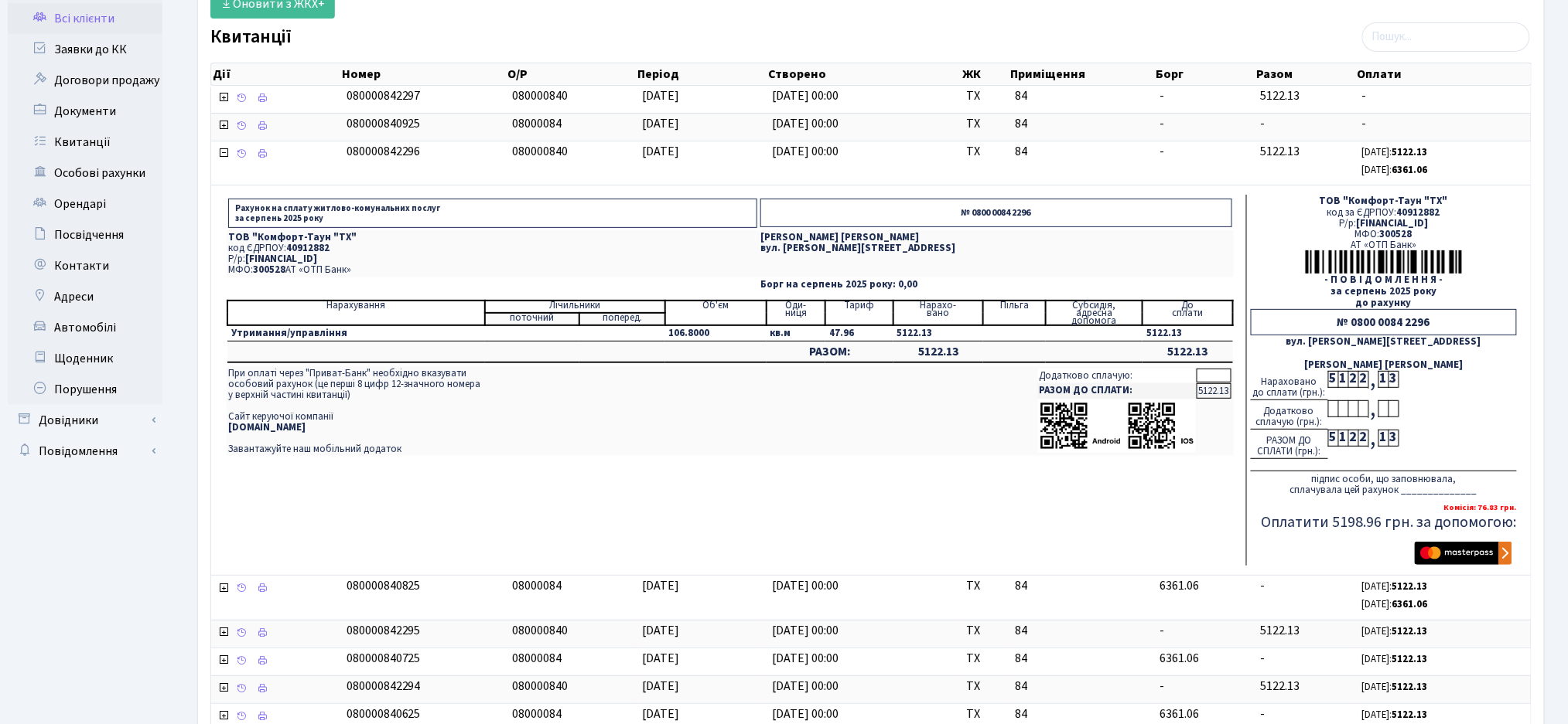
scroll to position [309, 0]
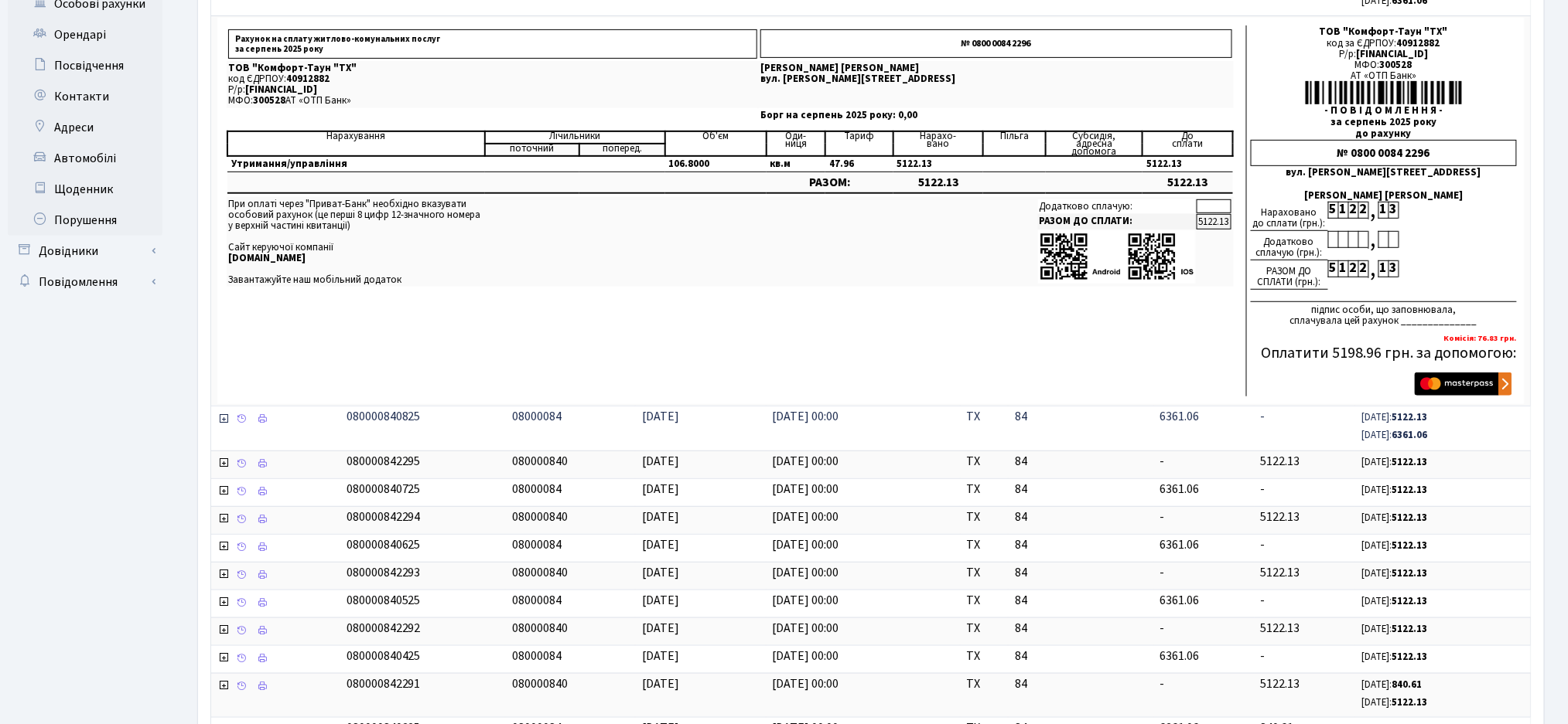
click at [223, 419] on icon at bounding box center [224, 419] width 13 height 13
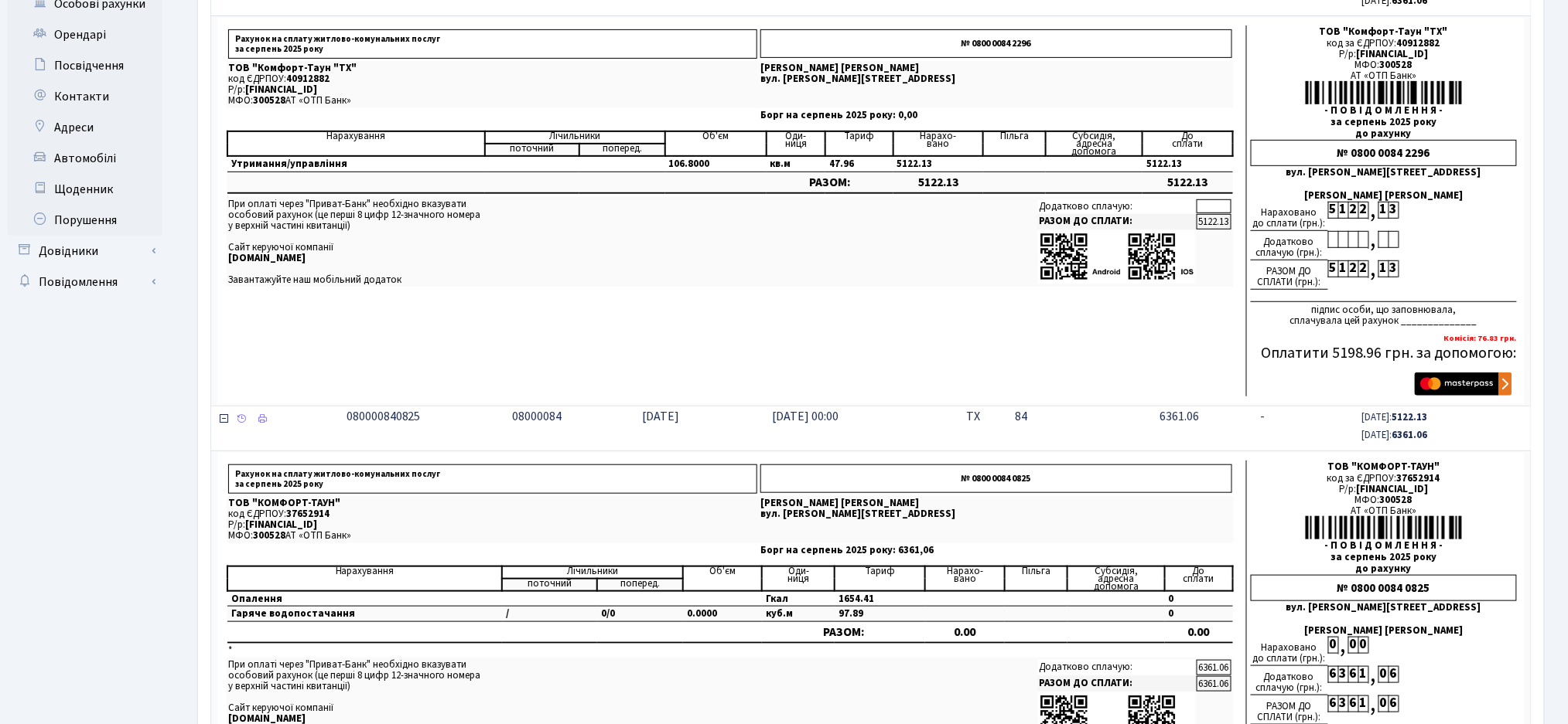
click at [222, 420] on icon at bounding box center [224, 419] width 13 height 13
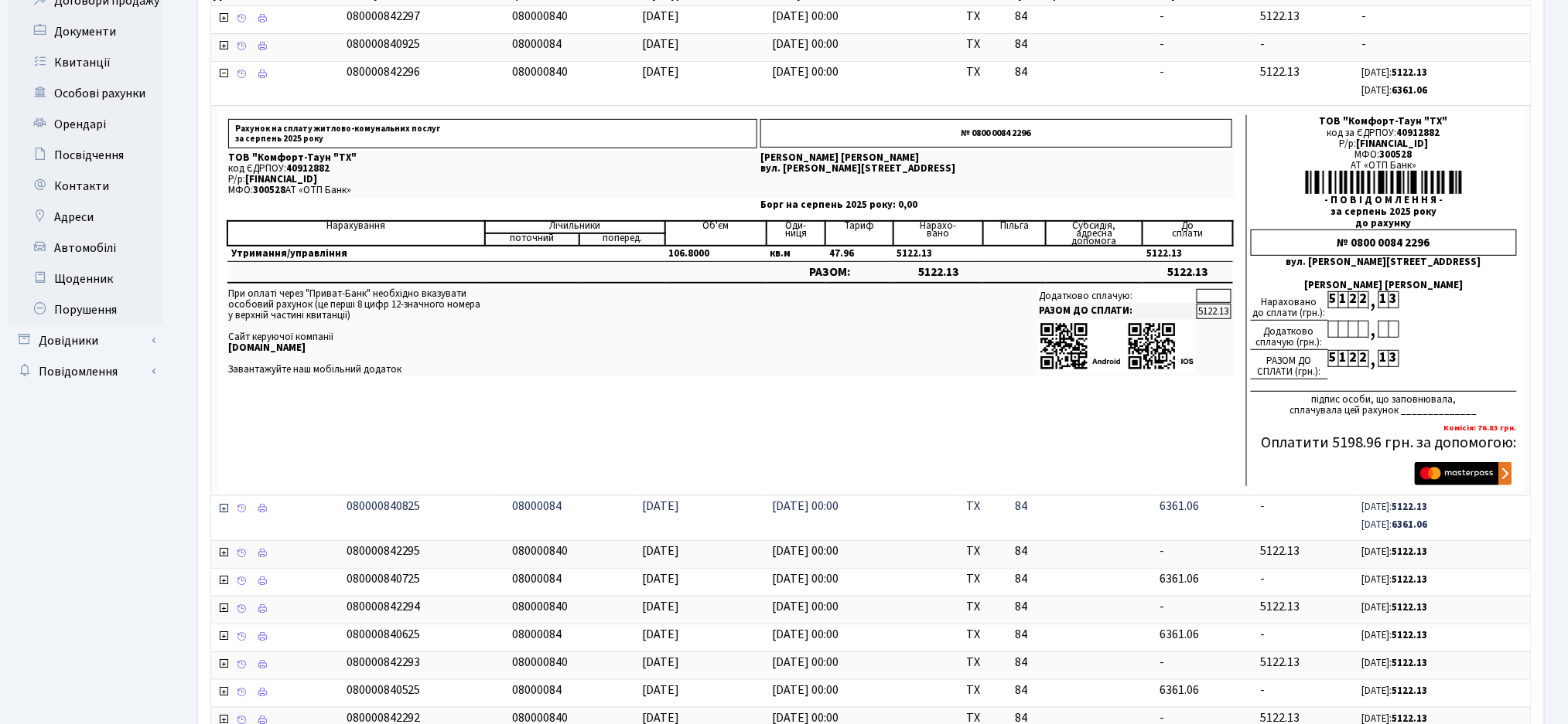
scroll to position [102, 0]
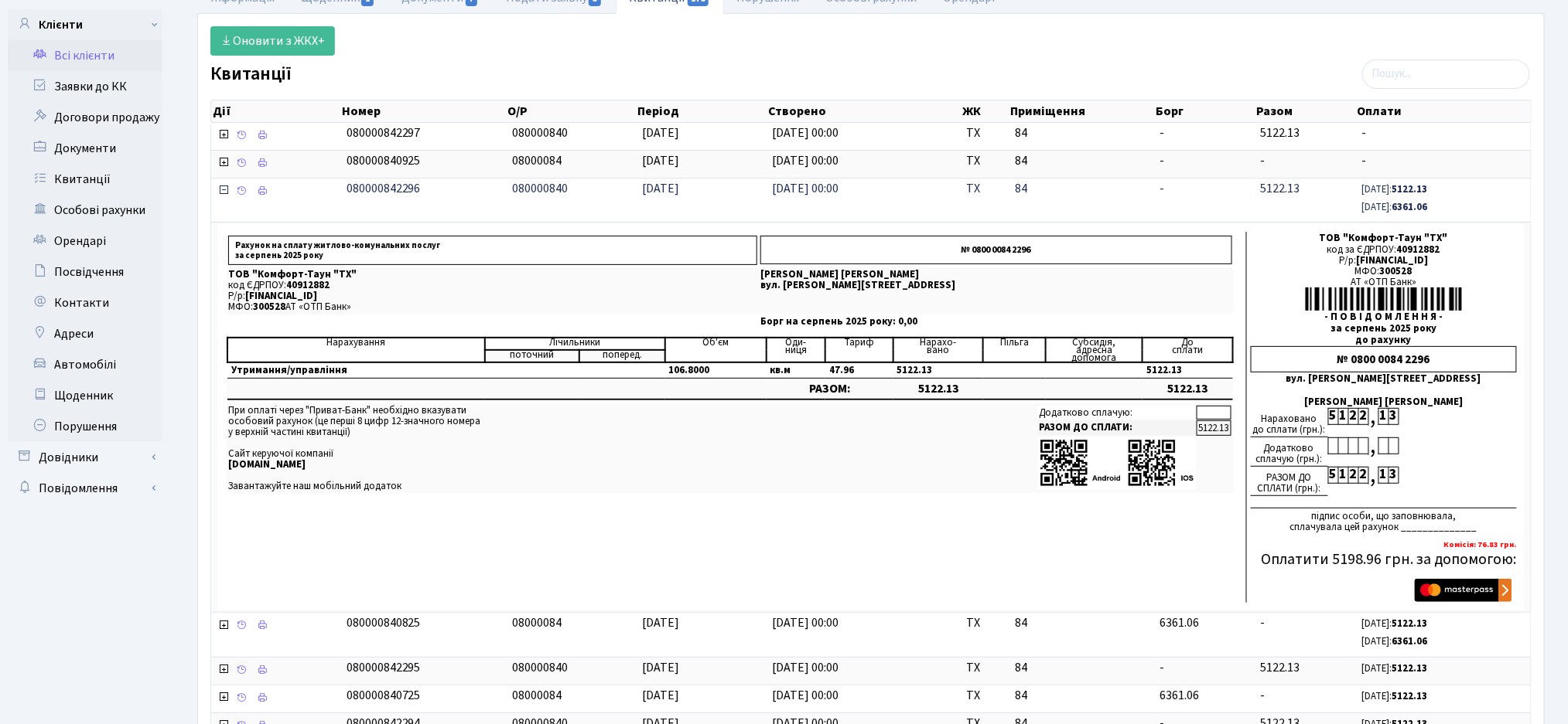
click at [224, 193] on icon at bounding box center [224, 191] width 13 height 13
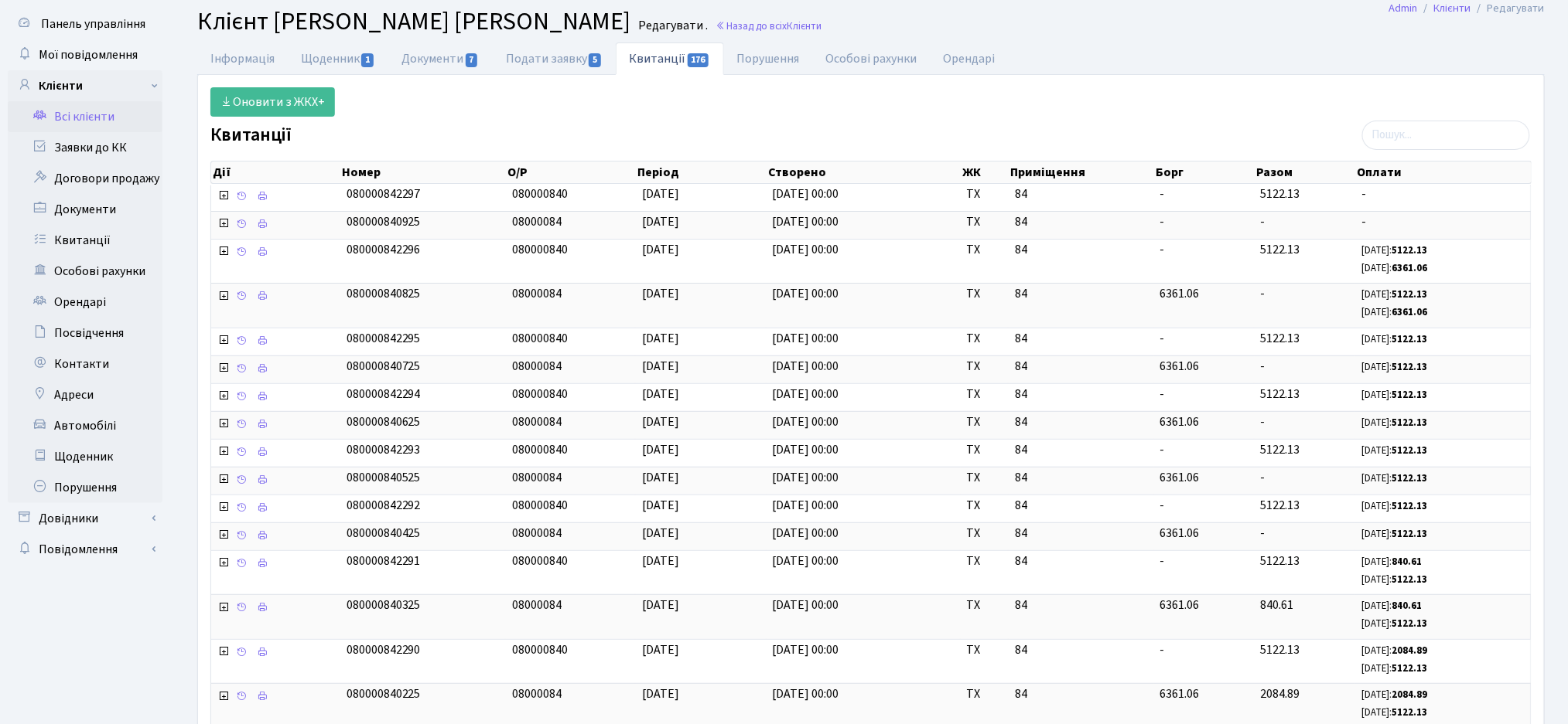
scroll to position [0, 0]
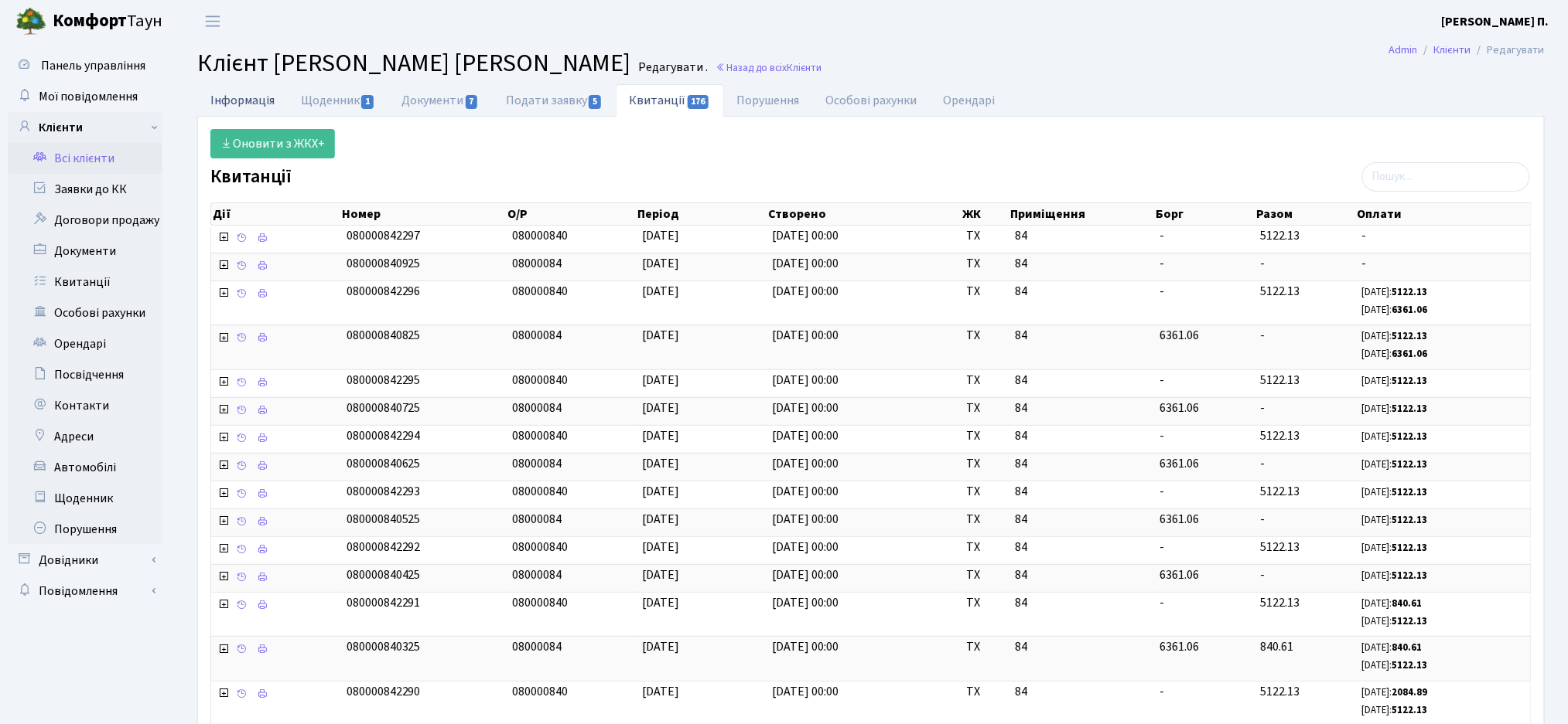
click at [240, 101] on link "Інформація" at bounding box center [242, 100] width 91 height 32
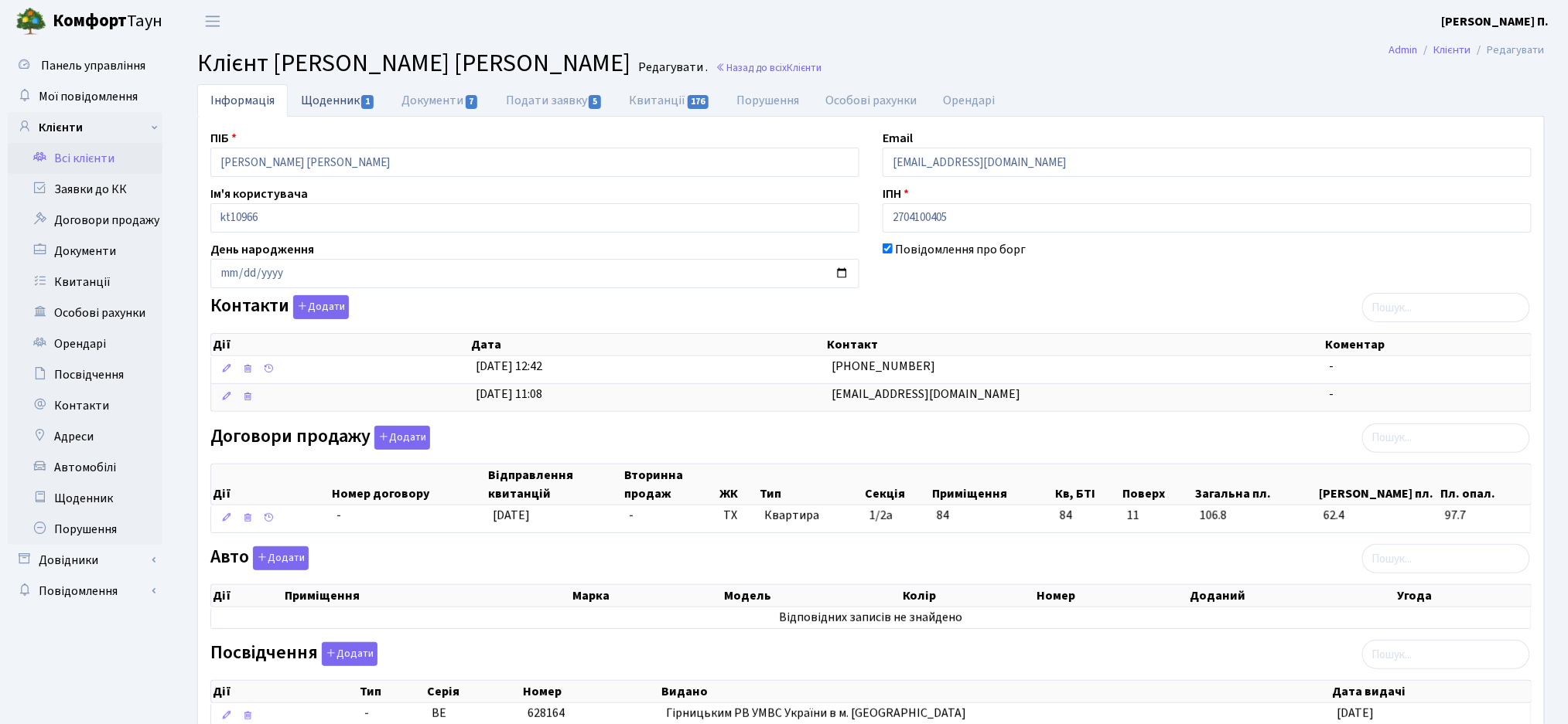
click at [319, 106] on link "Щоденник 1" at bounding box center [338, 100] width 101 height 32
select select "25"
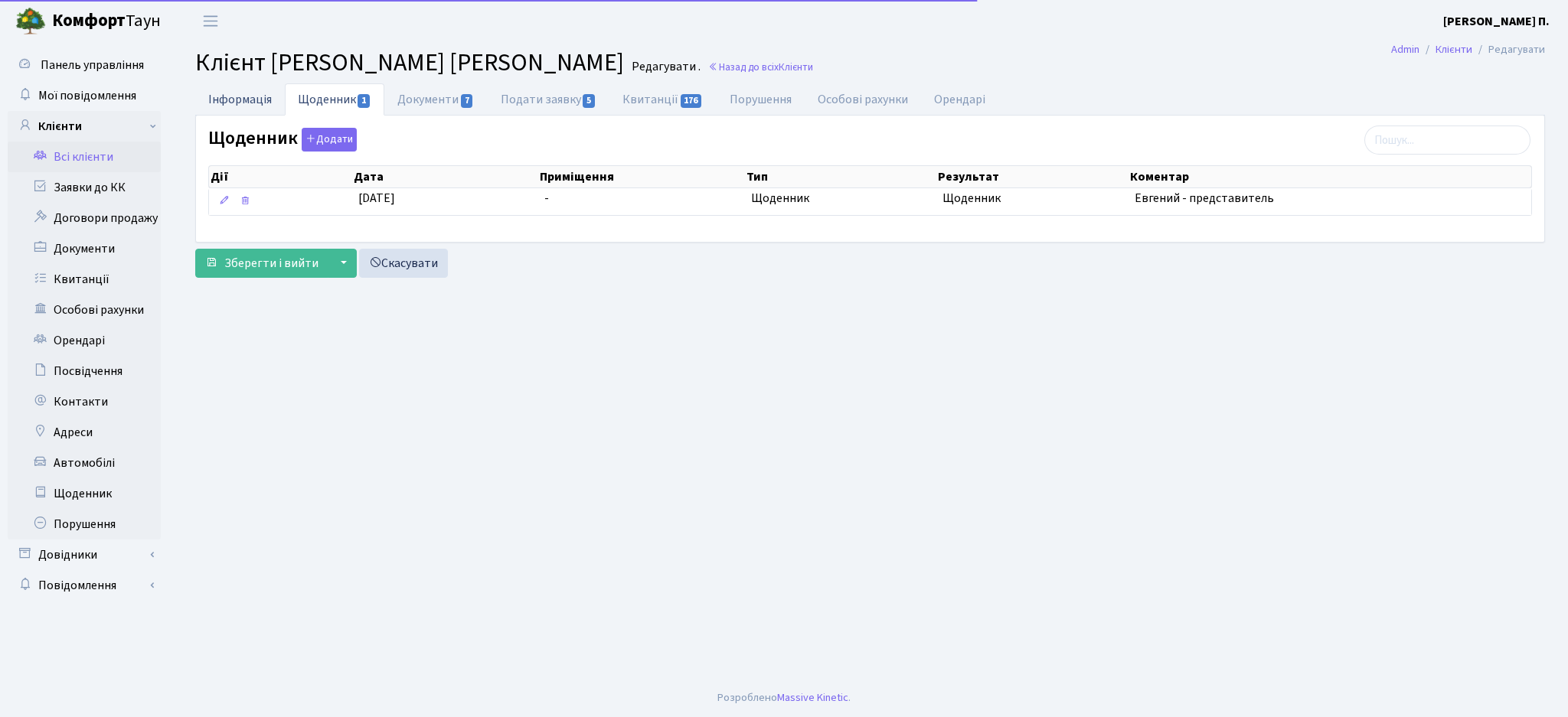
click at [236, 101] on link "Інформація" at bounding box center [240, 99] width 90 height 31
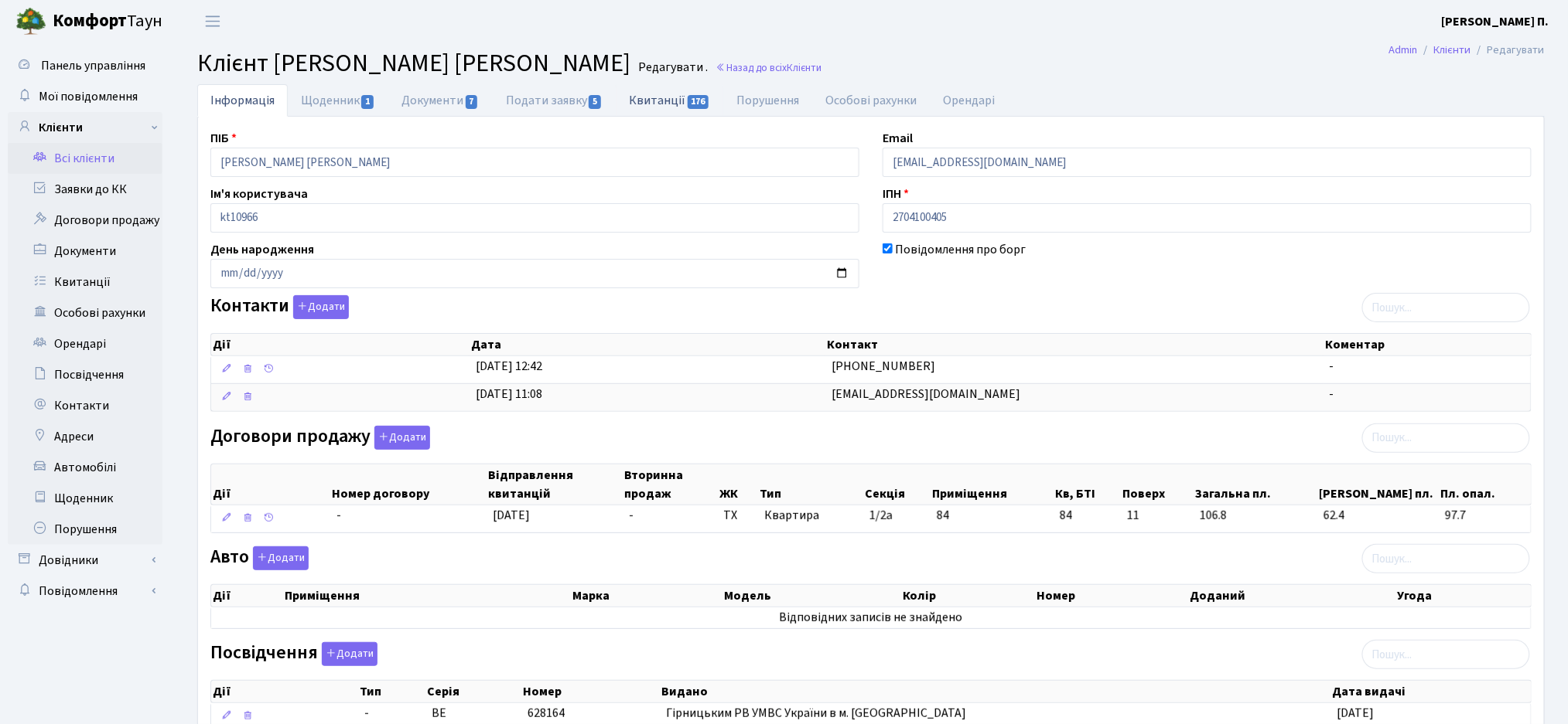
click at [654, 106] on link "Квитанції 176" at bounding box center [669, 100] width 107 height 32
